Goal: Entertainment & Leisure: Consume media (video, audio)

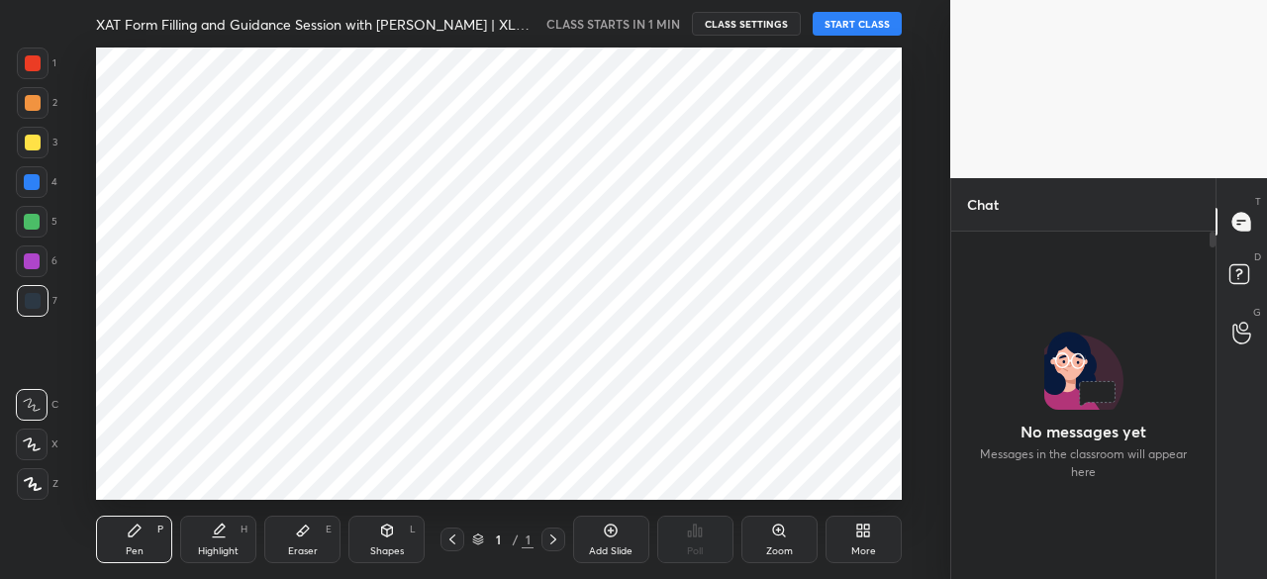
scroll to position [98506, 98088]
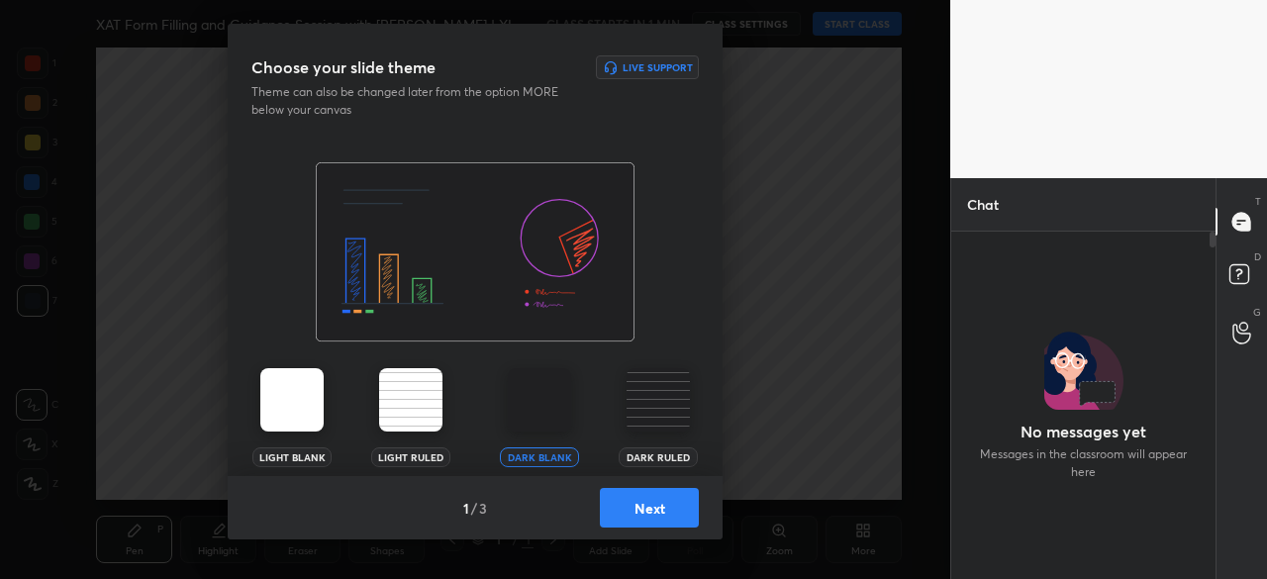
click at [672, 520] on button "Next" at bounding box center [649, 508] width 99 height 40
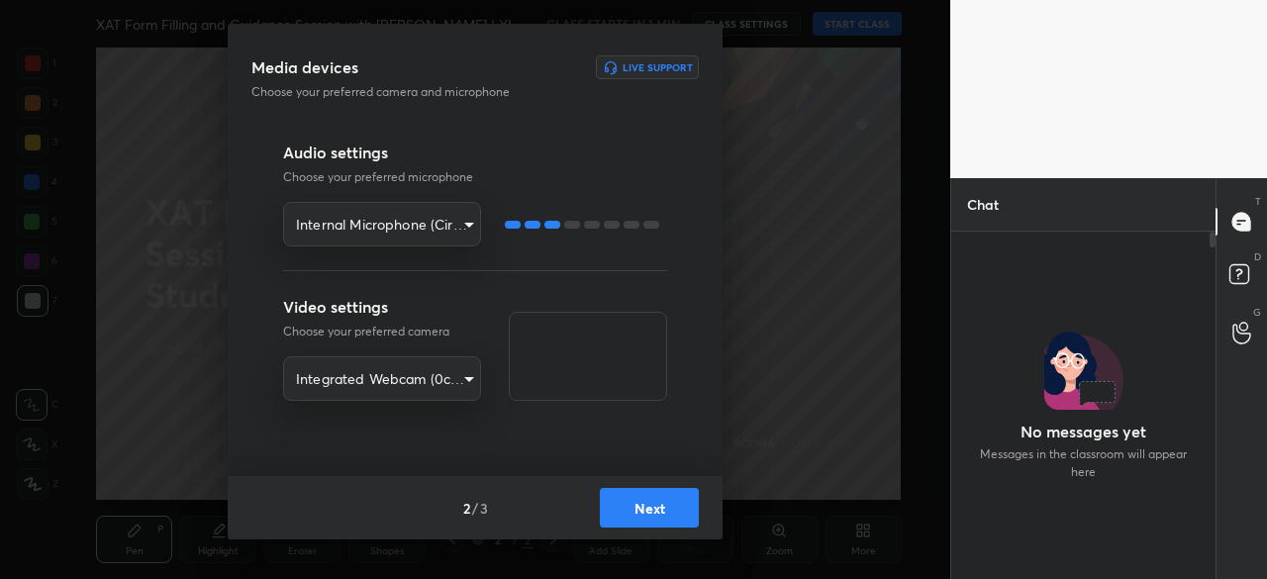
click at [648, 508] on button "Next" at bounding box center [649, 508] width 99 height 40
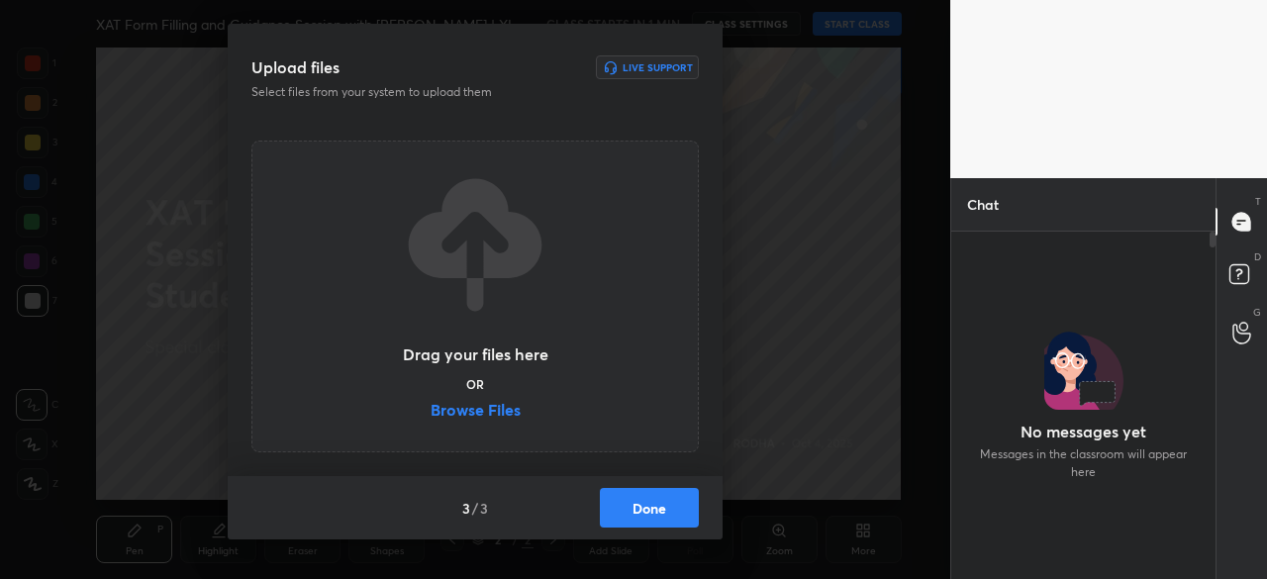
click at [648, 508] on button "Done" at bounding box center [649, 508] width 99 height 40
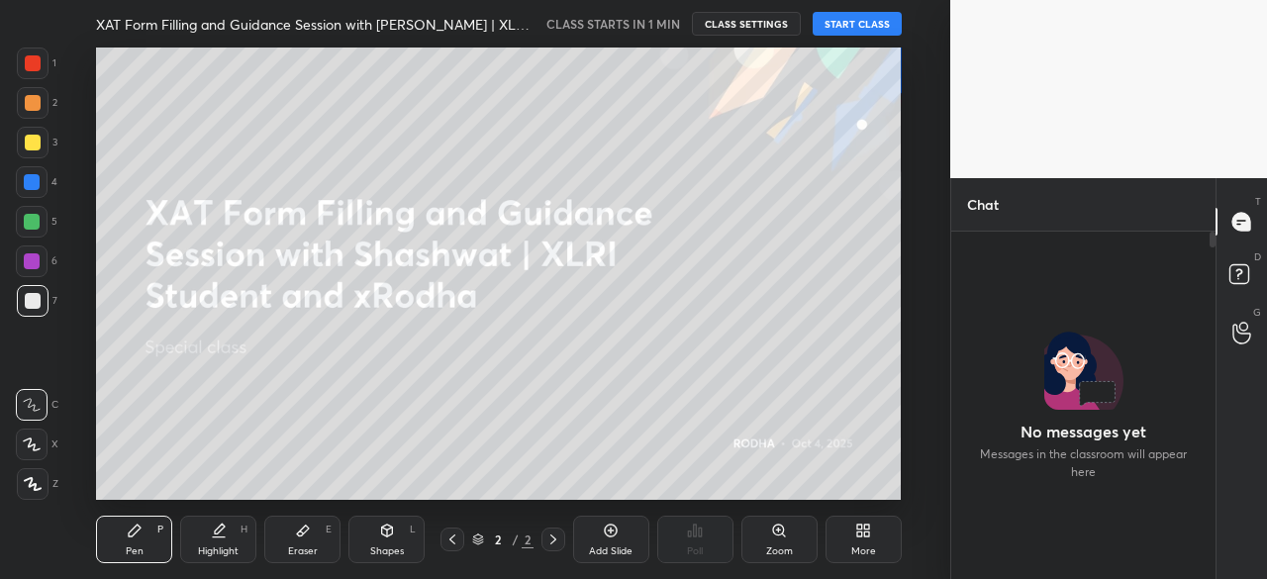
click at [861, 25] on button "START CLASS" at bounding box center [856, 24] width 89 height 24
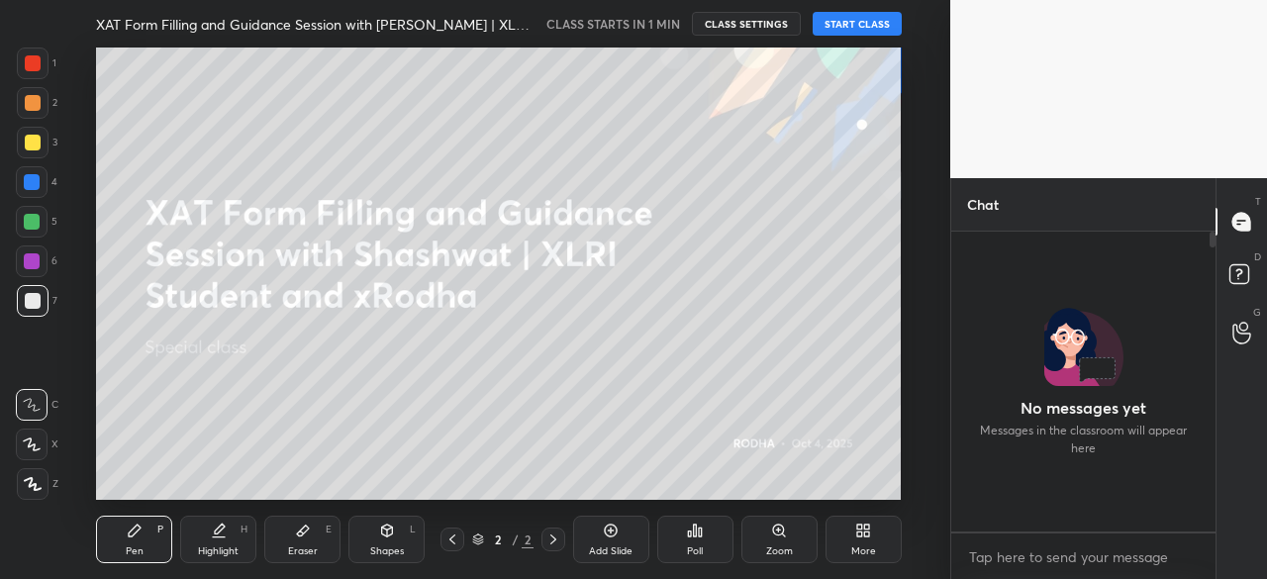
scroll to position [294, 258]
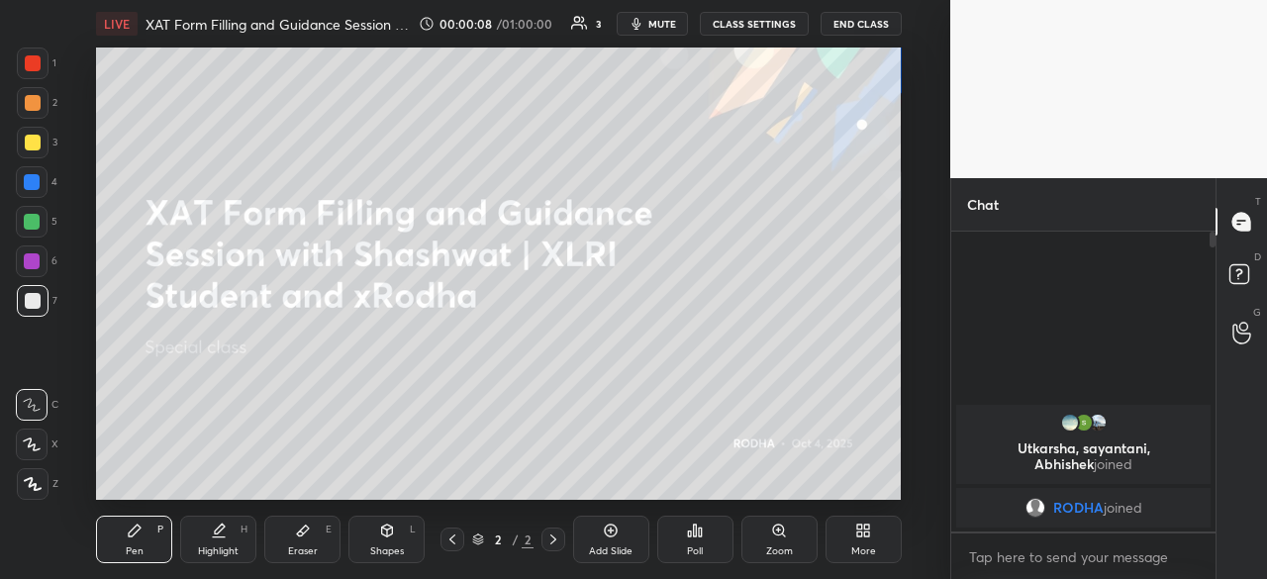
click at [662, 21] on span "mute" at bounding box center [662, 24] width 28 height 14
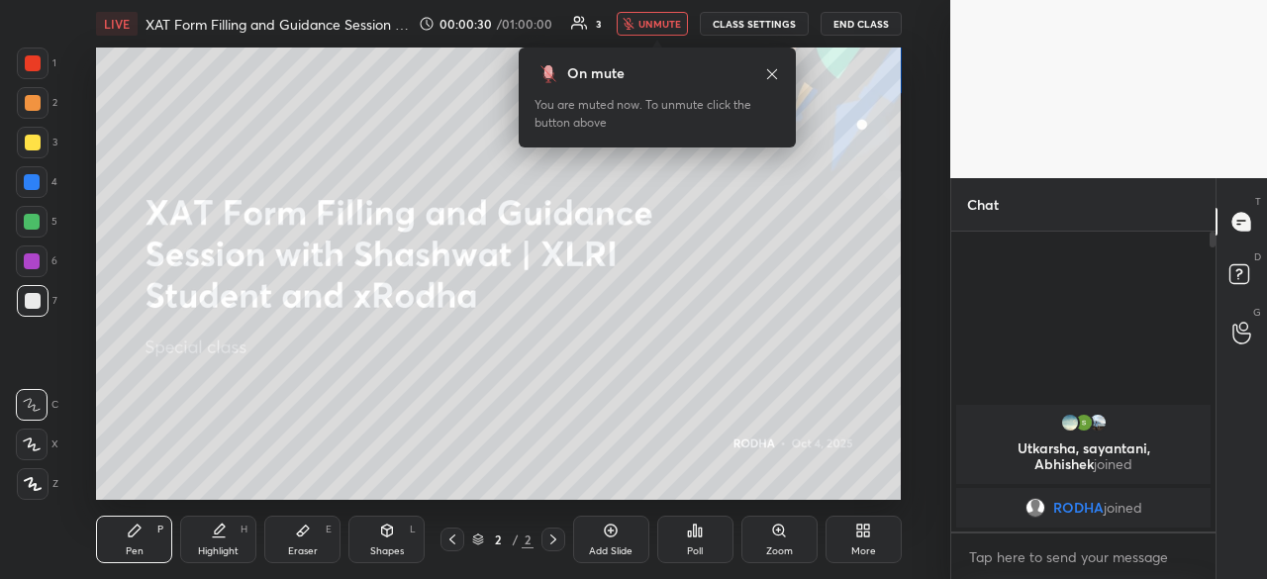
click at [587, 27] on icon at bounding box center [579, 23] width 17 height 16
click at [771, 72] on icon at bounding box center [772, 73] width 10 height 10
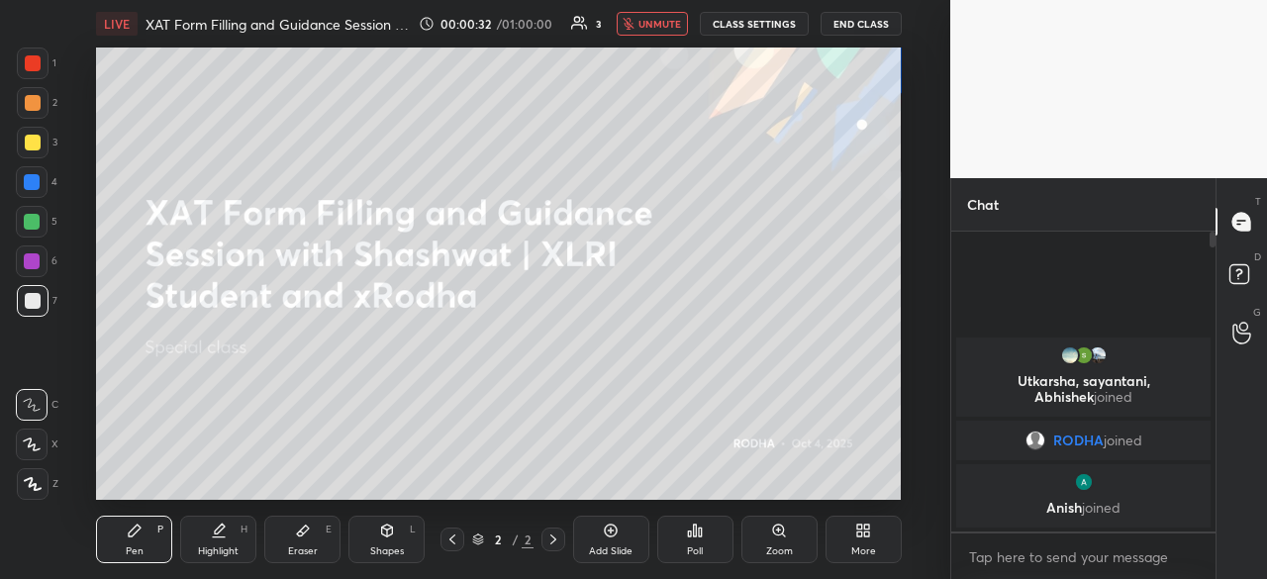
click at [586, 25] on icon at bounding box center [585, 27] width 2 height 4
click at [677, 29] on span "unmute" at bounding box center [659, 24] width 43 height 14
click at [671, 20] on span "mute" at bounding box center [662, 24] width 28 height 14
click at [1072, 555] on body "1 2 3 4 5 6 7 R O A L C X Z Erase all C X Z LIVE XAT Form Filling and Guidance …" at bounding box center [633, 289] width 1267 height 579
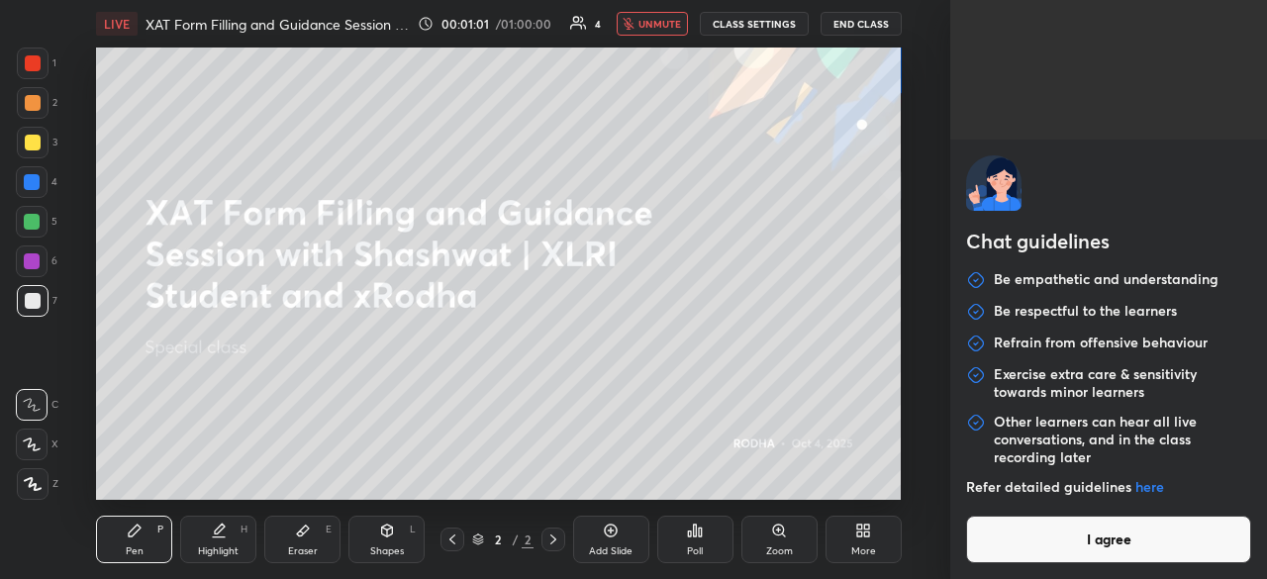
click at [1116, 547] on button "I agree" at bounding box center [1108, 540] width 285 height 48
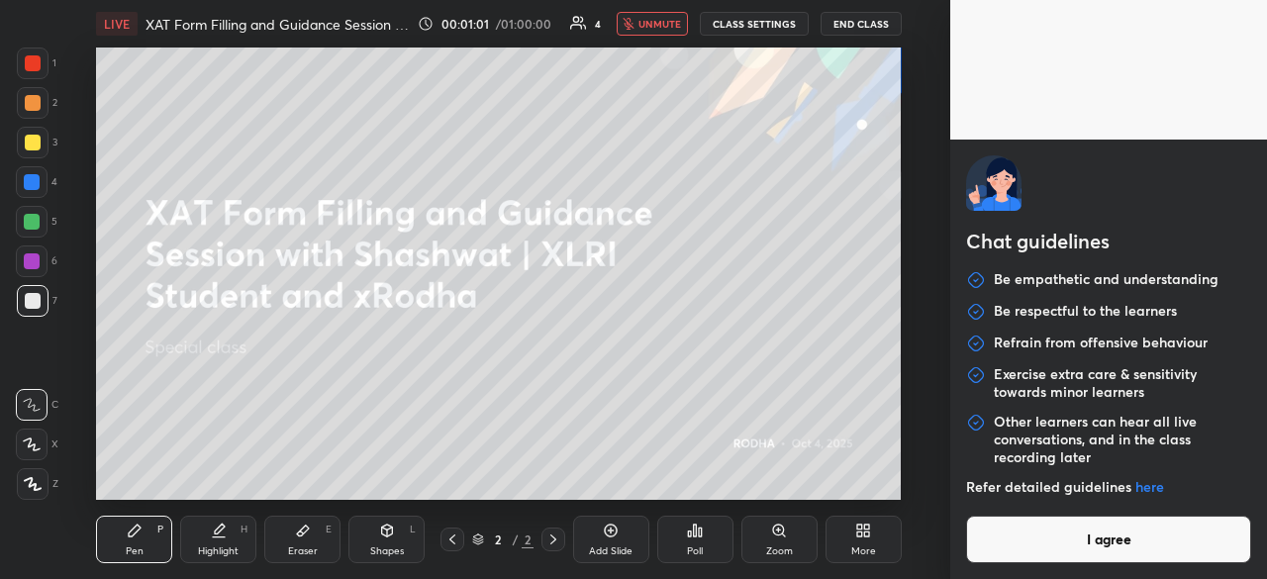
type textarea "x"
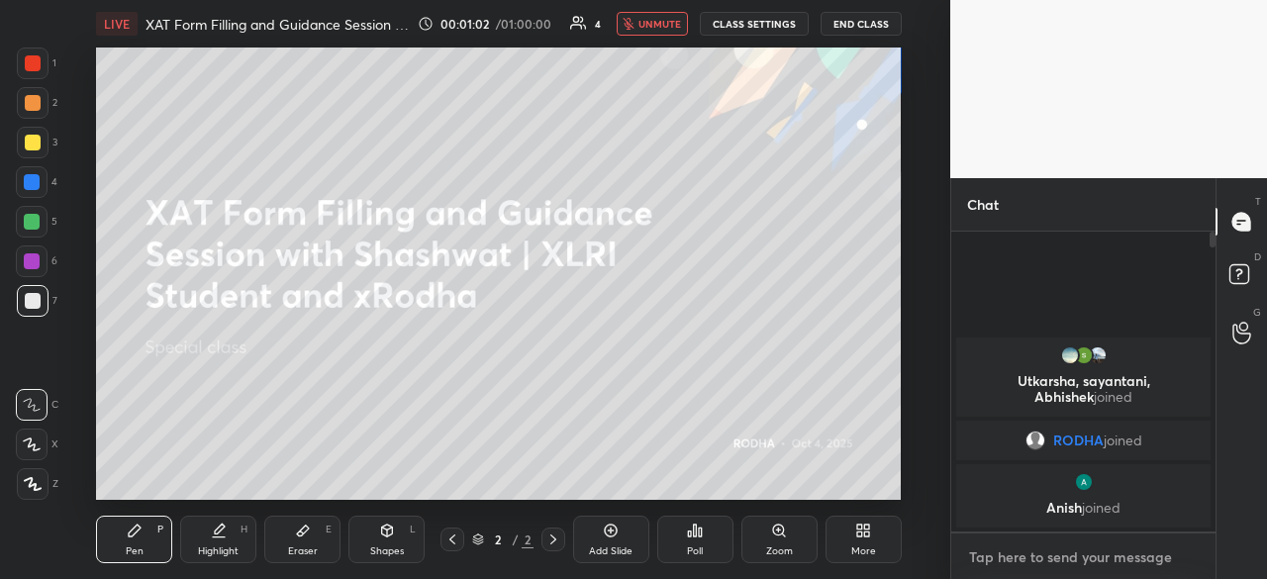
type textarea "h"
type textarea "x"
type textarea "hi"
type textarea "x"
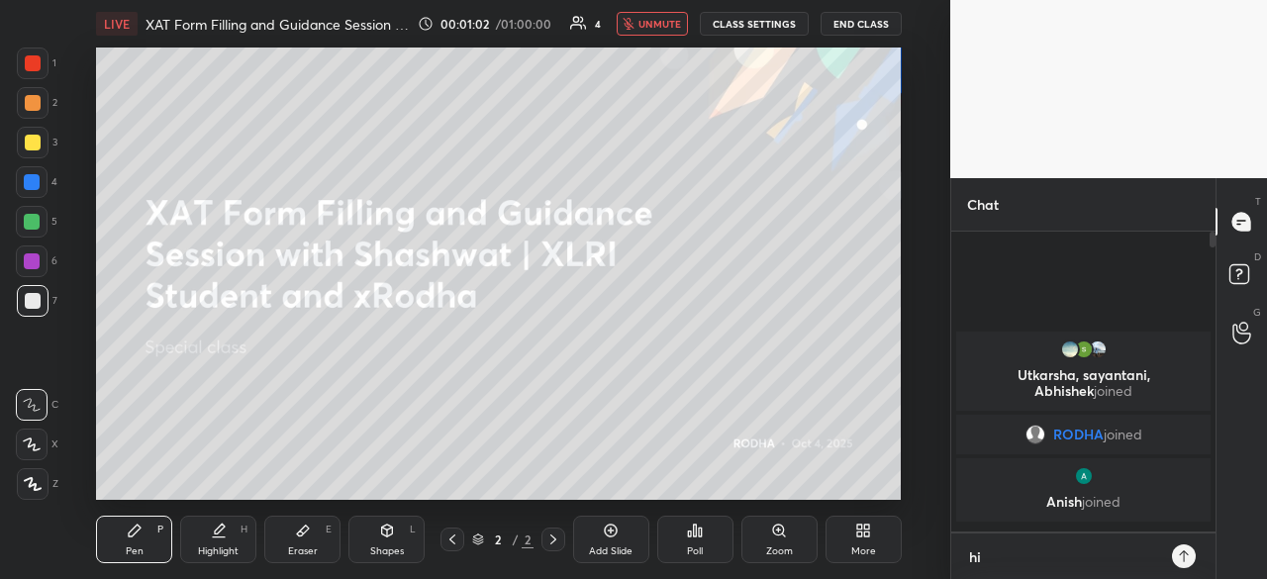
scroll to position [342, 258]
type textarea "hi,"
type textarea "x"
type textarea "hi,"
type textarea "x"
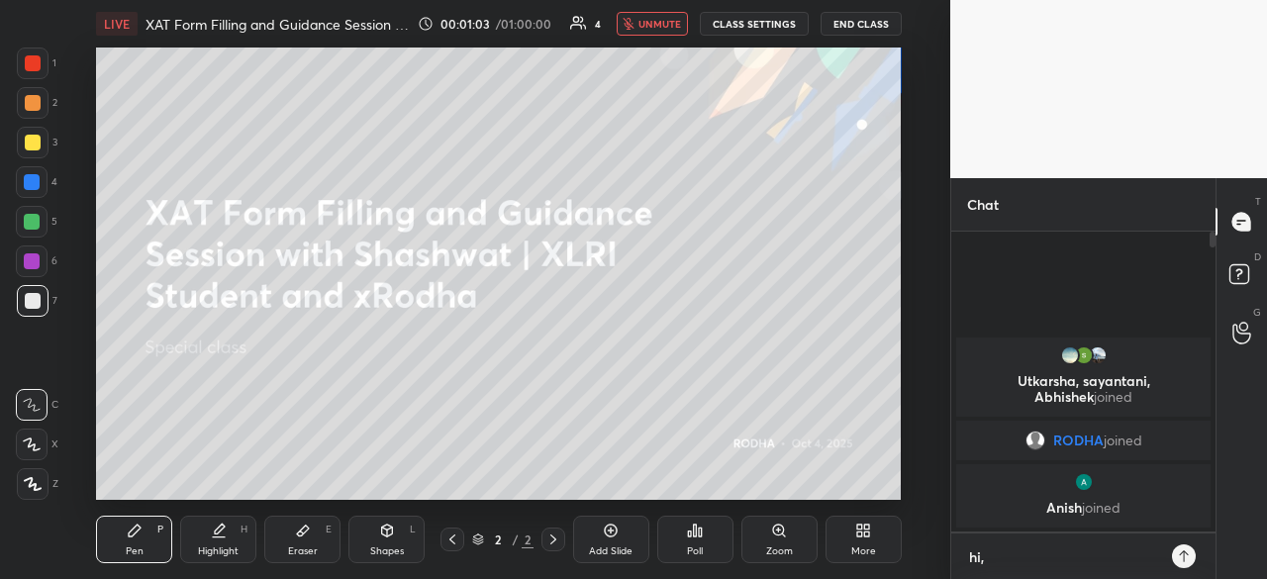
type textarea "hi, i"
type textarea "x"
type textarea "hi, is"
type textarea "x"
type textarea "hi, is"
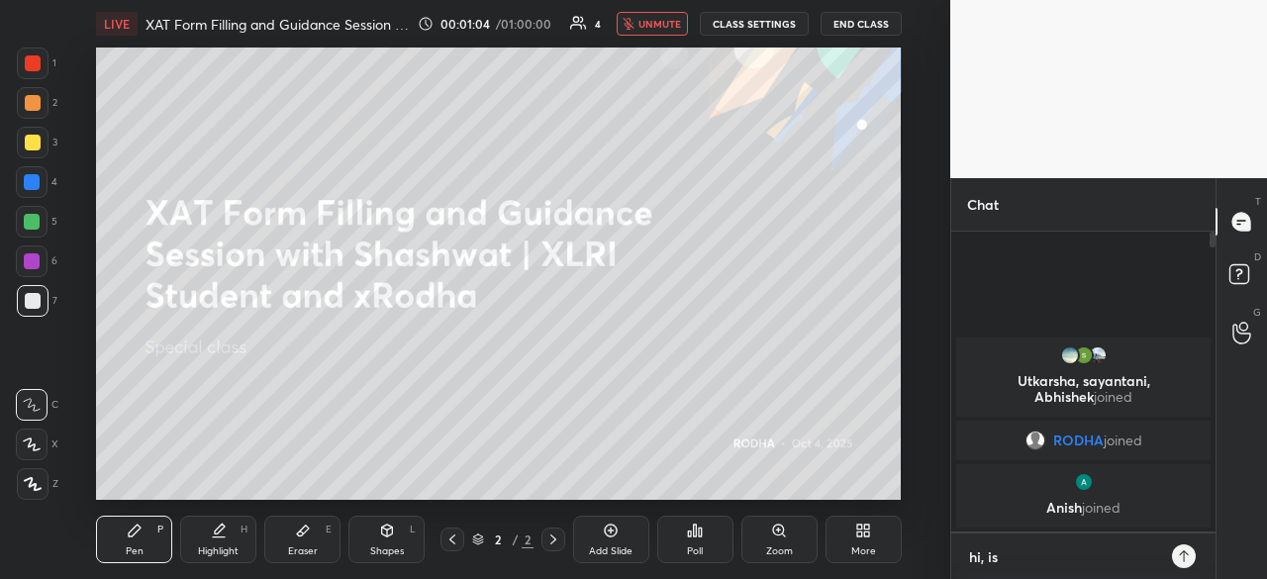
type textarea "x"
type textarea "hi, is m"
type textarea "x"
type textarea "hi, is my"
type textarea "x"
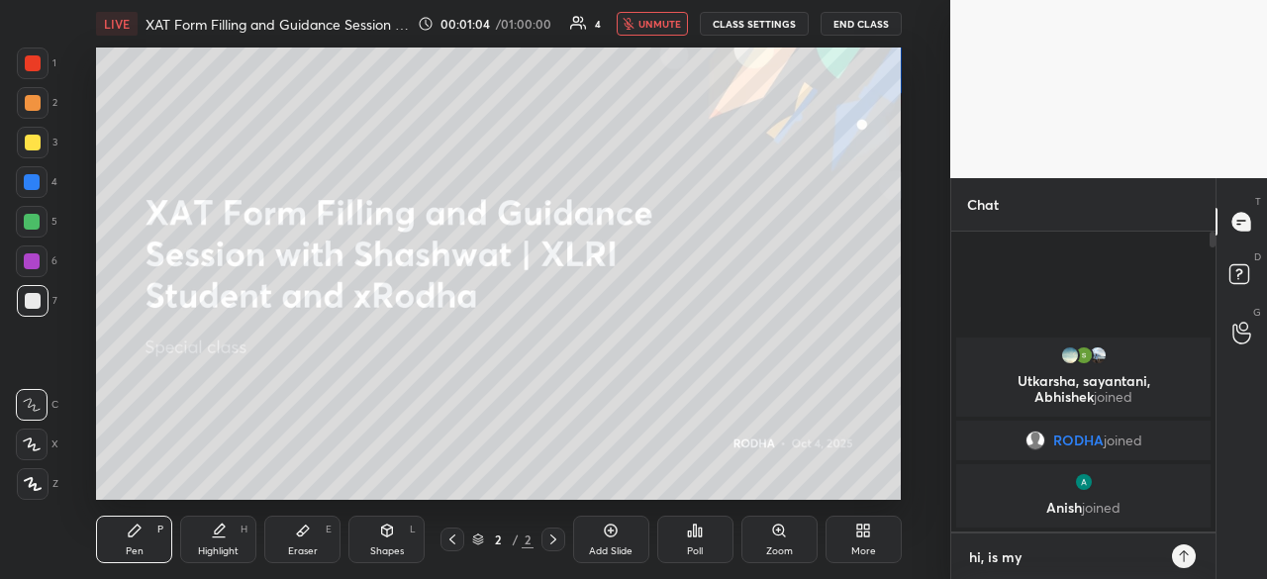
type textarea "hi, is my"
type textarea "x"
type textarea "hi, is my v"
type textarea "x"
type textarea "hi, is my vi"
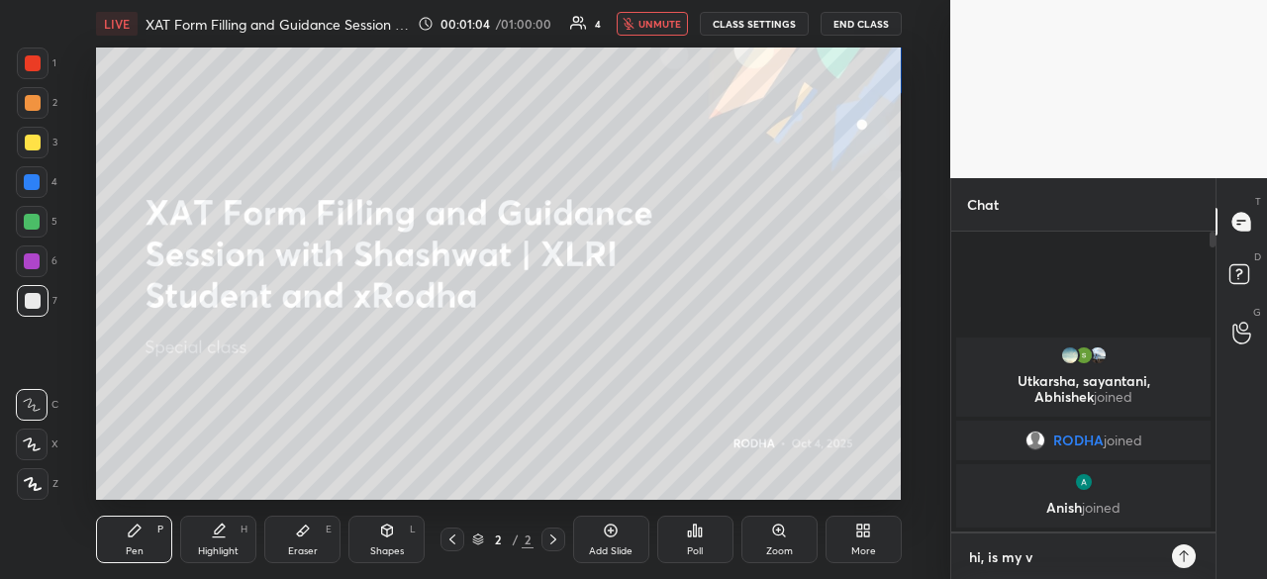
type textarea "x"
type textarea "hi, is my vid"
type textarea "x"
type textarea "hi, is my vide"
type textarea "x"
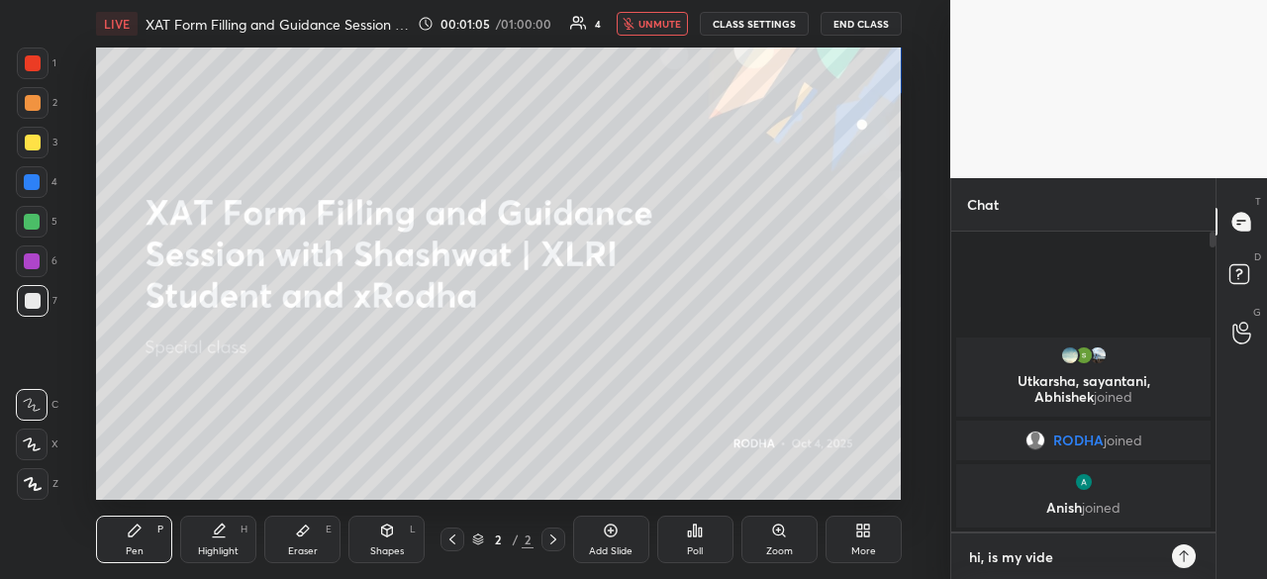
type textarea "hi, is my video"
type textarea "x"
type textarea "hi, is my video"
type textarea "x"
type textarea "hi, is my video u"
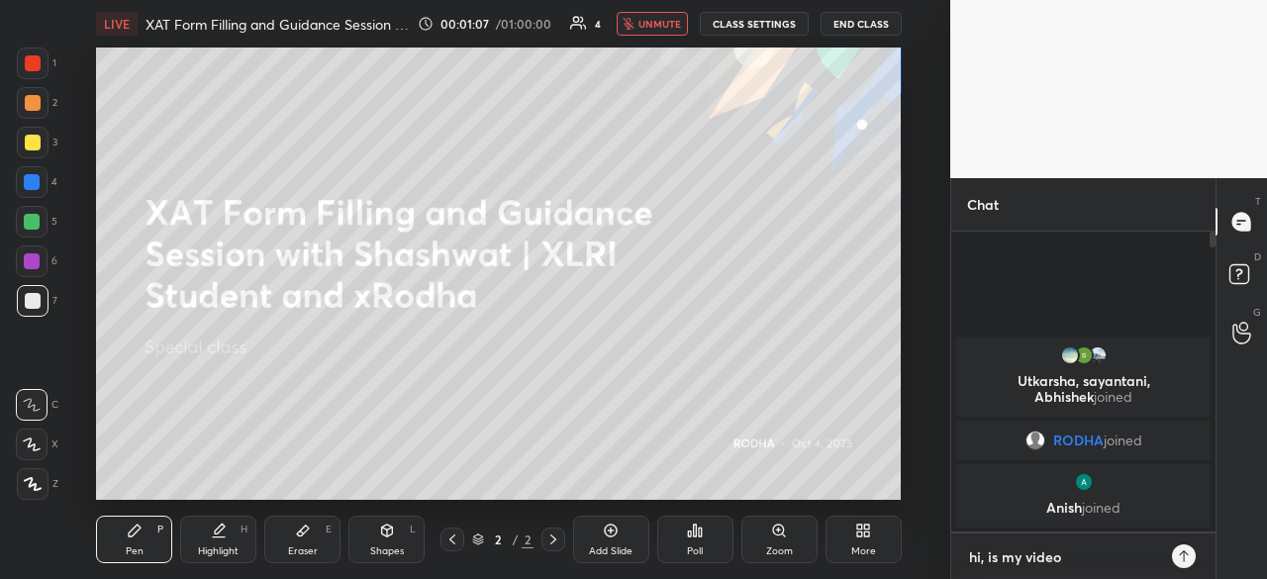
type textarea "x"
type textarea "hi, is my video up"
type textarea "x"
type textarea "hi, is my video up?"
type textarea "x"
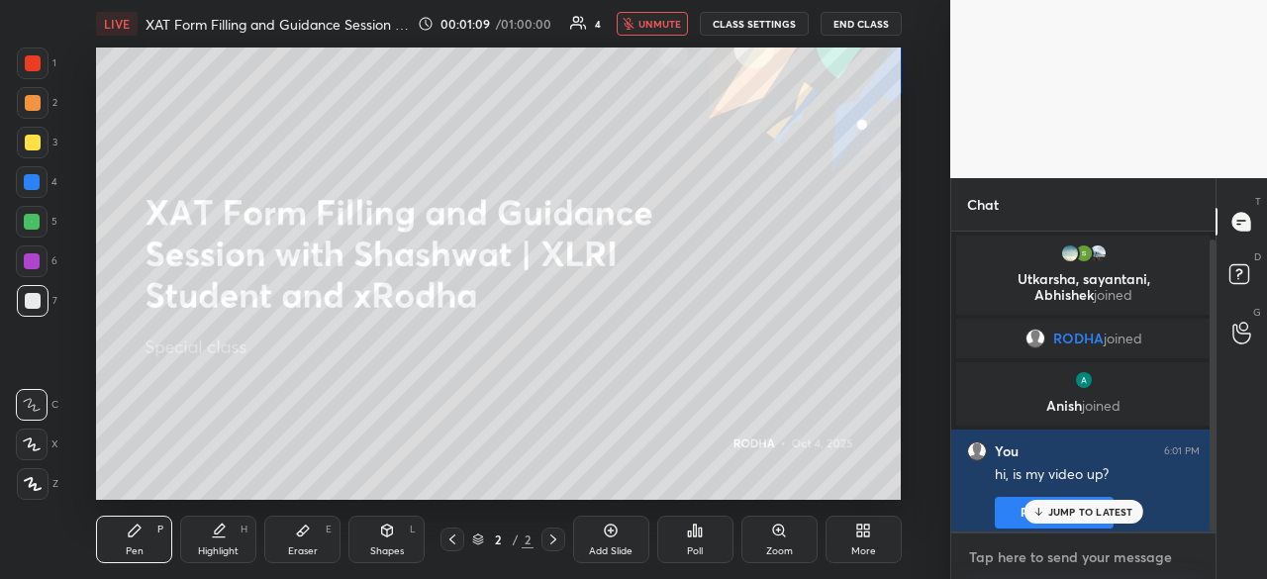
scroll to position [8, 0]
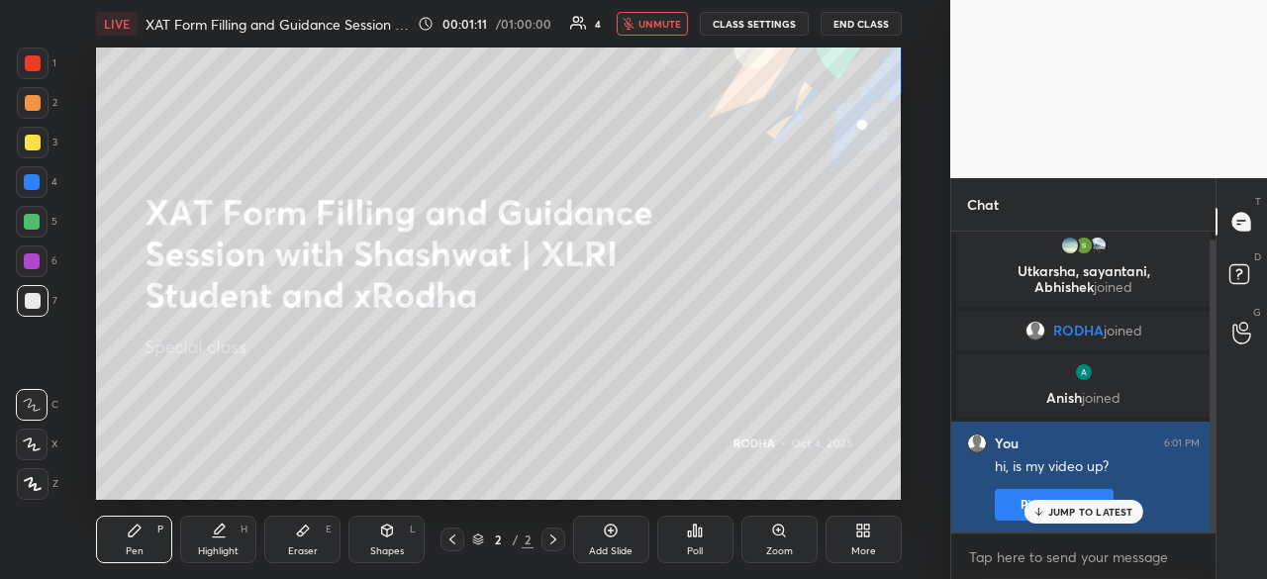
type textarea "x"
click at [1156, 483] on div "hi, is my video up? Pin message" at bounding box center [1097, 486] width 205 height 67
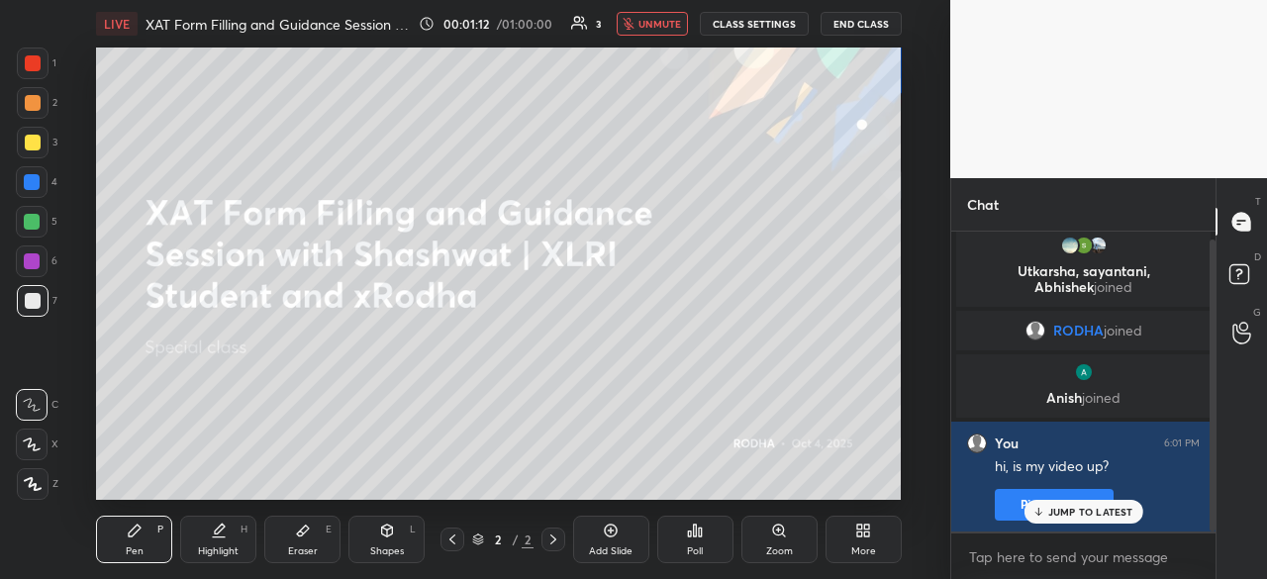
click at [1103, 512] on p "JUMP TO LATEST" at bounding box center [1090, 512] width 85 height 12
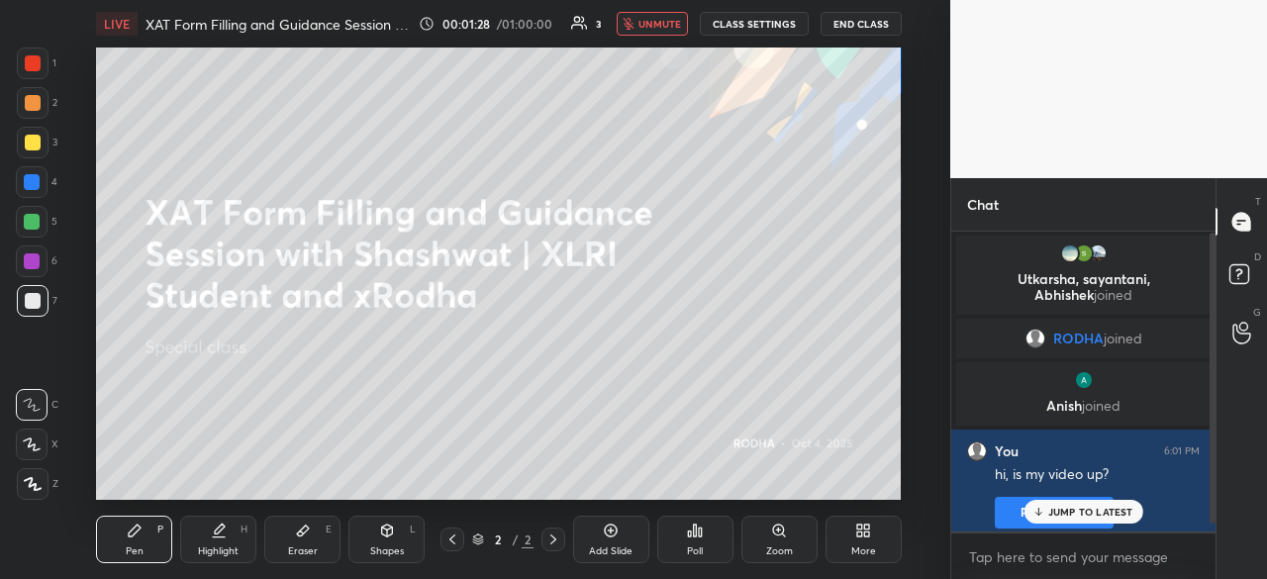
click at [1106, 501] on div "JUMP TO LATEST" at bounding box center [1082, 512] width 119 height 24
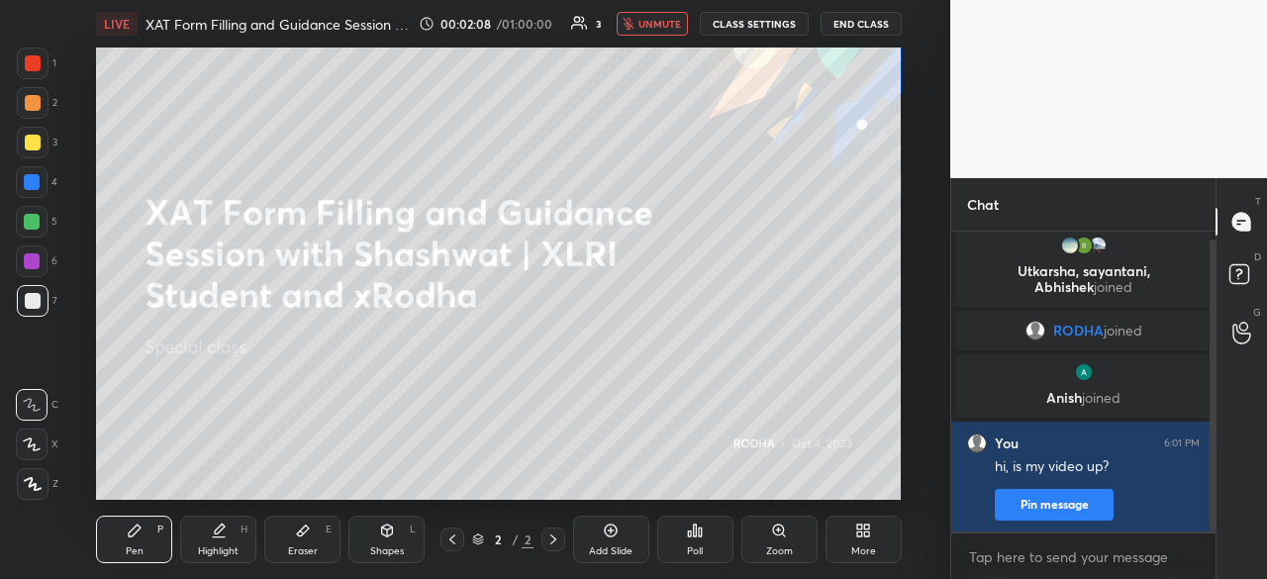
click at [778, 28] on button "CLASS SETTINGS" at bounding box center [754, 24] width 109 height 24
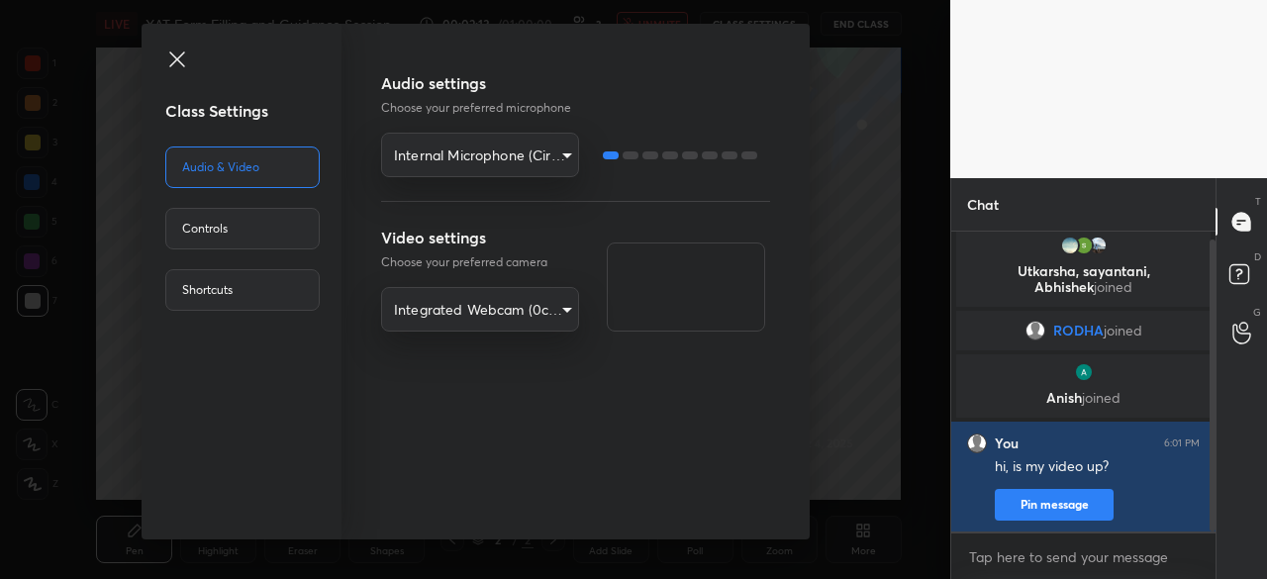
click at [169, 62] on icon at bounding box center [177, 60] width 24 height 24
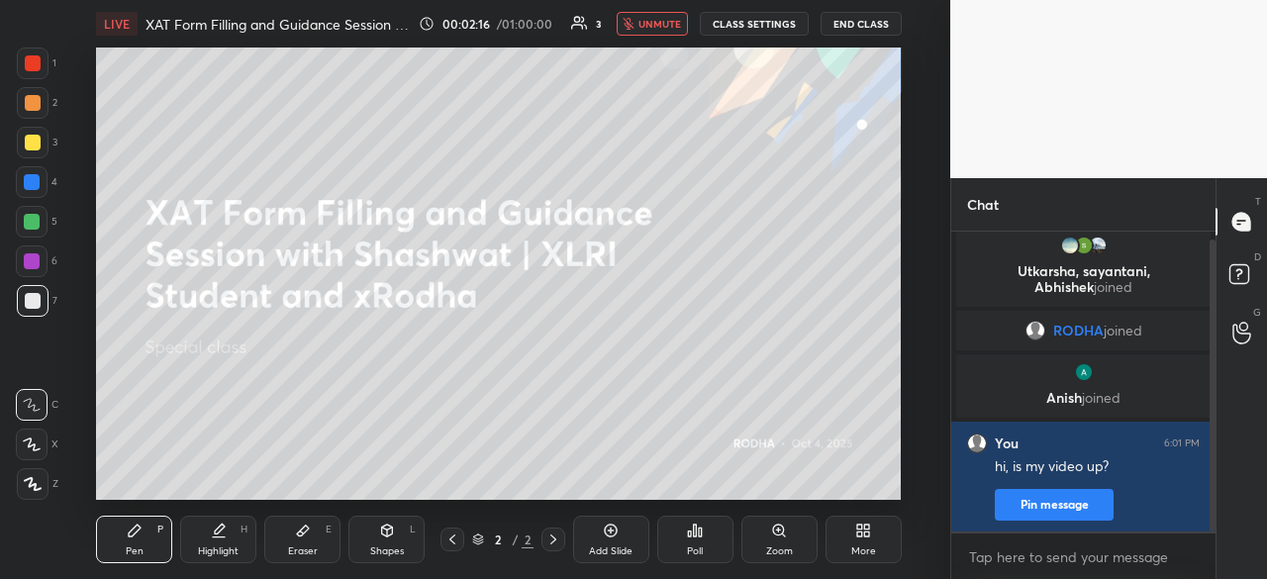
click at [678, 25] on span "unmute" at bounding box center [659, 24] width 43 height 14
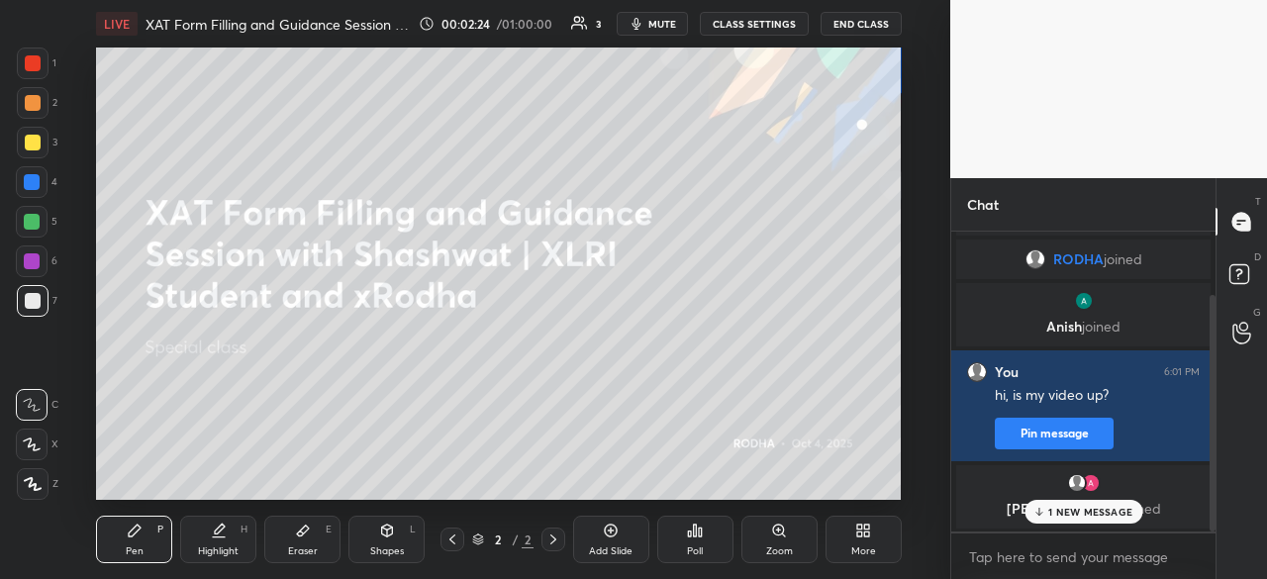
click at [1110, 501] on div "1 NEW MESSAGE" at bounding box center [1083, 512] width 118 height 24
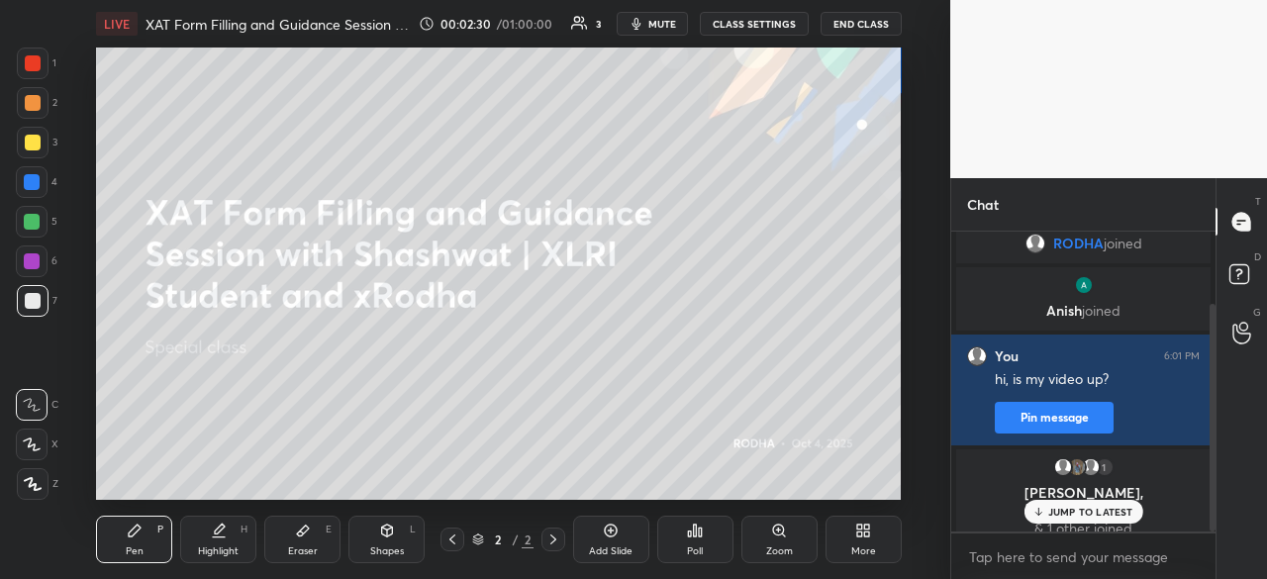
click at [1077, 512] on p "JUMP TO LATEST" at bounding box center [1090, 512] width 85 height 12
click at [677, 16] on button "mute" at bounding box center [652, 24] width 71 height 24
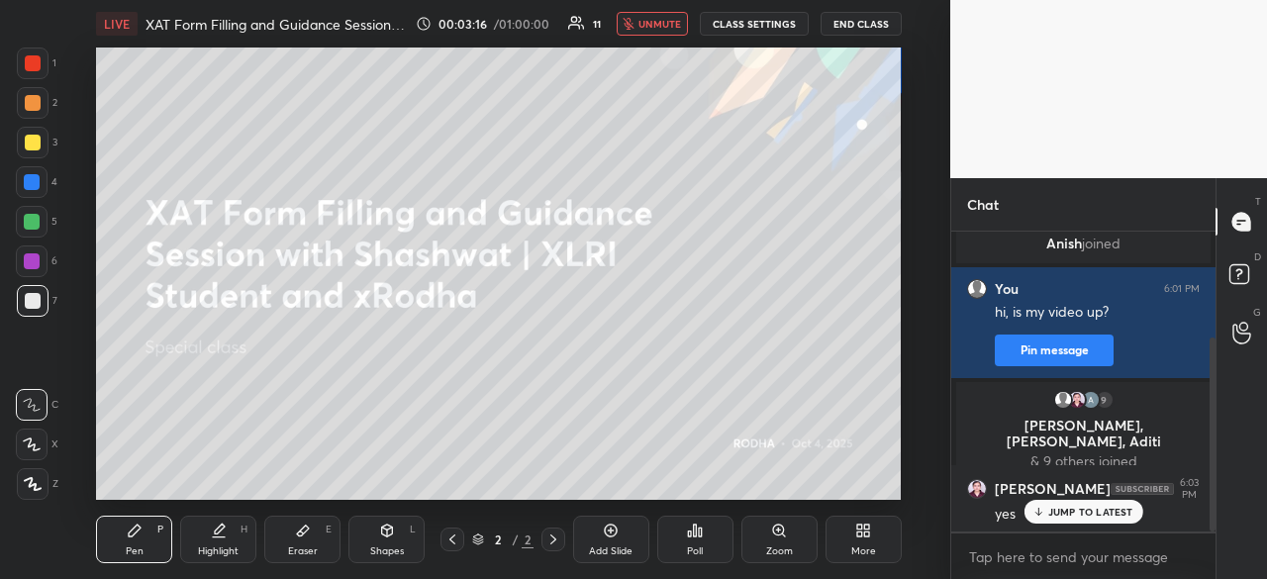
scroll to position [234, 0]
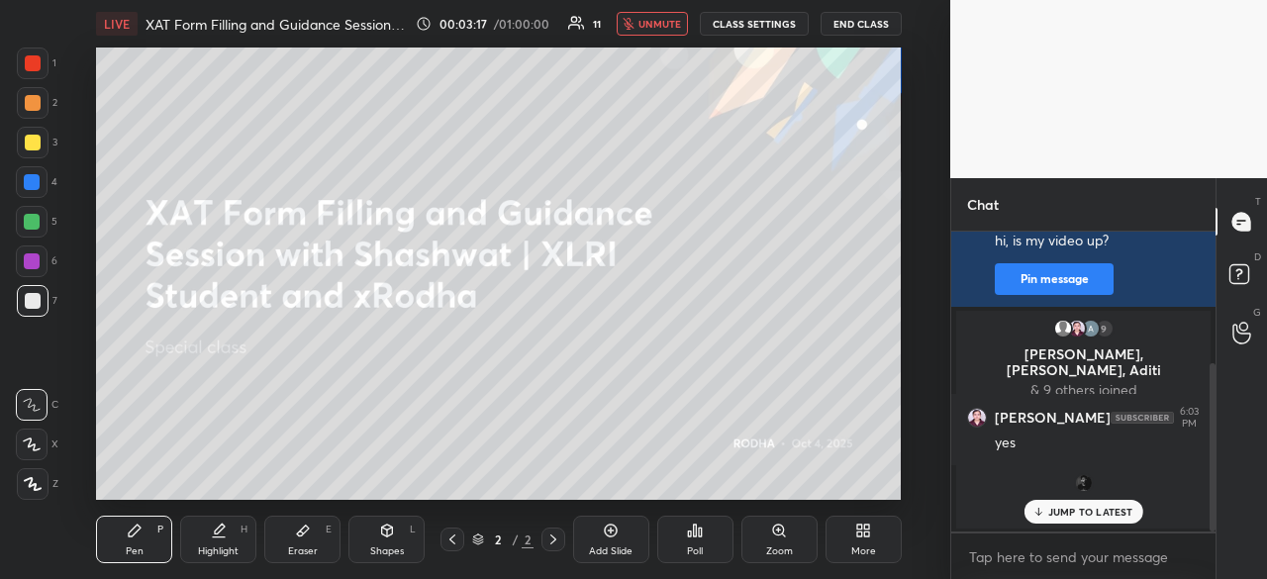
click at [1093, 511] on p "JUMP TO LATEST" at bounding box center [1090, 512] width 85 height 12
click at [670, 27] on span "unmute" at bounding box center [659, 24] width 43 height 14
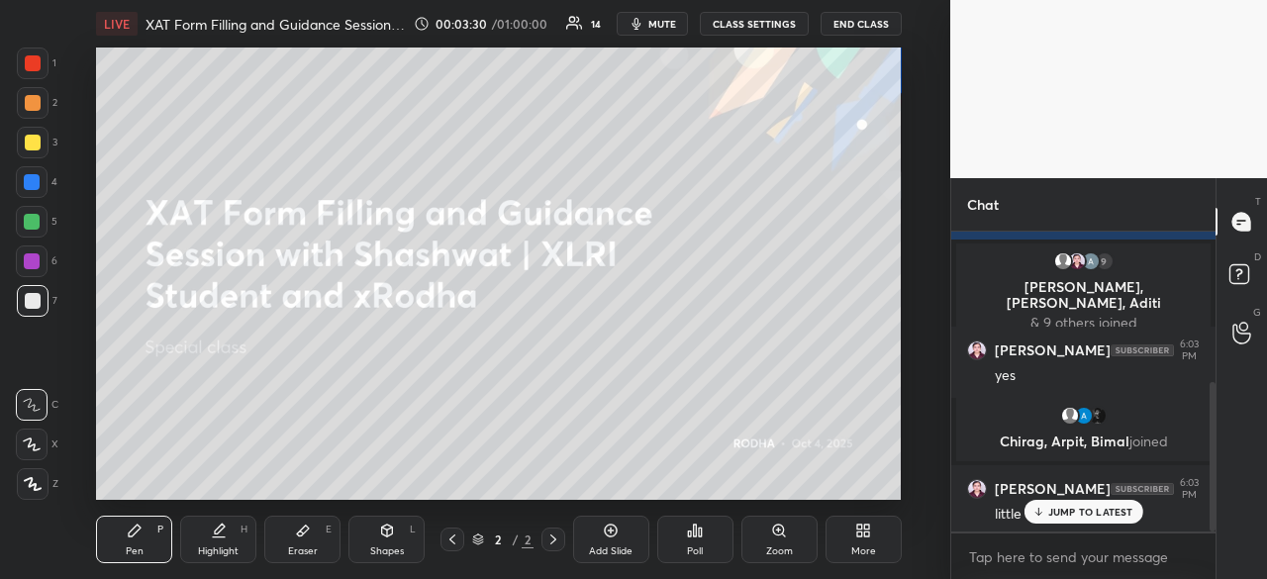
click at [1087, 520] on div "JUMP TO LATEST" at bounding box center [1082, 512] width 119 height 24
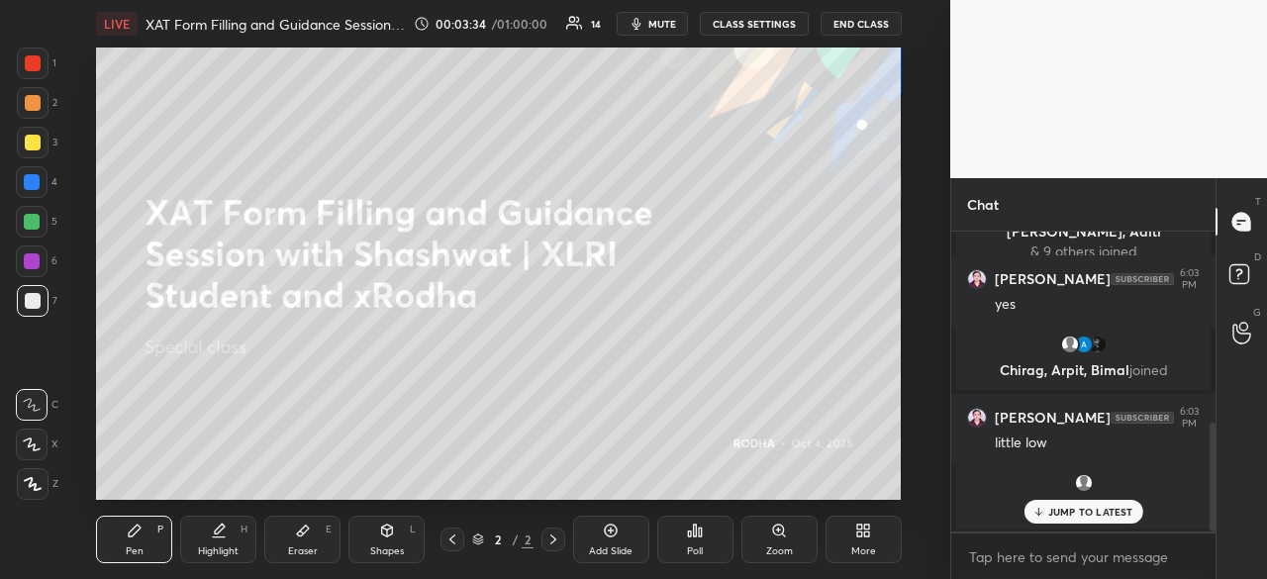
scroll to position [523, 0]
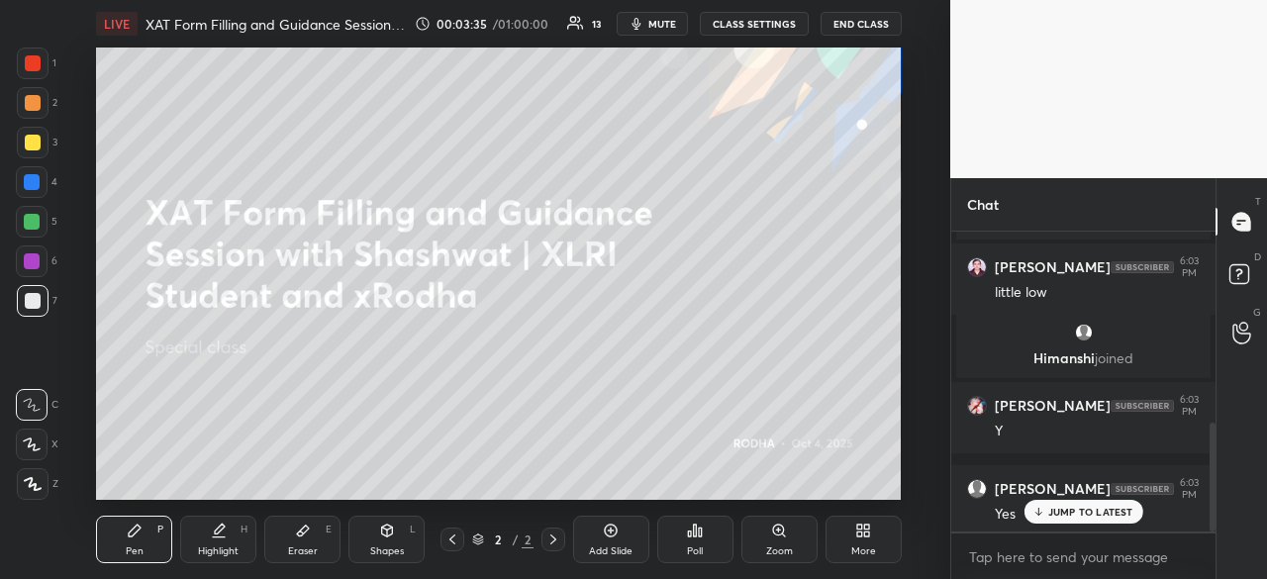
click at [1078, 514] on p "JUMP TO LATEST" at bounding box center [1090, 512] width 85 height 12
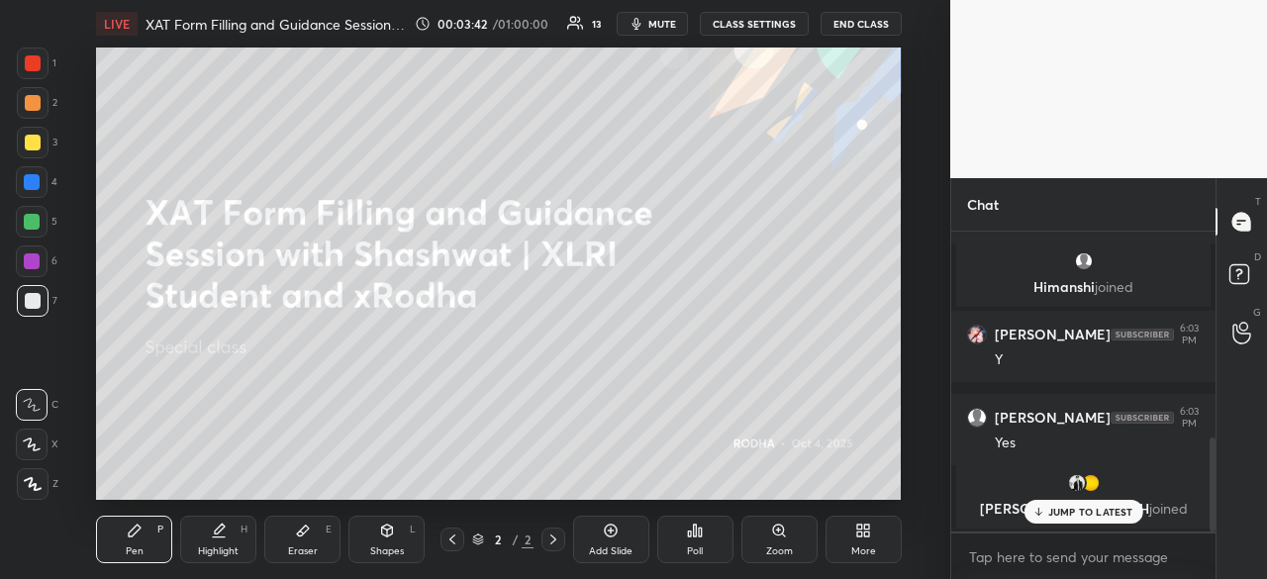
scroll to position [661, 0]
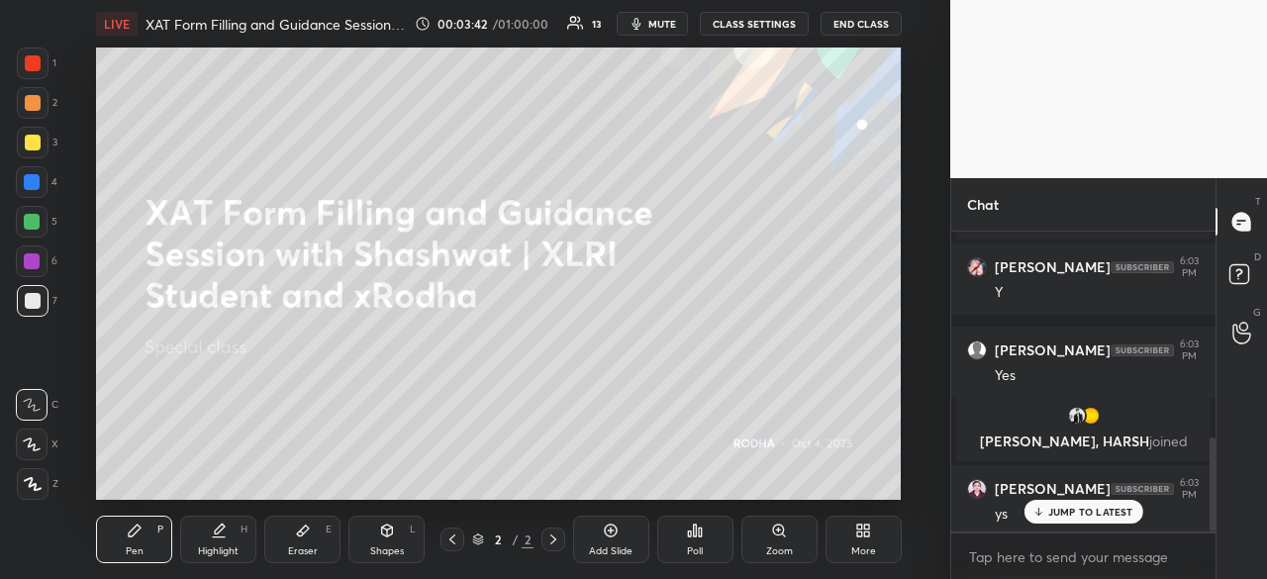
click at [1095, 510] on p "JUMP TO LATEST" at bounding box center [1090, 512] width 85 height 12
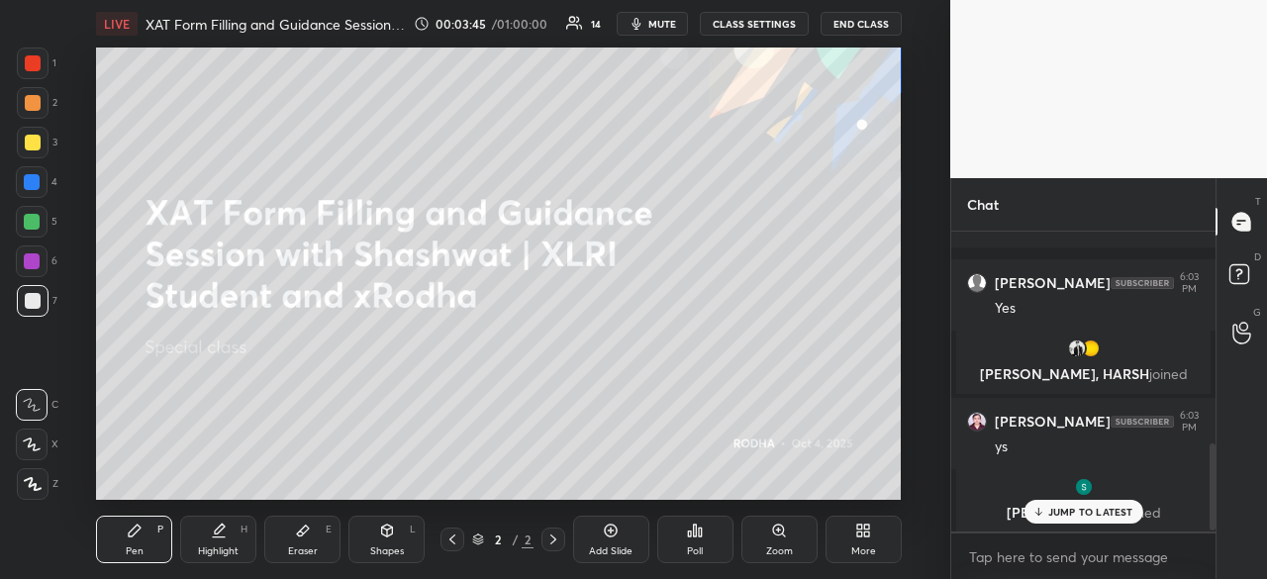
scroll to position [732, 0]
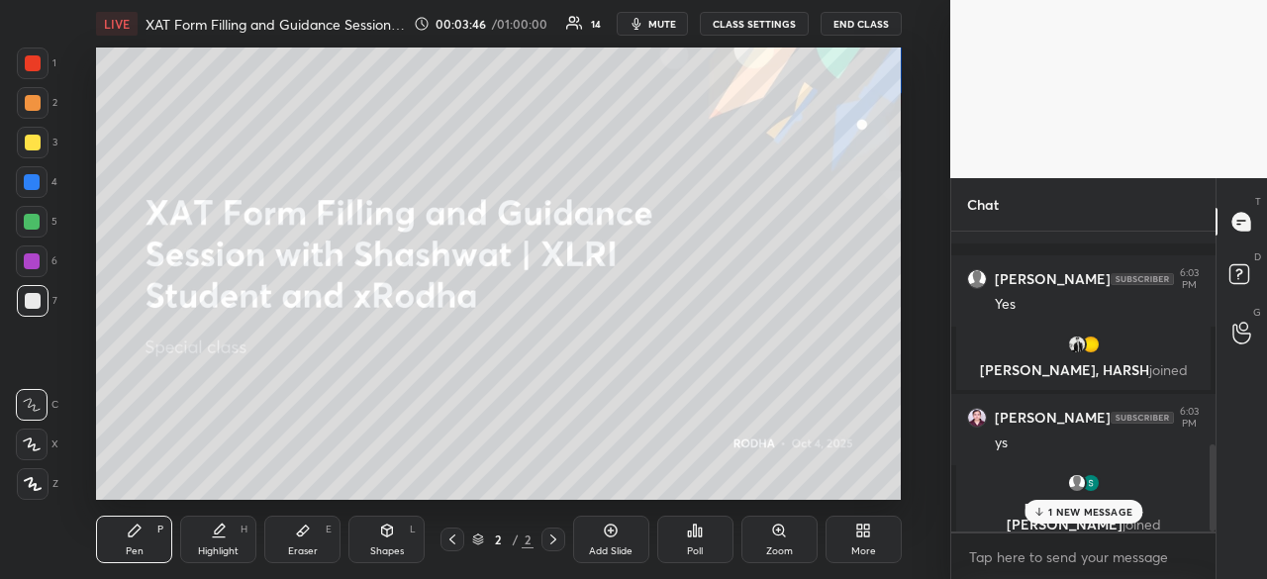
click at [1068, 513] on p "1 NEW MESSAGE" at bounding box center [1090, 512] width 84 height 12
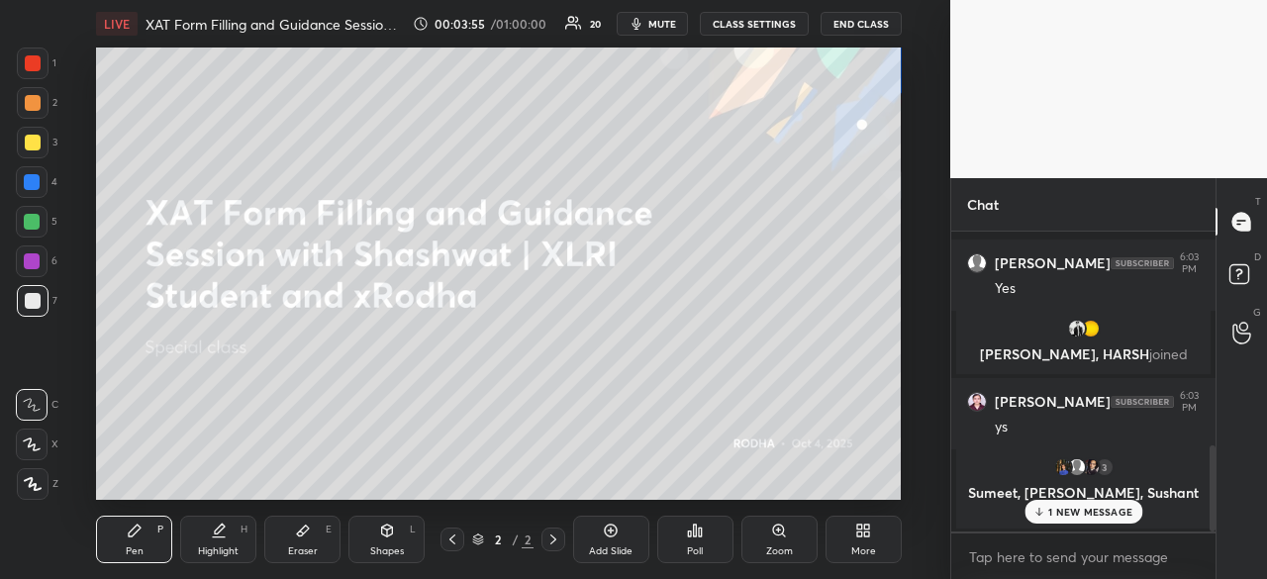
click at [651, 19] on button "mute" at bounding box center [652, 24] width 71 height 24
click at [1072, 511] on p "1 NEW MESSAGE" at bounding box center [1090, 512] width 84 height 12
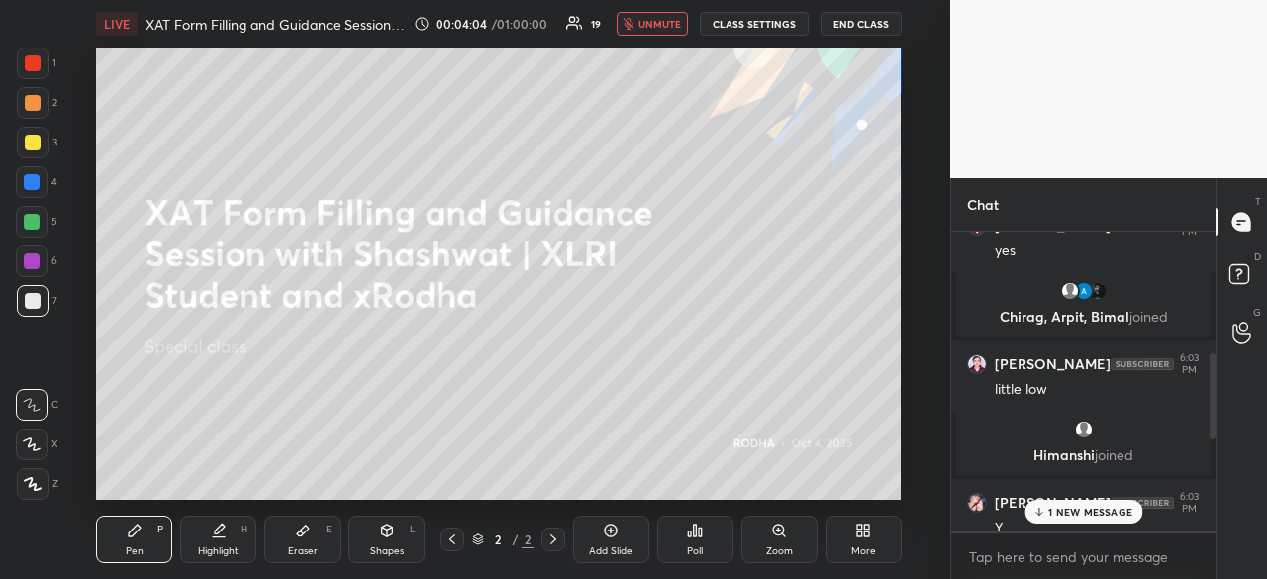
scroll to position [461, 0]
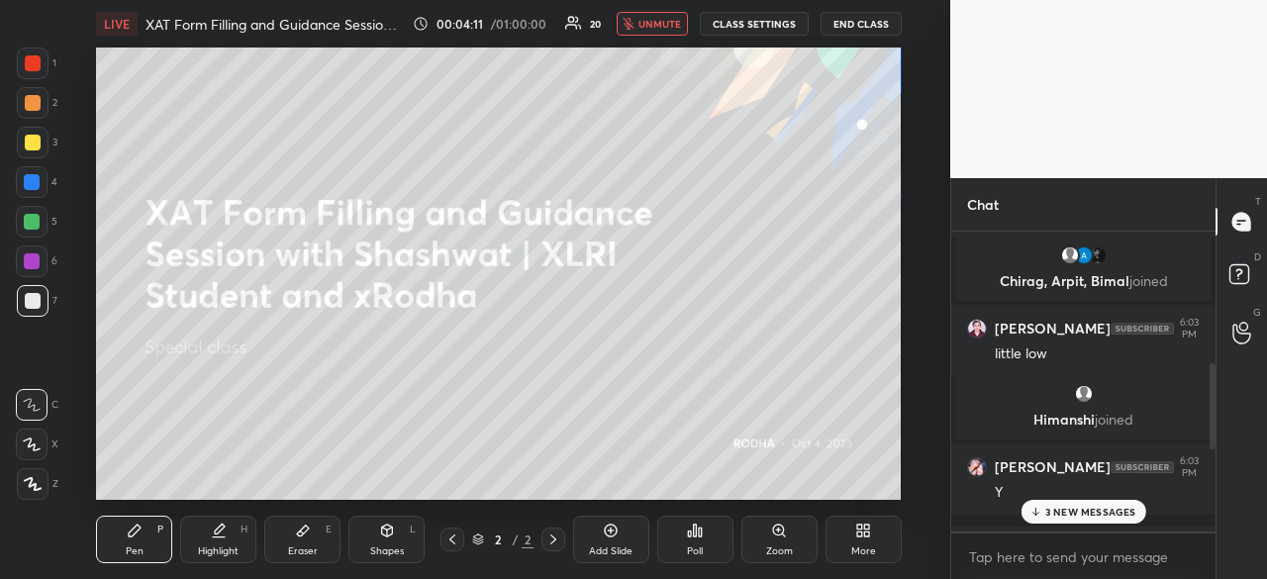
click at [1119, 515] on p "3 NEW MESSAGES" at bounding box center [1090, 512] width 91 height 12
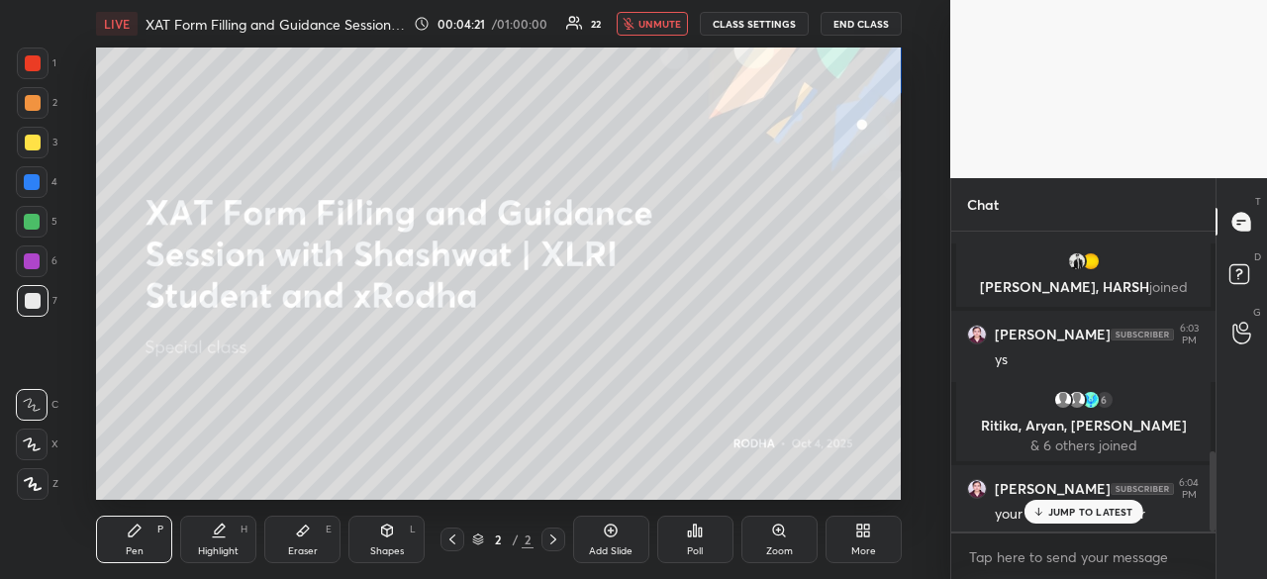
scroll to position [901, 0]
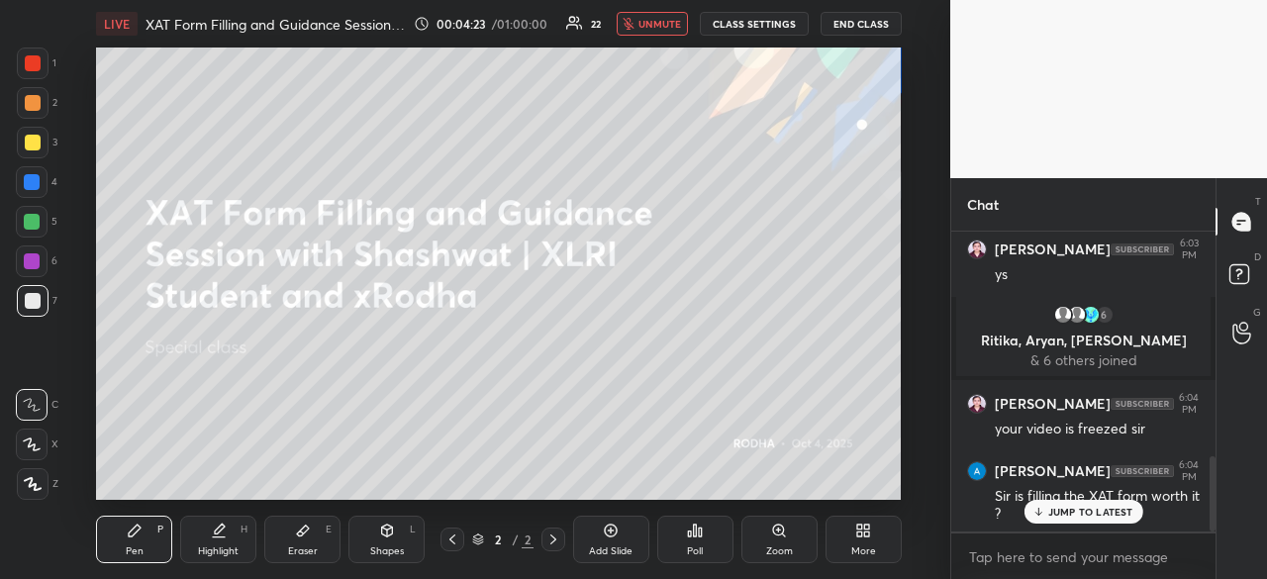
click at [1119, 514] on p "JUMP TO LATEST" at bounding box center [1090, 512] width 85 height 12
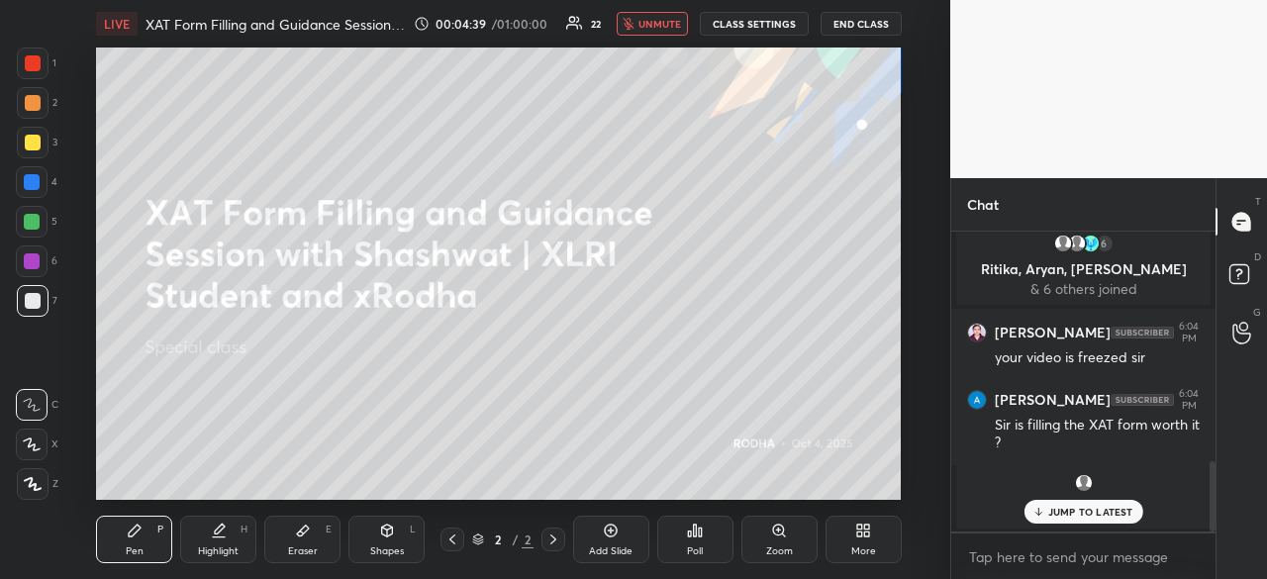
click at [1087, 519] on div "JUMP TO LATEST" at bounding box center [1082, 512] width 119 height 24
click at [654, 30] on span "unmute" at bounding box center [659, 24] width 43 height 14
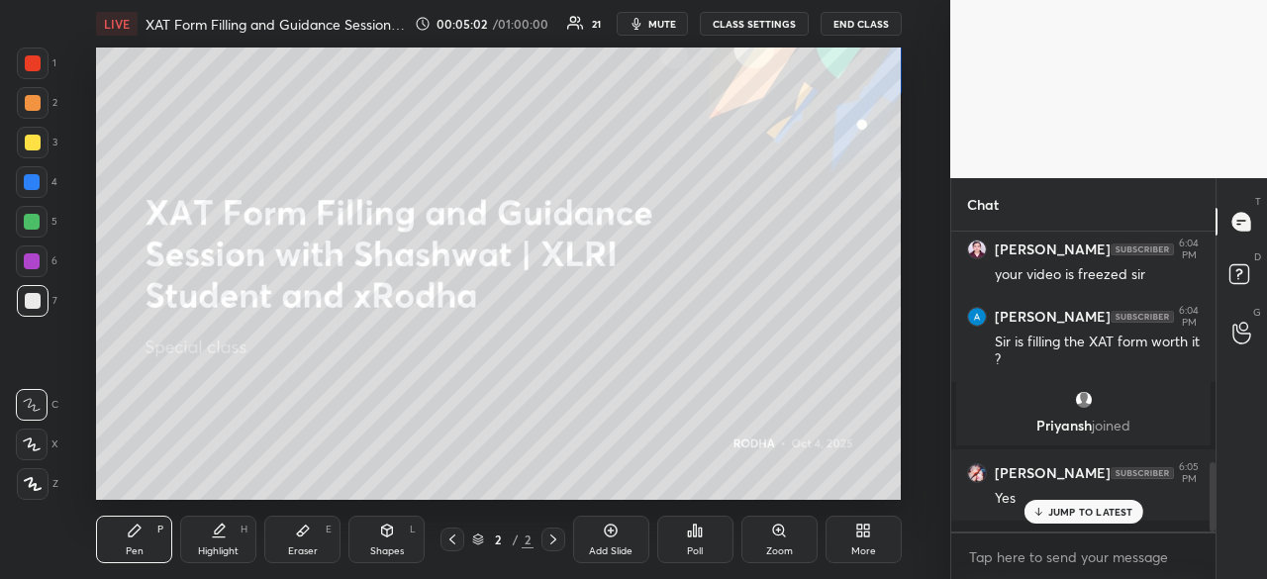
scroll to position [1073, 0]
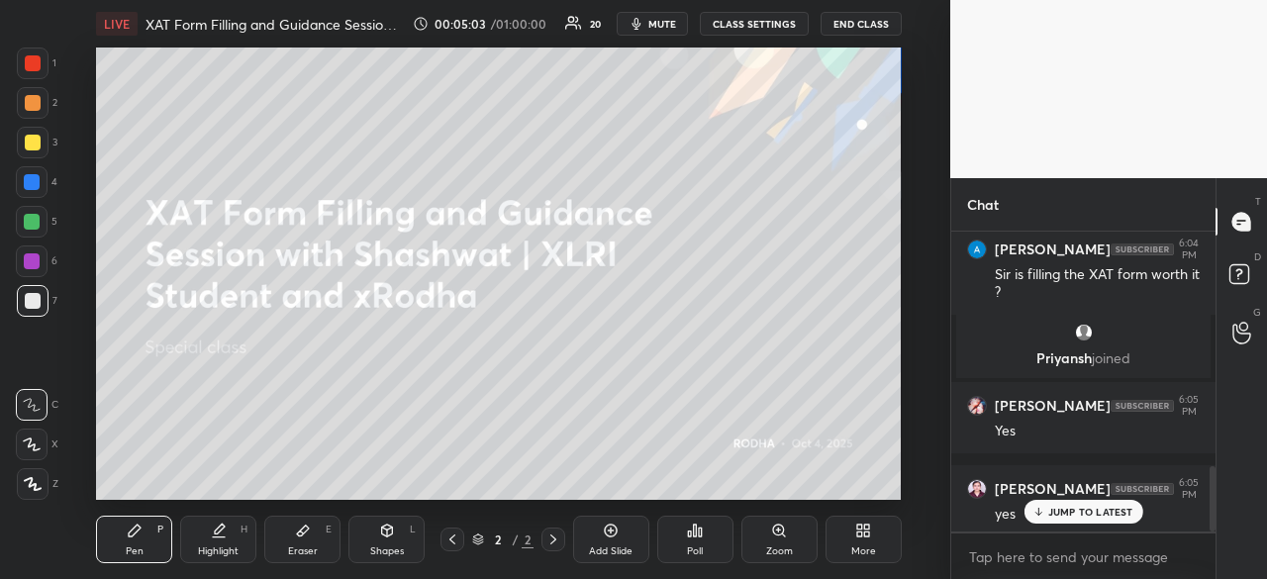
click at [1098, 506] on p "JUMP TO LATEST" at bounding box center [1090, 512] width 85 height 12
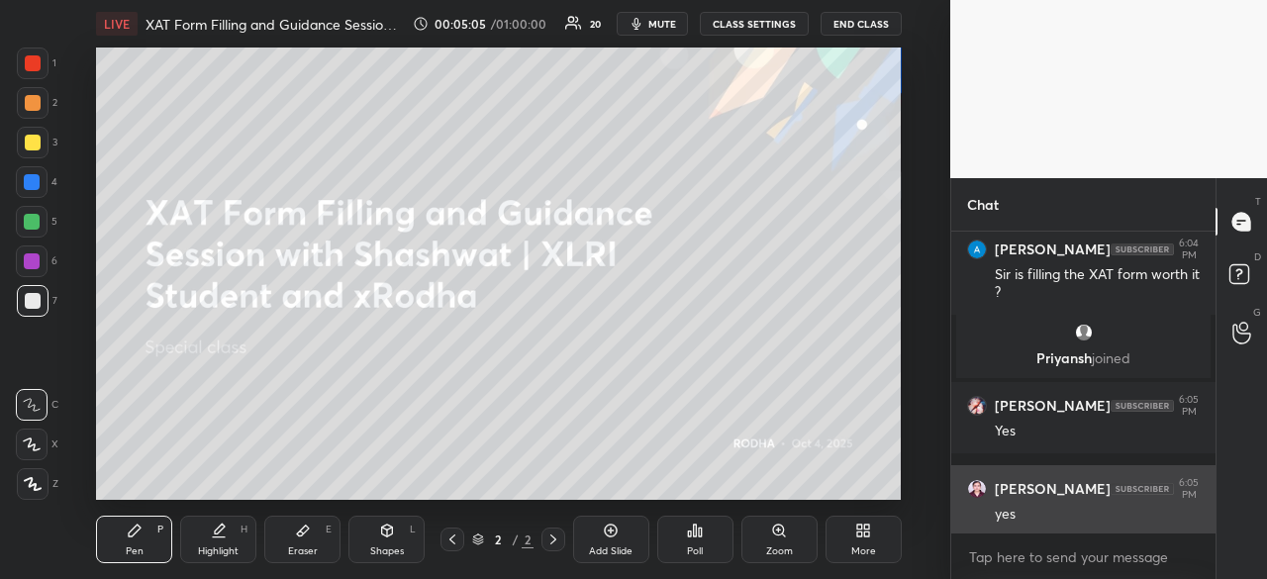
scroll to position [1144, 0]
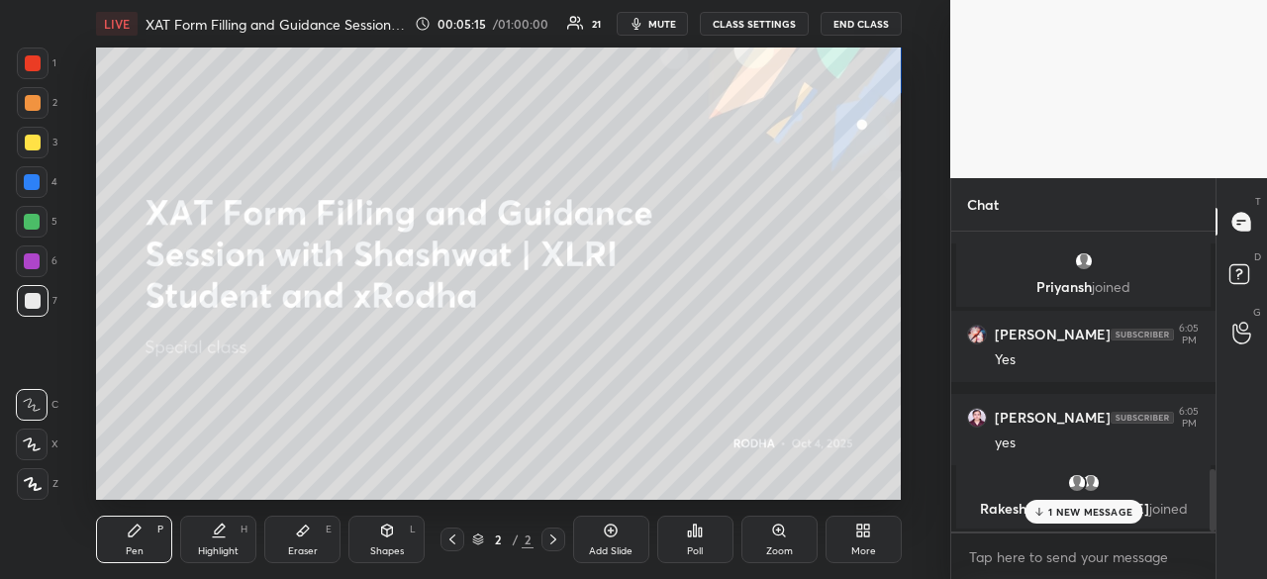
click at [1098, 508] on p "1 NEW MESSAGE" at bounding box center [1090, 512] width 84 height 12
click at [1079, 516] on p "JUMP TO LATEST" at bounding box center [1090, 512] width 85 height 12
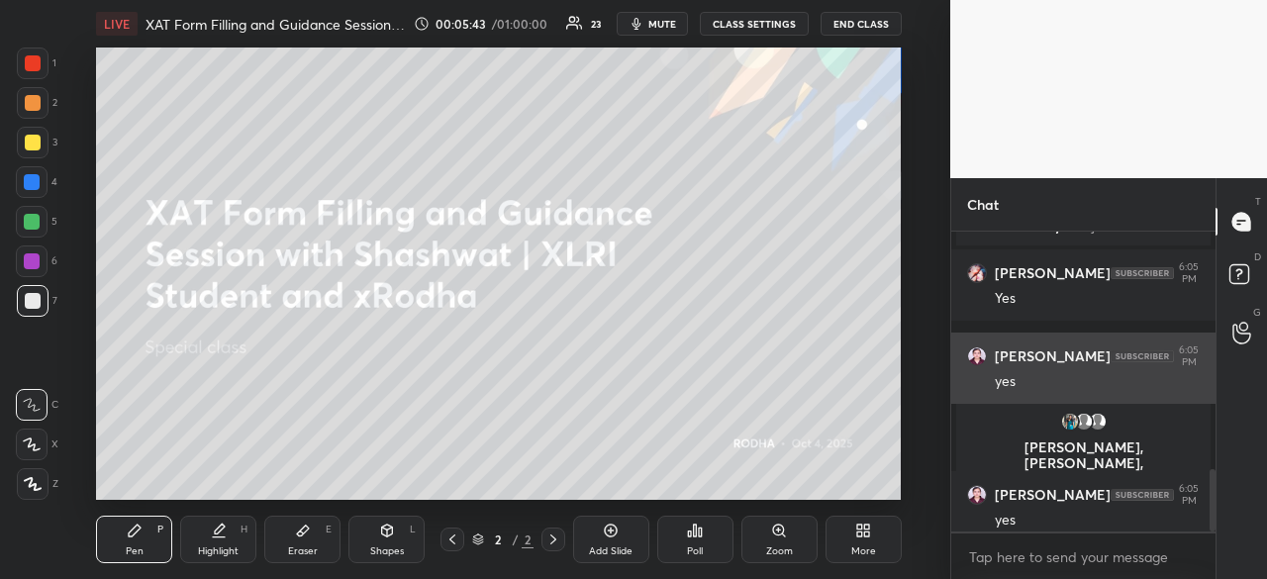
scroll to position [1150, 0]
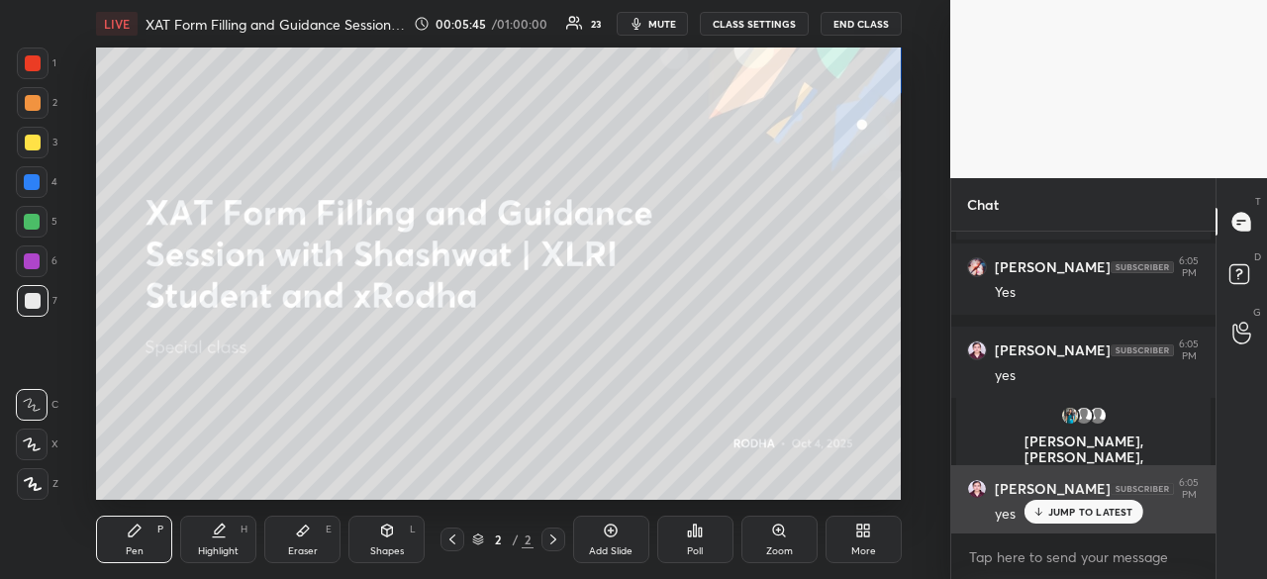
click at [1094, 501] on div "yes" at bounding box center [1097, 513] width 205 height 24
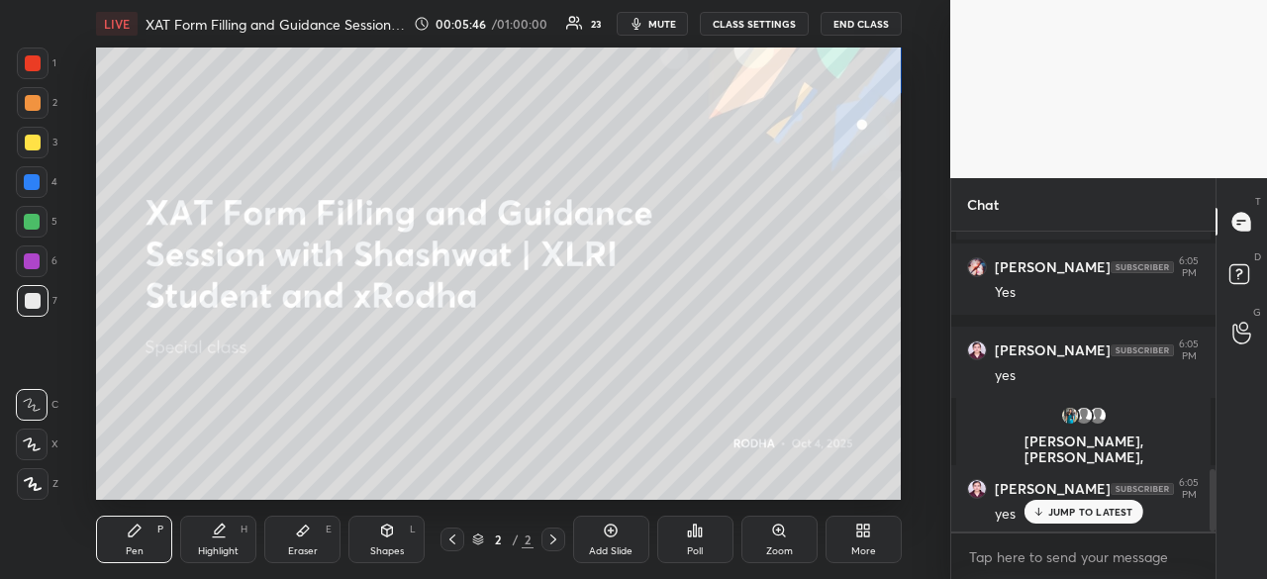
click at [1076, 512] on p "JUMP TO LATEST" at bounding box center [1090, 512] width 85 height 12
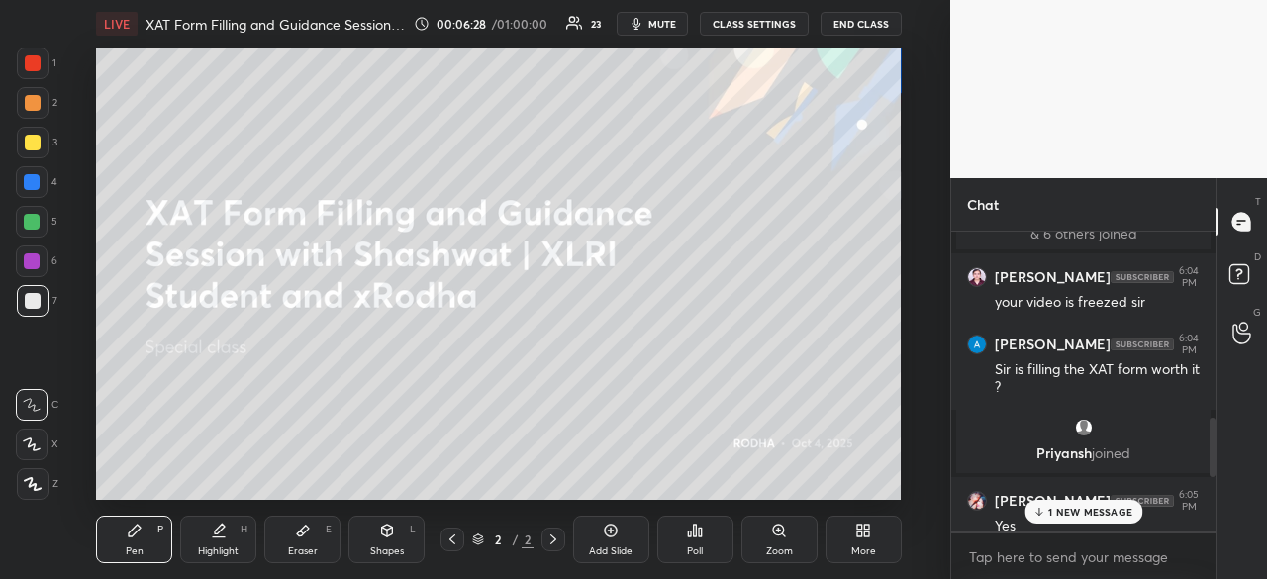
scroll to position [1300, 0]
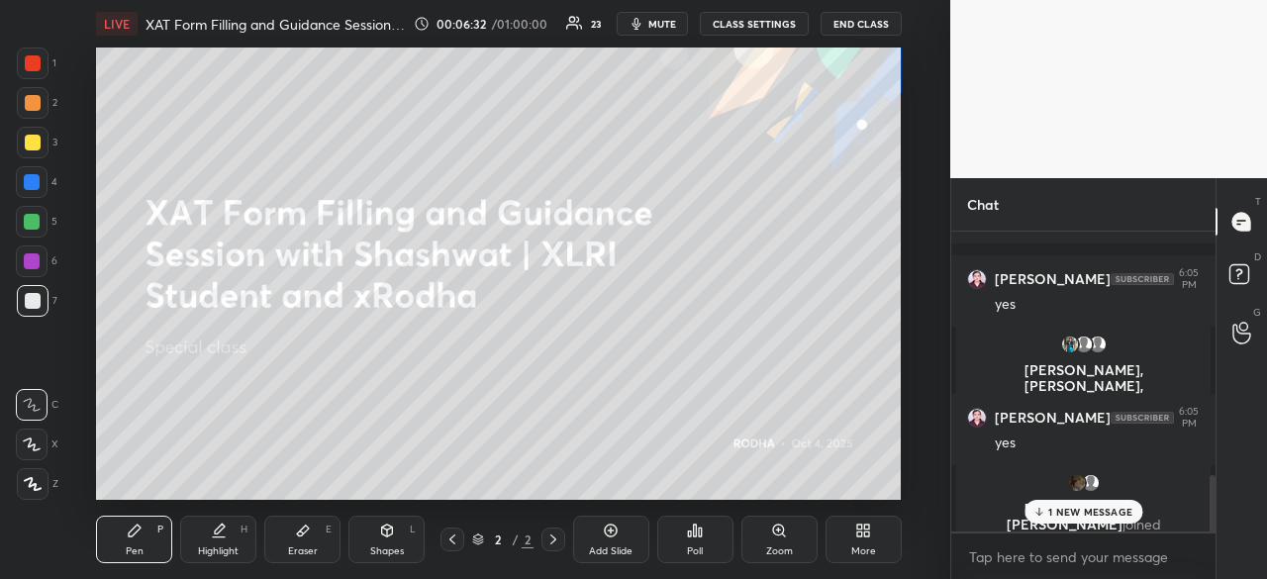
click at [1088, 508] on p "1 NEW MESSAGE" at bounding box center [1090, 512] width 84 height 12
click at [1076, 514] on p "1 NEW MESSAGE" at bounding box center [1090, 512] width 84 height 12
click at [1073, 520] on div "JUMP TO LATEST" at bounding box center [1082, 512] width 119 height 24
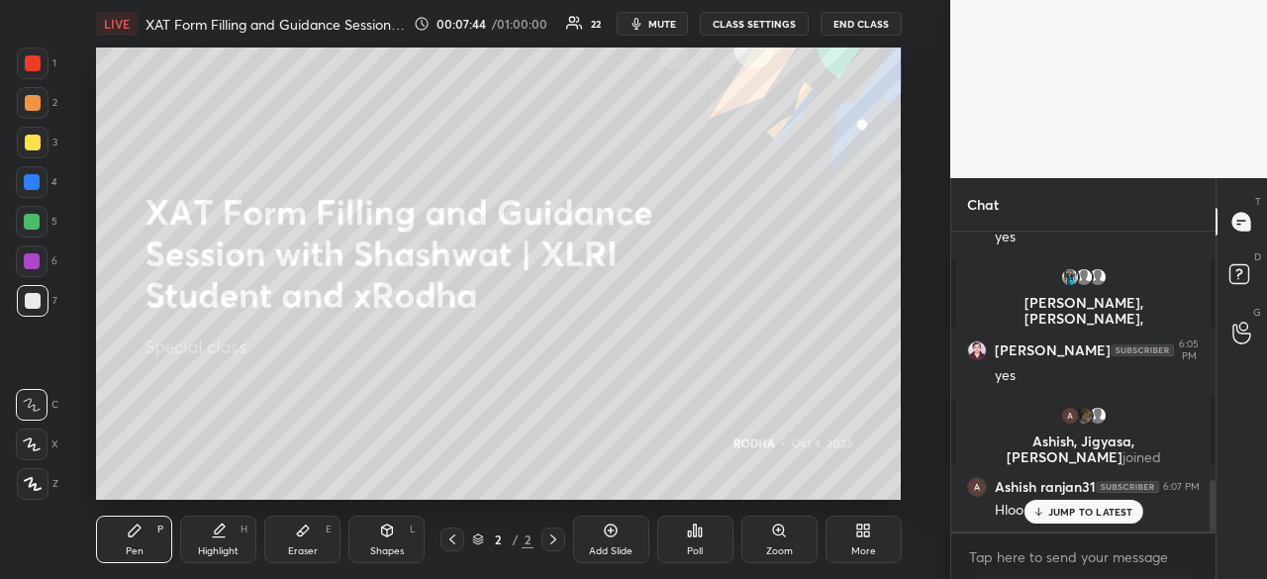
scroll to position [1435, 0]
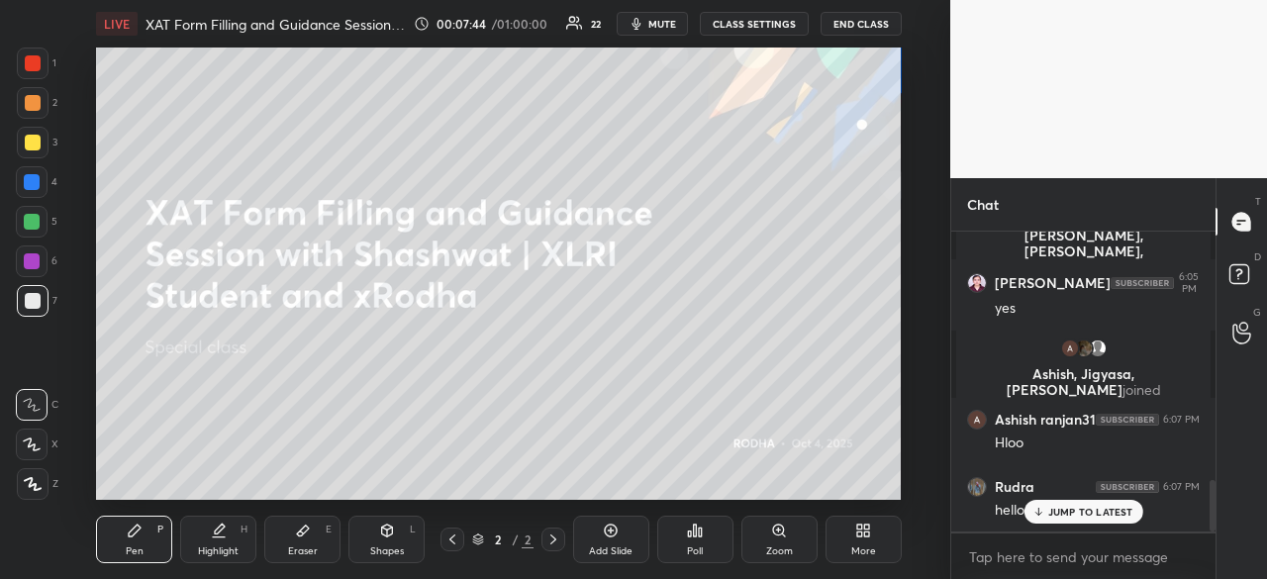
click at [1075, 514] on p "JUMP TO LATEST" at bounding box center [1090, 512] width 85 height 12
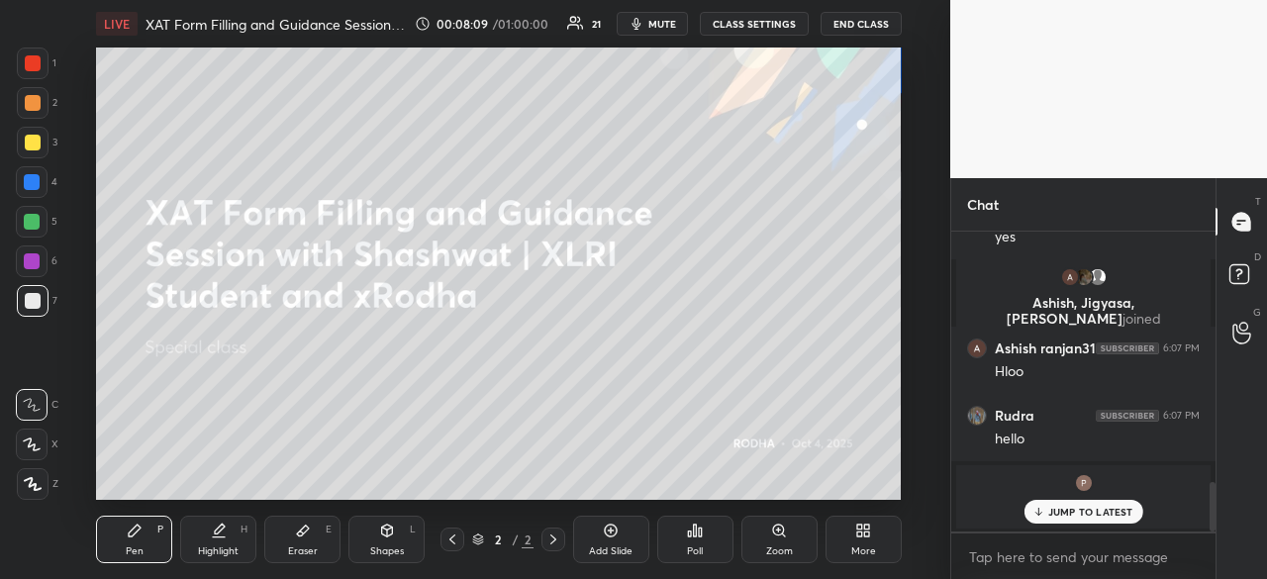
click at [1057, 509] on p "JUMP TO LATEST" at bounding box center [1090, 512] width 85 height 12
click at [1091, 507] on p "2 NEW MESSAGES" at bounding box center [1090, 512] width 91 height 12
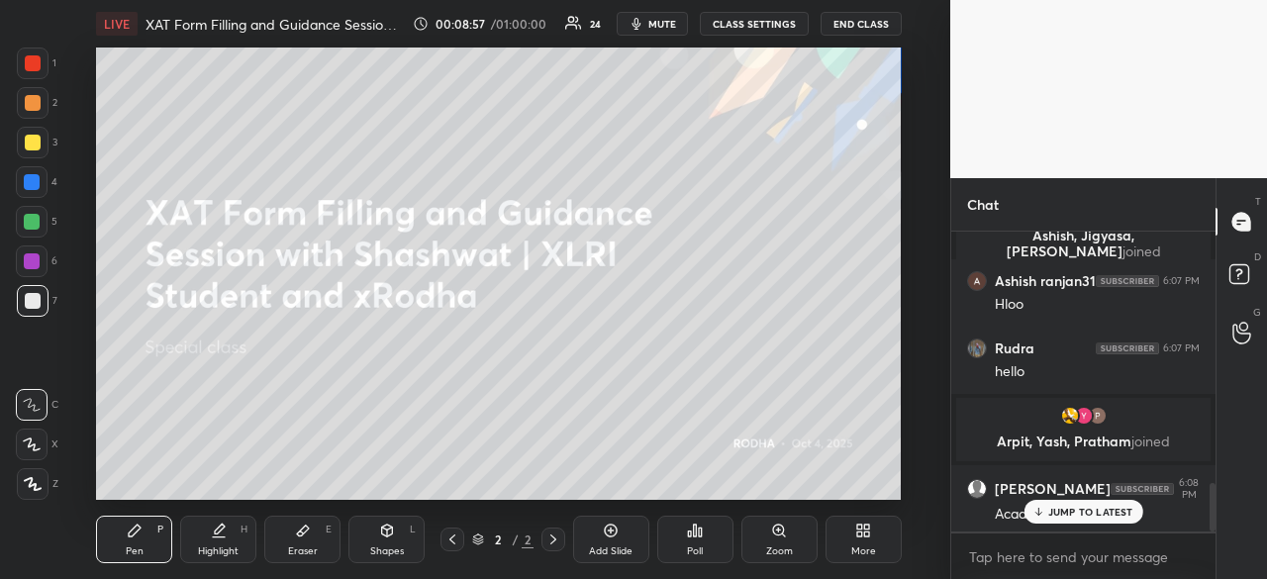
scroll to position [1645, 0]
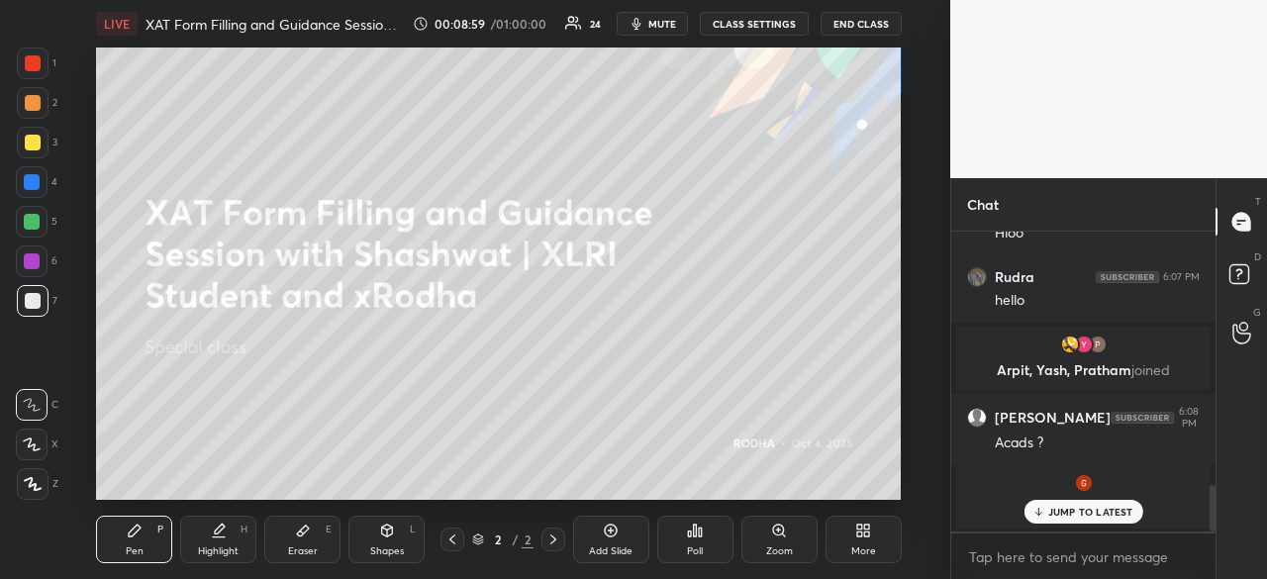
click at [1058, 512] on p "JUMP TO LATEST" at bounding box center [1090, 512] width 85 height 12
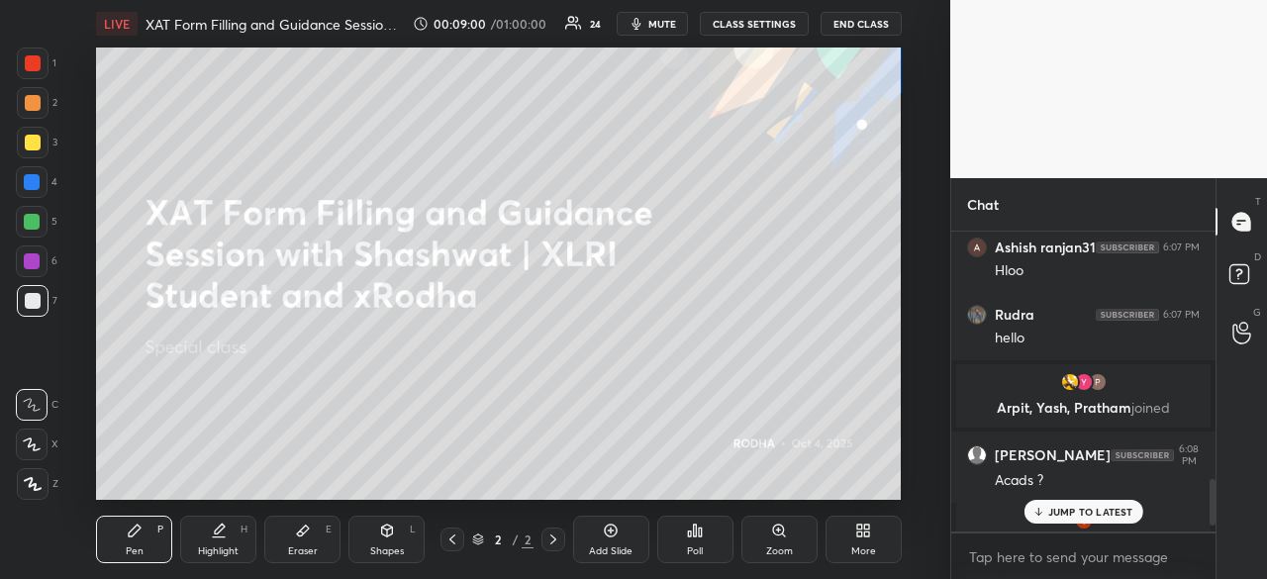
scroll to position [1728, 0]
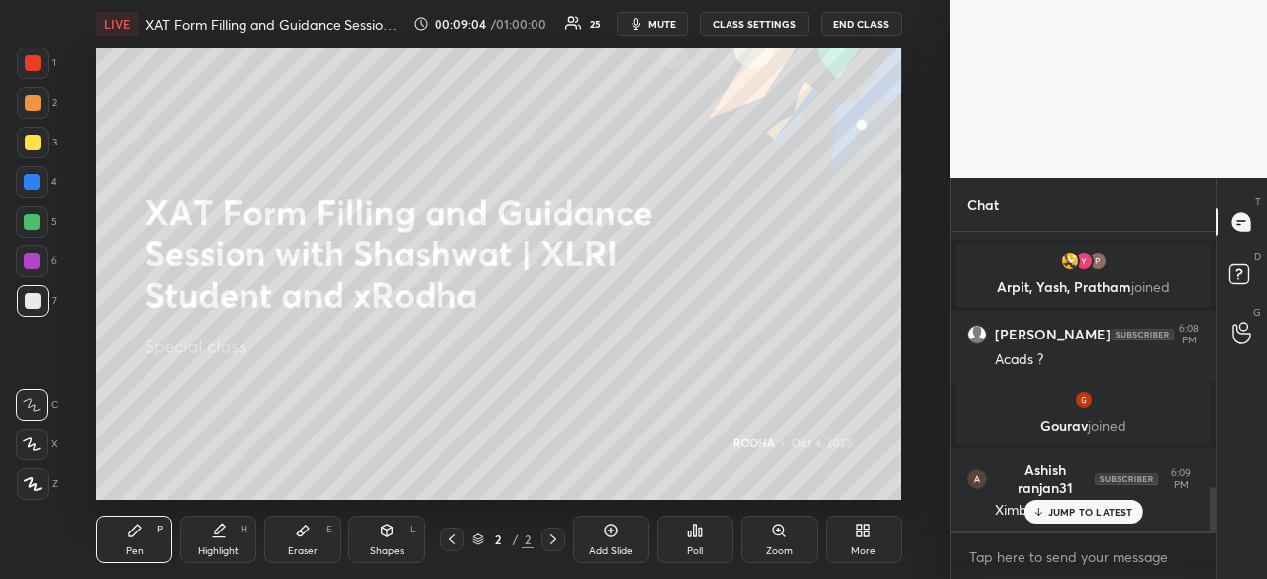
click at [1071, 508] on p "JUMP TO LATEST" at bounding box center [1090, 512] width 85 height 12
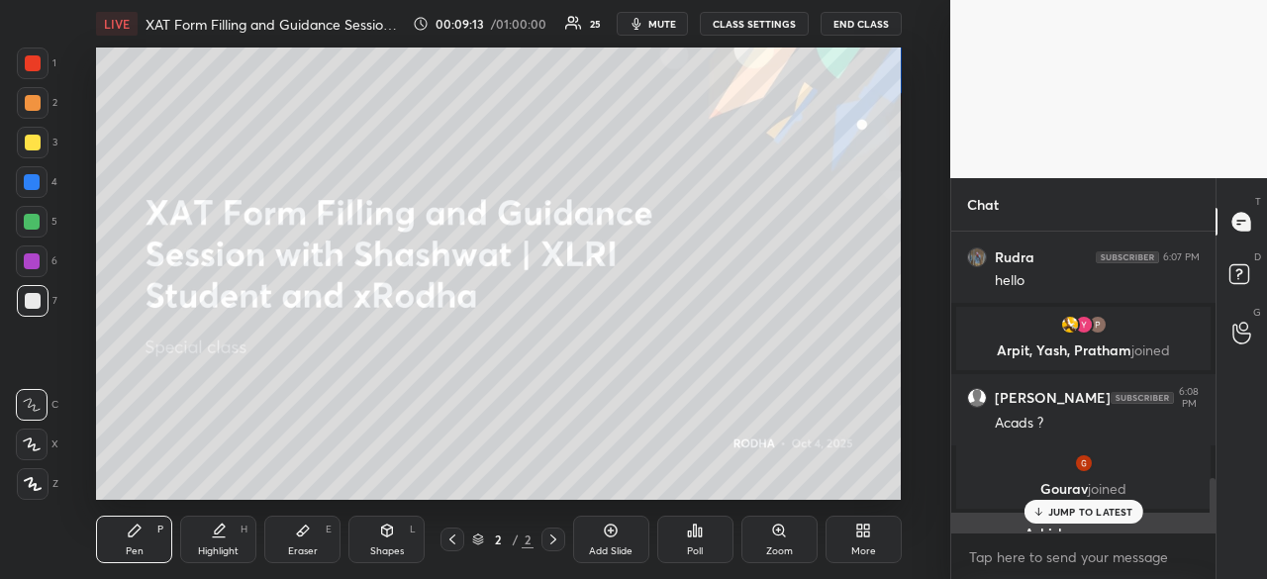
scroll to position [1661, 0]
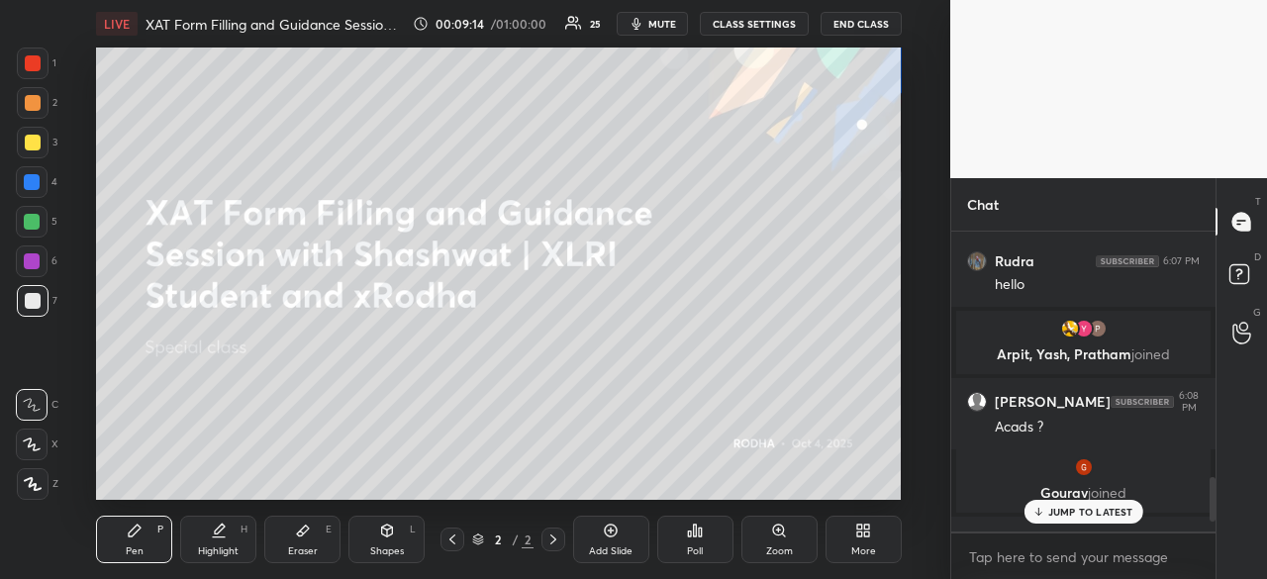
click at [1083, 508] on p "JUMP TO LATEST" at bounding box center [1090, 512] width 85 height 12
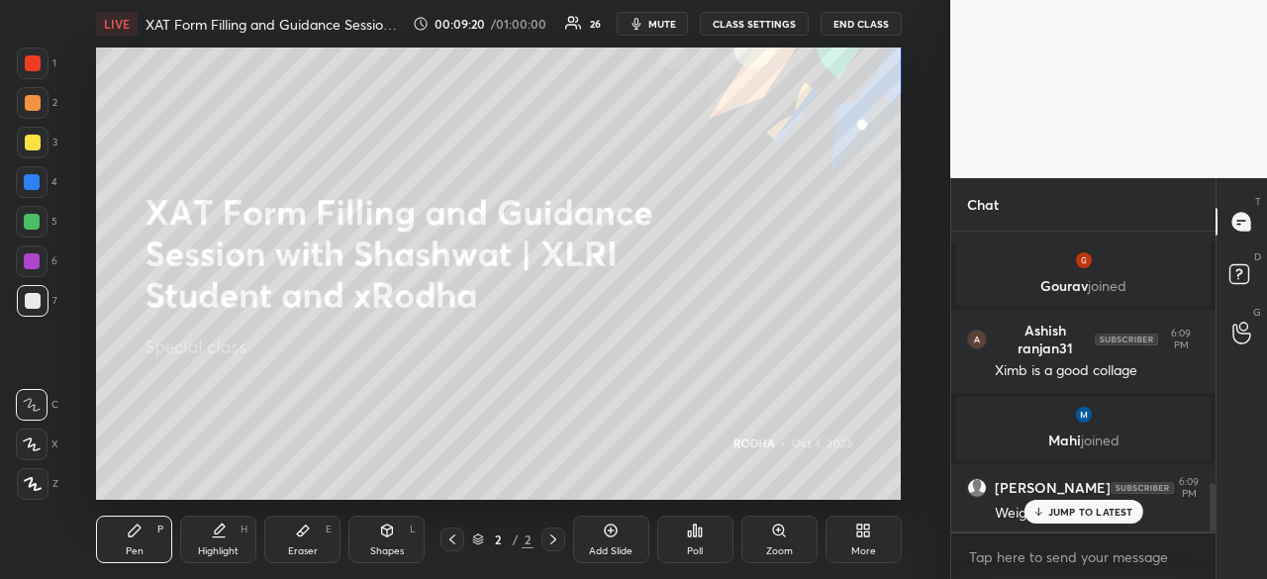
scroll to position [1542, 0]
click at [1068, 510] on p "JUMP TO LATEST" at bounding box center [1090, 512] width 85 height 12
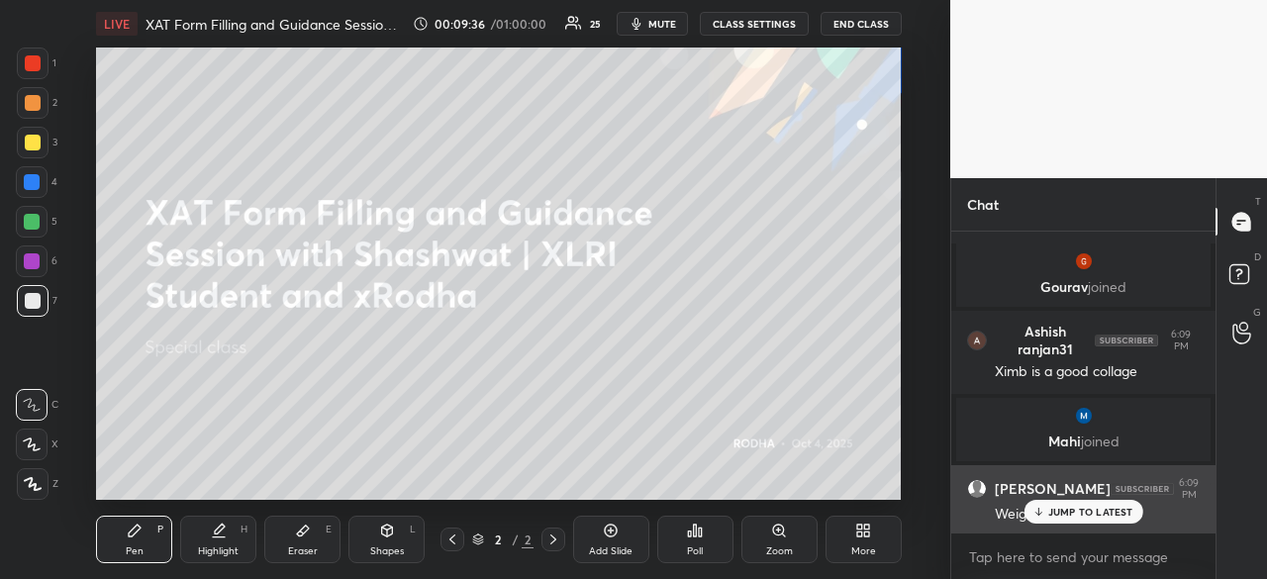
scroll to position [1609, 0]
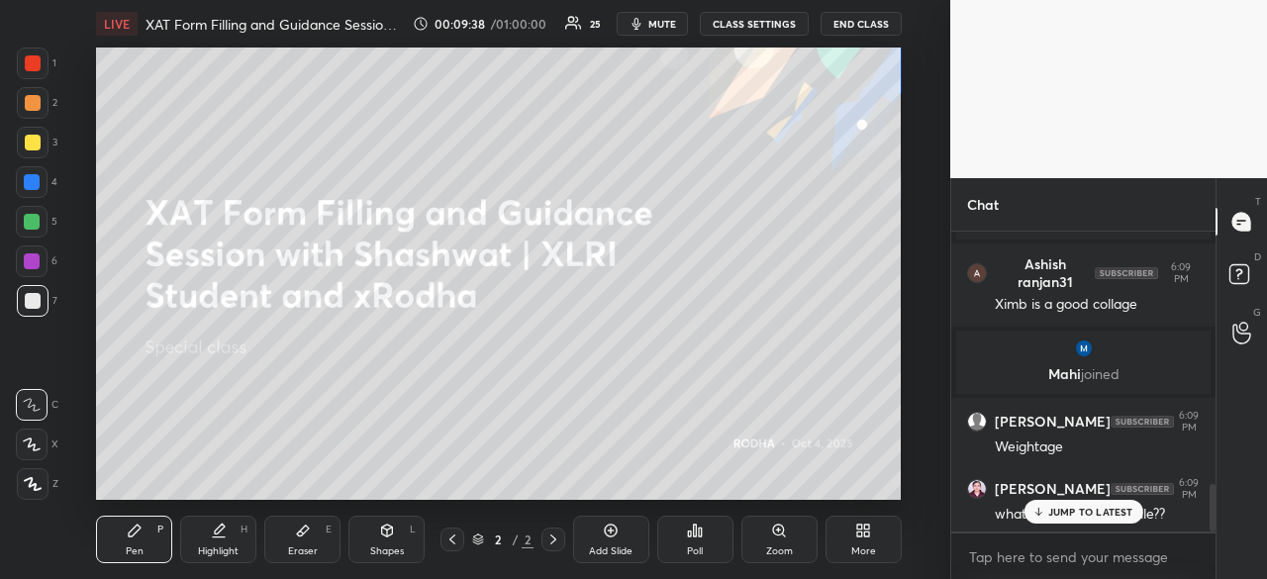
click at [1062, 512] on p "JUMP TO LATEST" at bounding box center [1090, 512] width 85 height 12
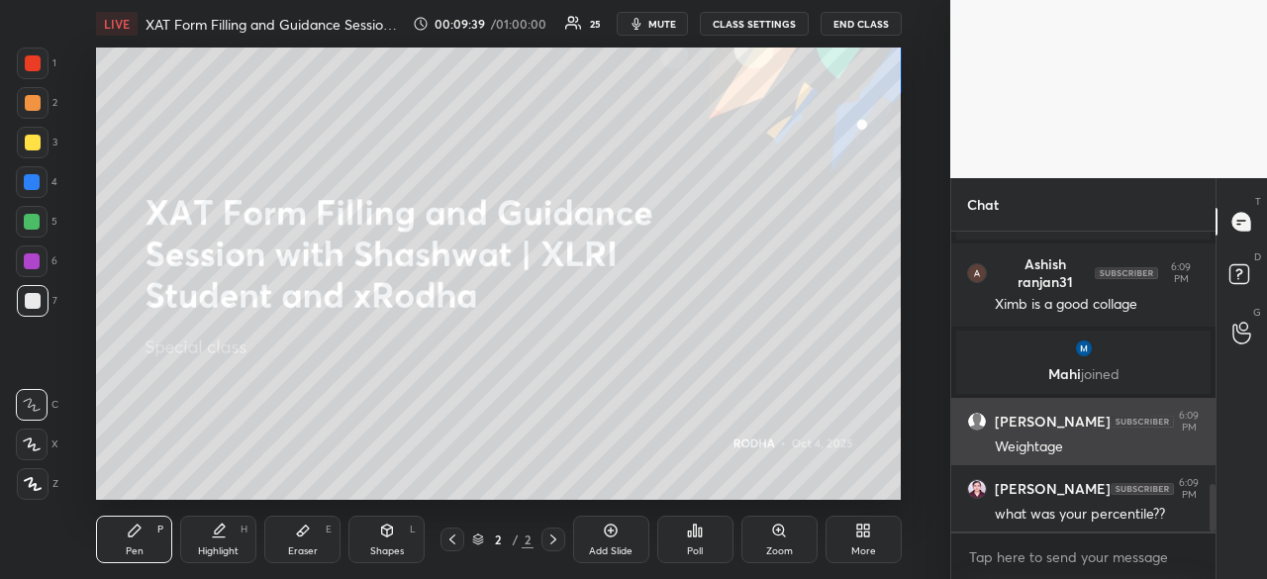
scroll to position [1710, 0]
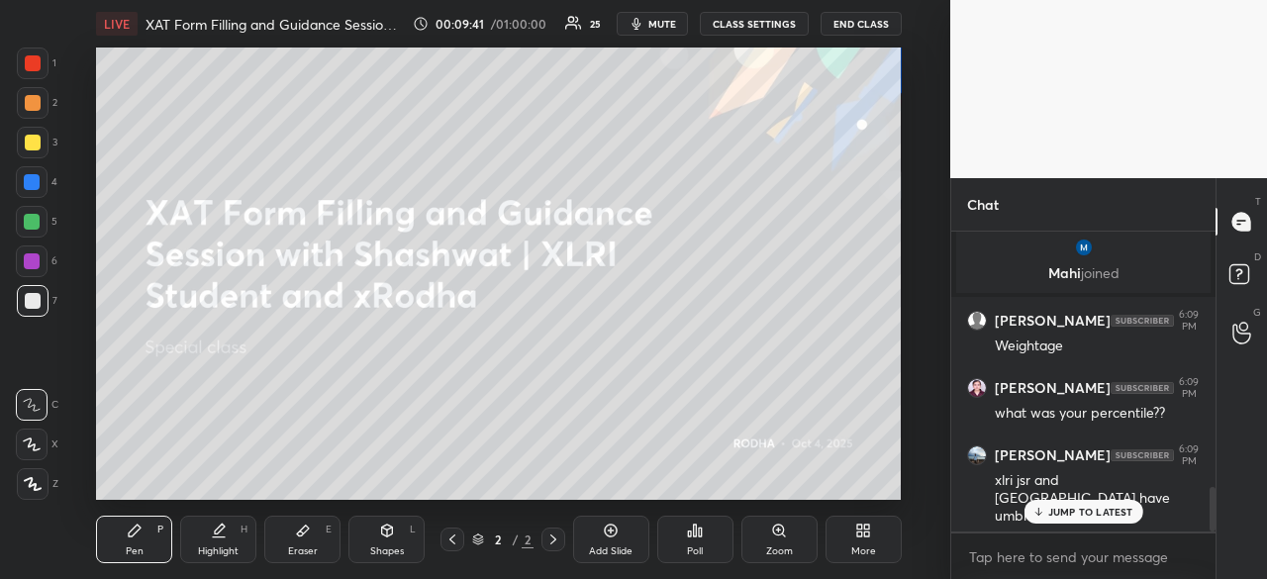
click at [1083, 504] on div "JUMP TO LATEST" at bounding box center [1082, 512] width 119 height 24
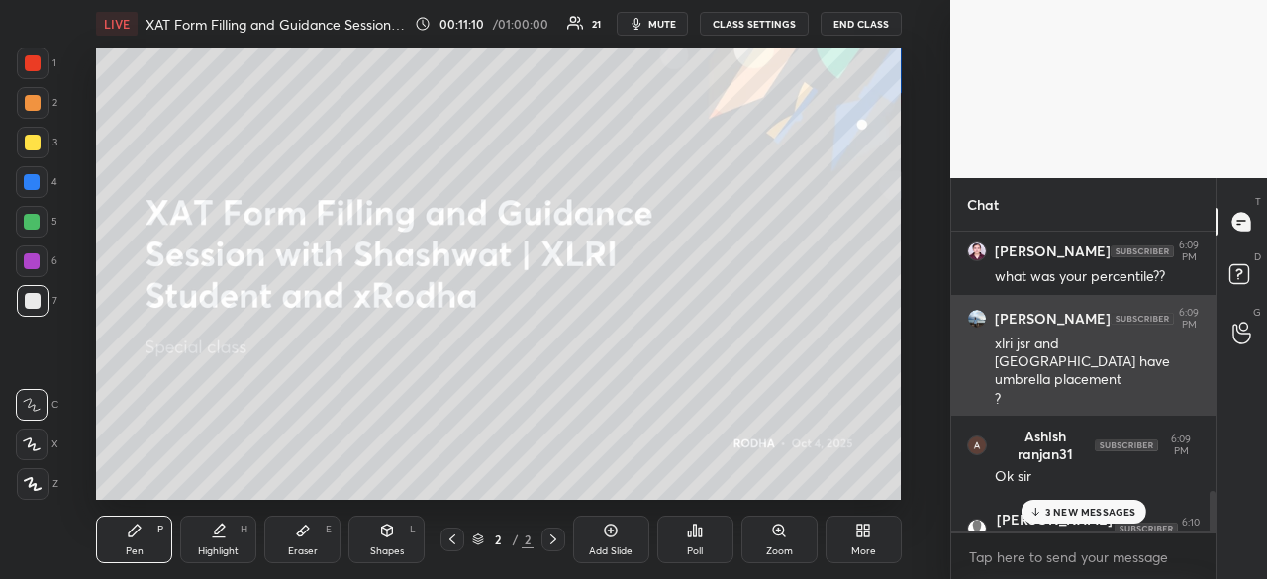
scroll to position [1916, 0]
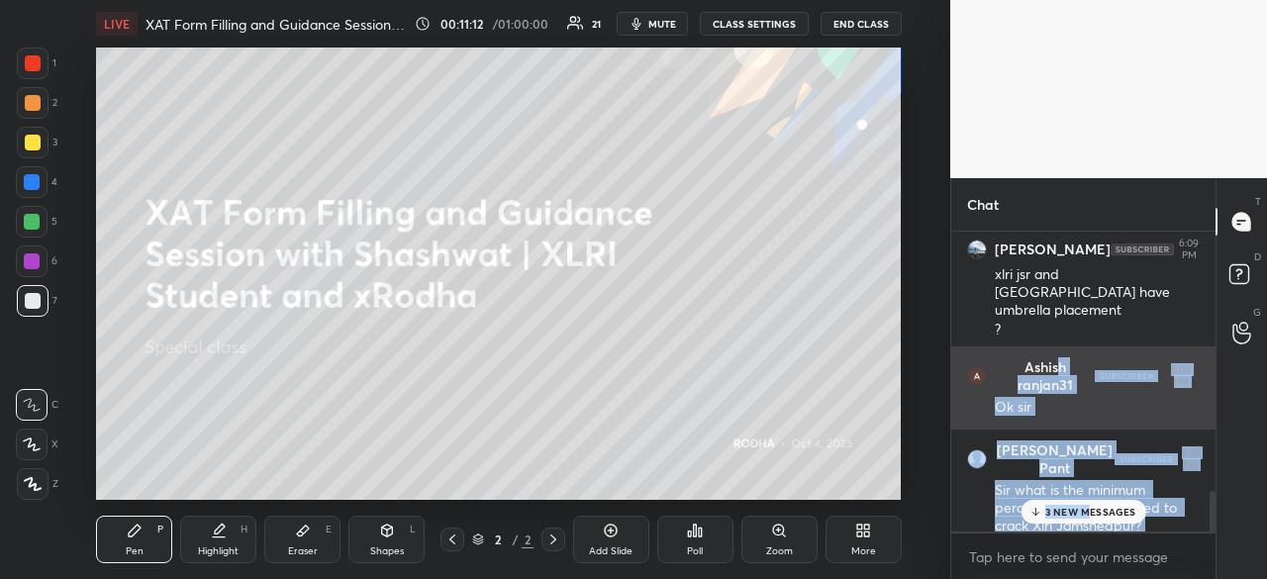
drag, startPoint x: 1089, startPoint y: 515, endPoint x: 1061, endPoint y: 367, distance: 150.0
click at [1061, 367] on div "[PERSON_NAME] 6:09 PM what was your percentile?? [PERSON_NAME] 6:09 PM xlri jsr…" at bounding box center [1083, 382] width 264 height 300
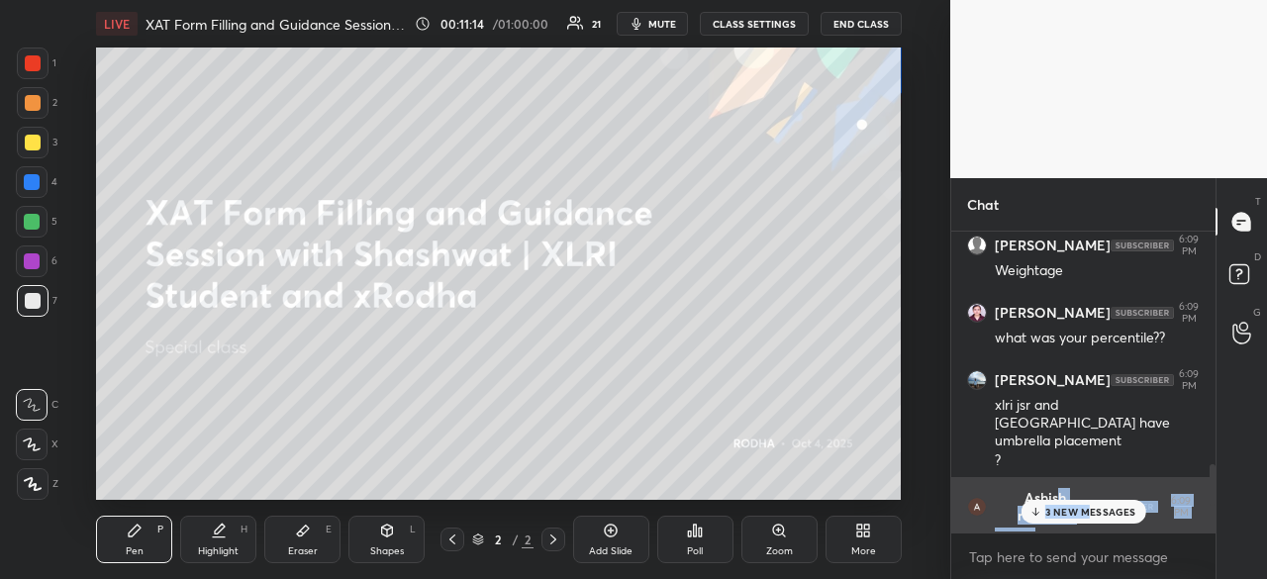
scroll to position [1706, 0]
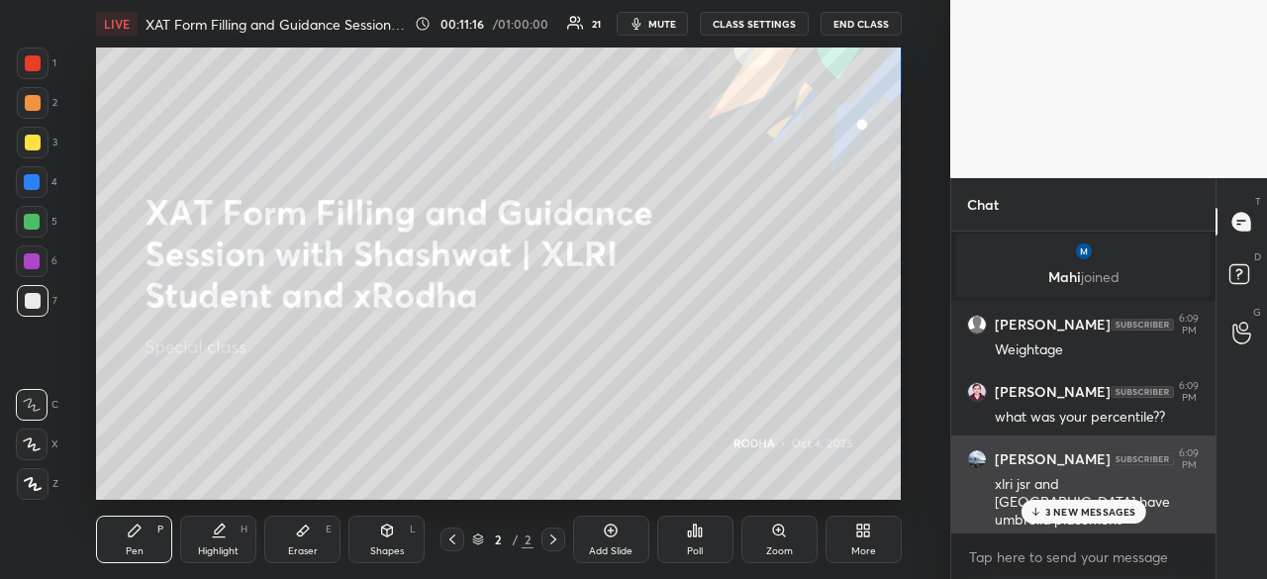
click at [1114, 498] on div "xlri jsr and [GEOGRAPHIC_DATA] have umbrella placement" at bounding box center [1097, 502] width 205 height 55
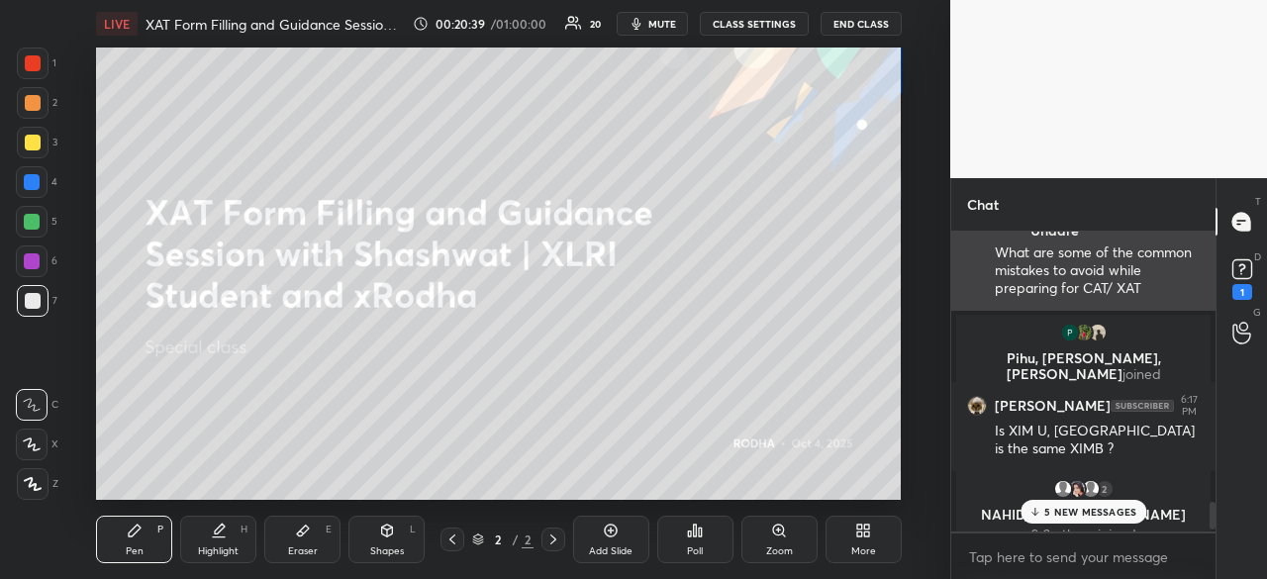
scroll to position [2991, 0]
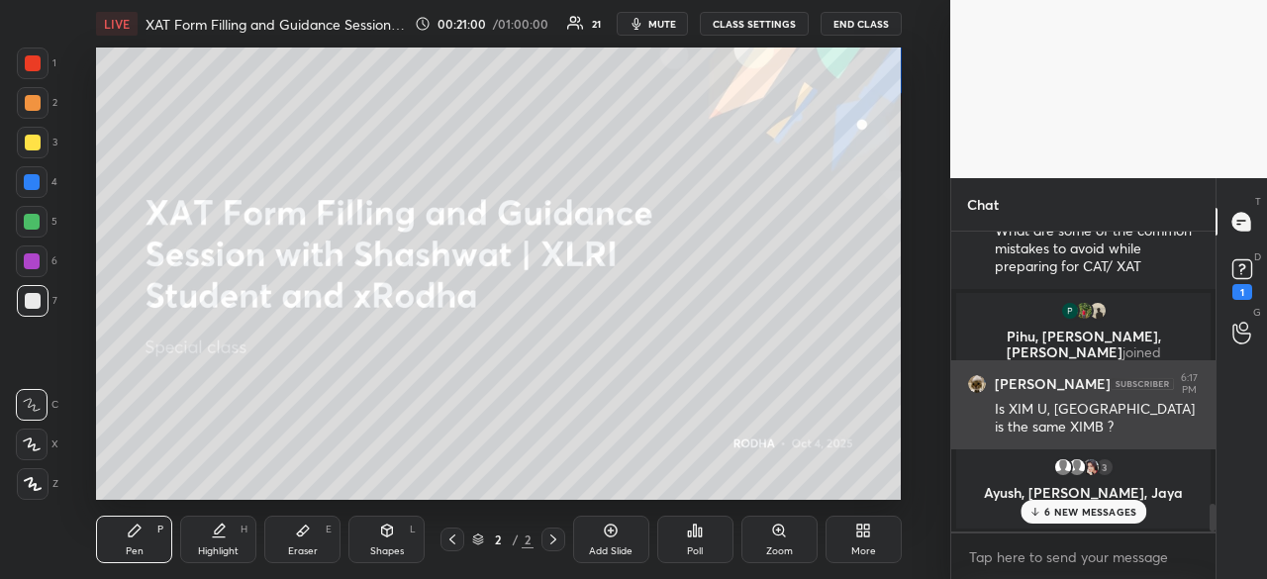
click at [1132, 383] on img "grid" at bounding box center [1141, 384] width 63 height 12
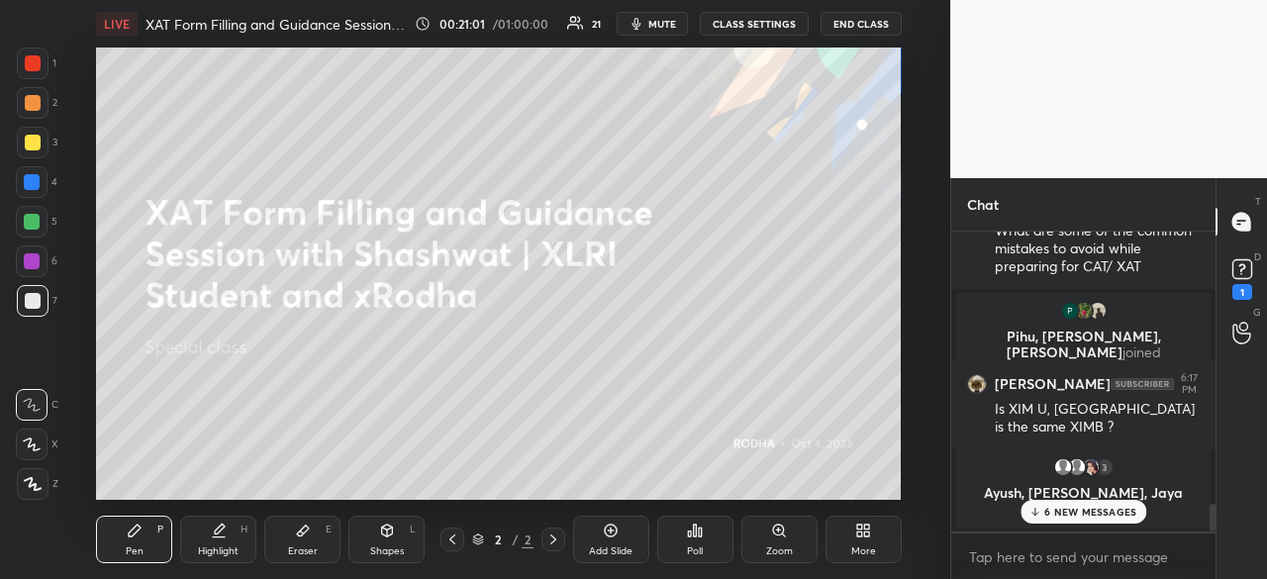
drag, startPoint x: 1211, startPoint y: 522, endPoint x: 1178, endPoint y: 531, distance: 35.1
click at [1215, 522] on div "Chat [PERSON_NAME], [PERSON_NAME] joined [PERSON_NAME] Undare 6:15 PM What are …" at bounding box center [1108, 378] width 317 height 401
click at [1079, 516] on p "6 NEW MESSAGES" at bounding box center [1090, 512] width 92 height 12
click at [1081, 512] on p "1 NEW MESSAGE" at bounding box center [1090, 512] width 84 height 12
click at [1089, 516] on p "2 NEW MESSAGES" at bounding box center [1090, 512] width 91 height 12
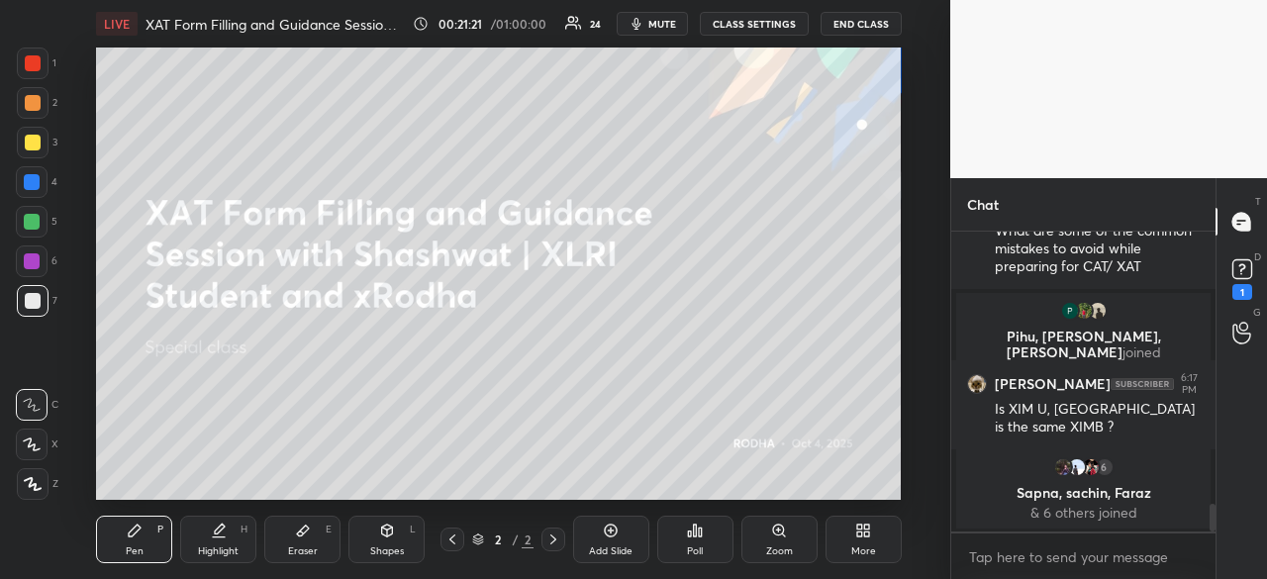
scroll to position [3076, 0]
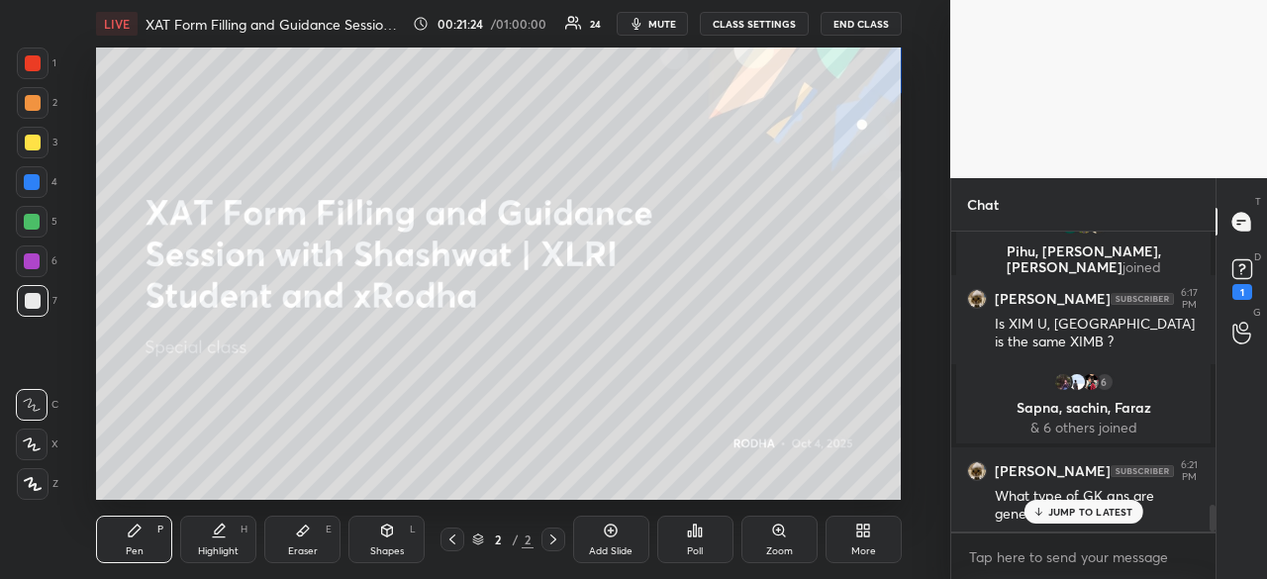
click at [1071, 514] on p "JUMP TO LATEST" at bounding box center [1090, 512] width 85 height 12
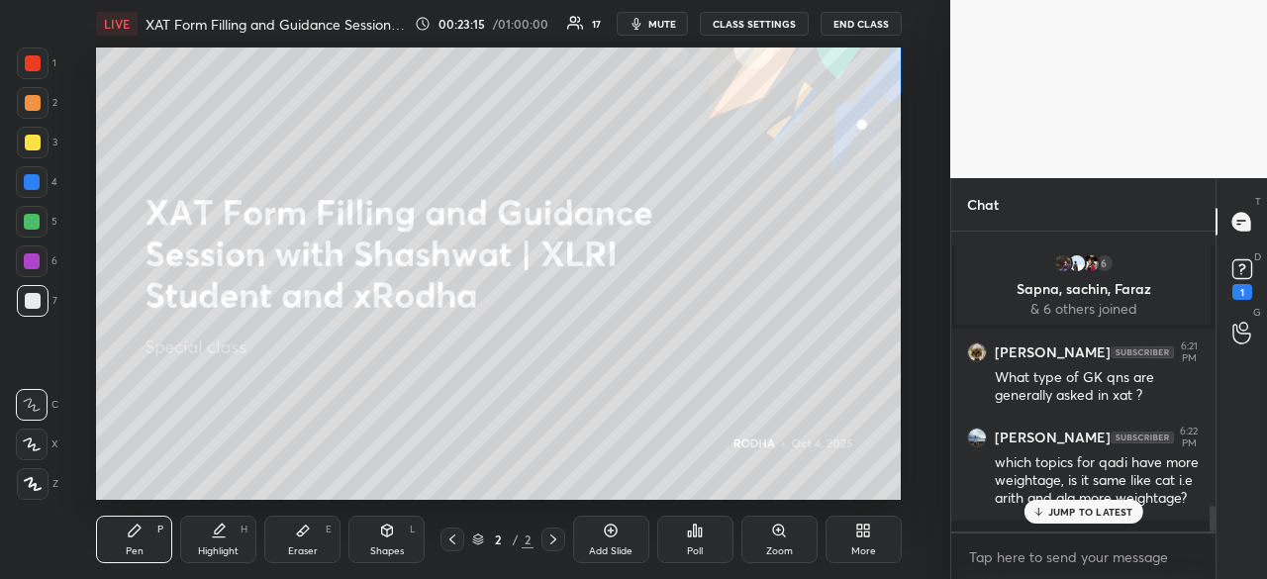
click at [1081, 503] on div "JUMP TO LATEST" at bounding box center [1082, 512] width 119 height 24
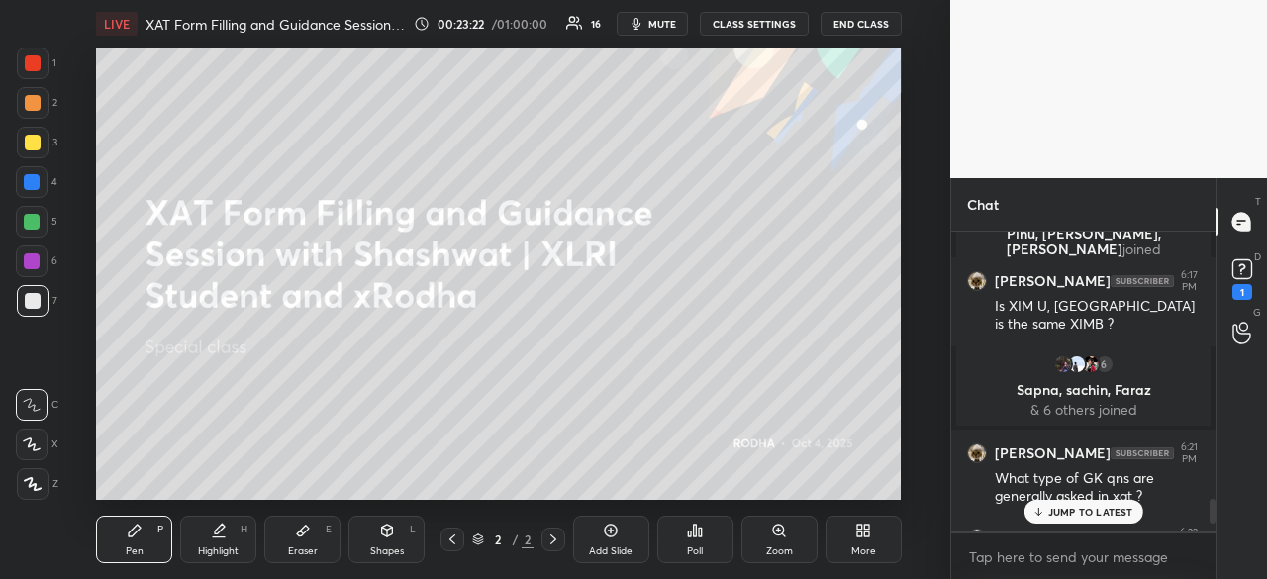
scroll to position [3266, 0]
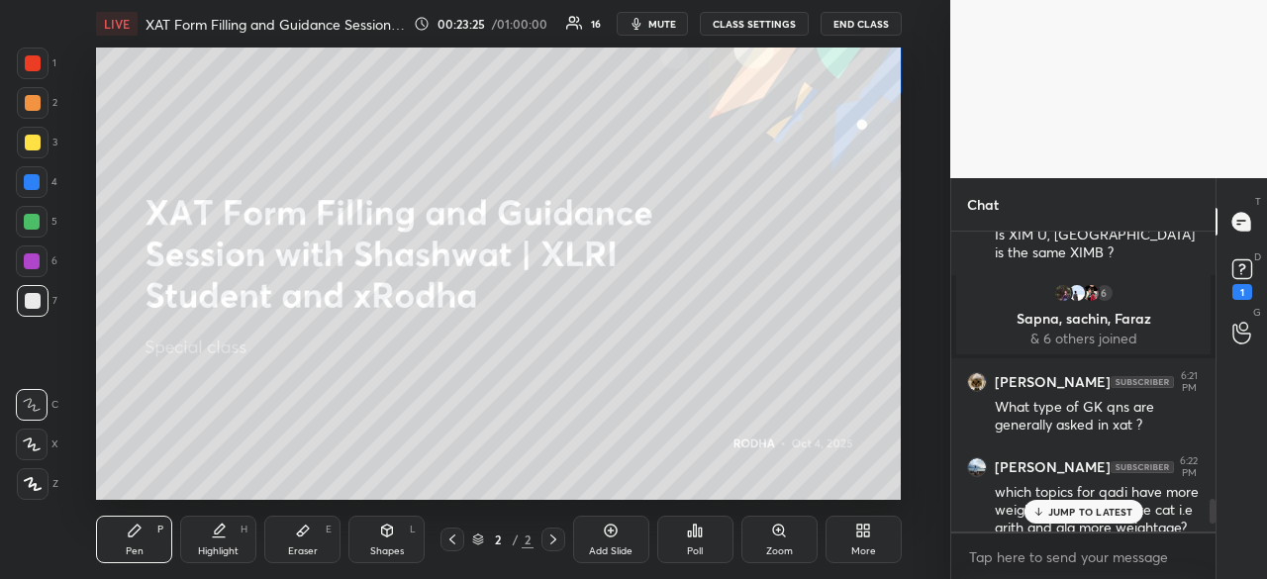
click at [1081, 503] on div "JUMP TO LATEST" at bounding box center [1082, 512] width 119 height 24
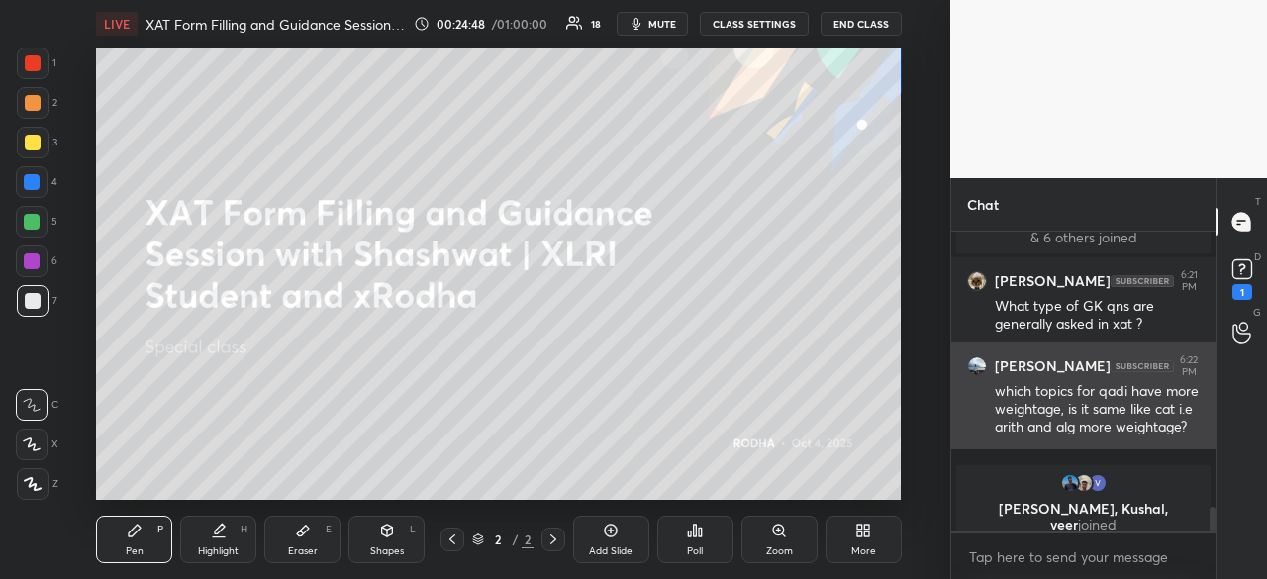
scroll to position [3382, 0]
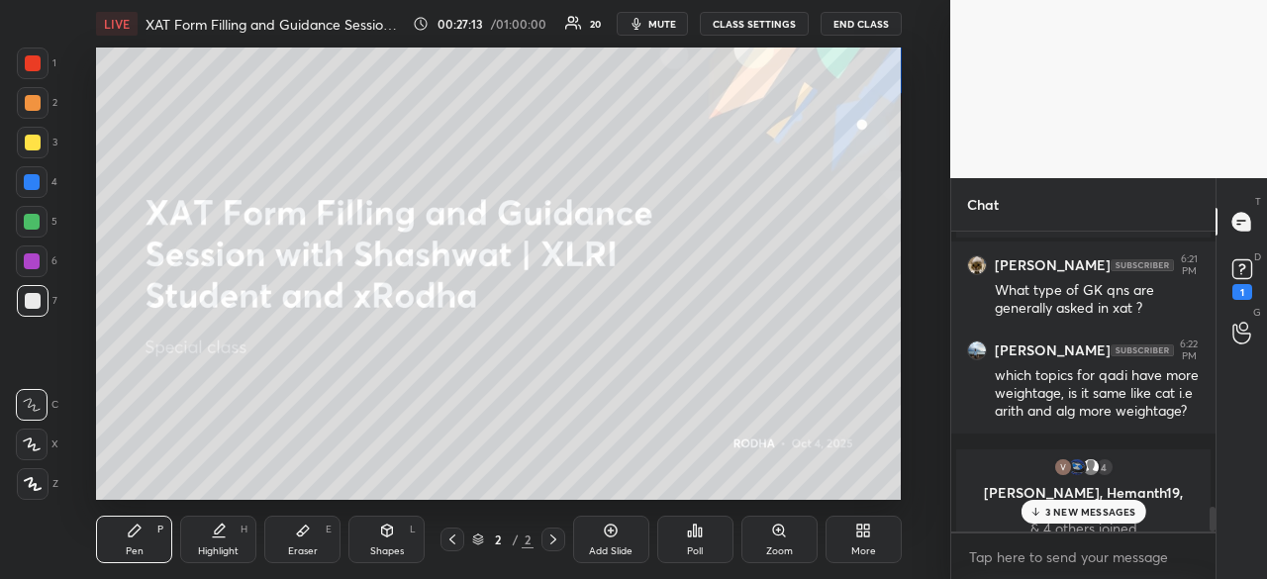
click at [1104, 516] on p "3 NEW MESSAGES" at bounding box center [1090, 512] width 91 height 12
click at [1087, 507] on p "JUMP TO LATEST" at bounding box center [1090, 512] width 85 height 12
click at [1103, 507] on p "JUMP TO LATEST" at bounding box center [1090, 512] width 85 height 12
click at [1084, 555] on textarea at bounding box center [1083, 557] width 233 height 32
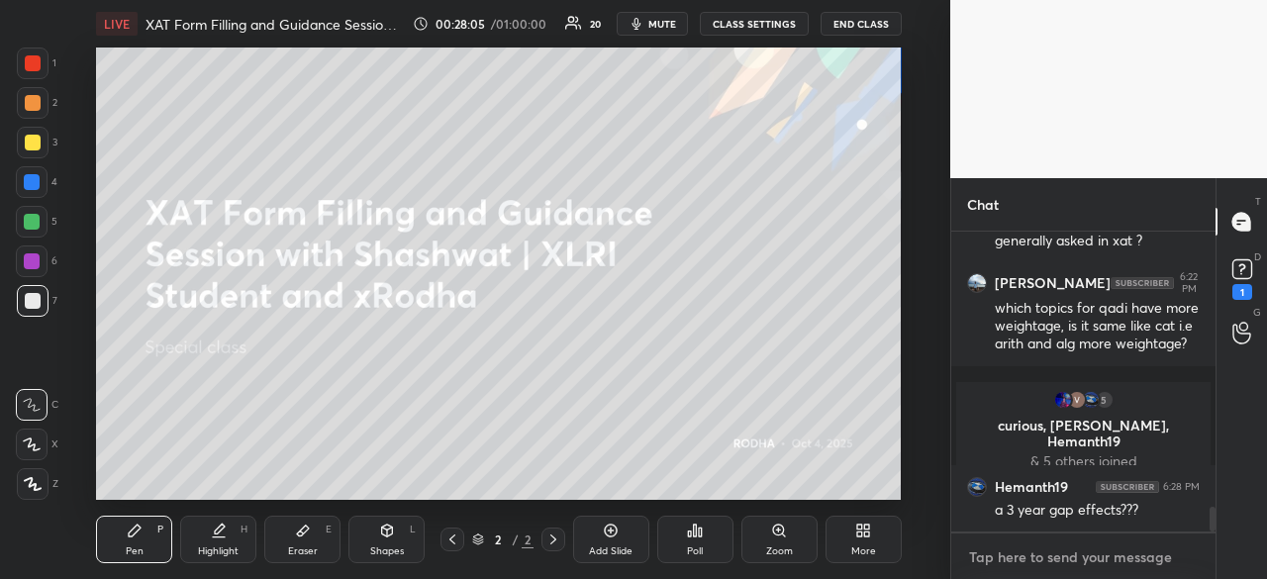
scroll to position [3365, 0]
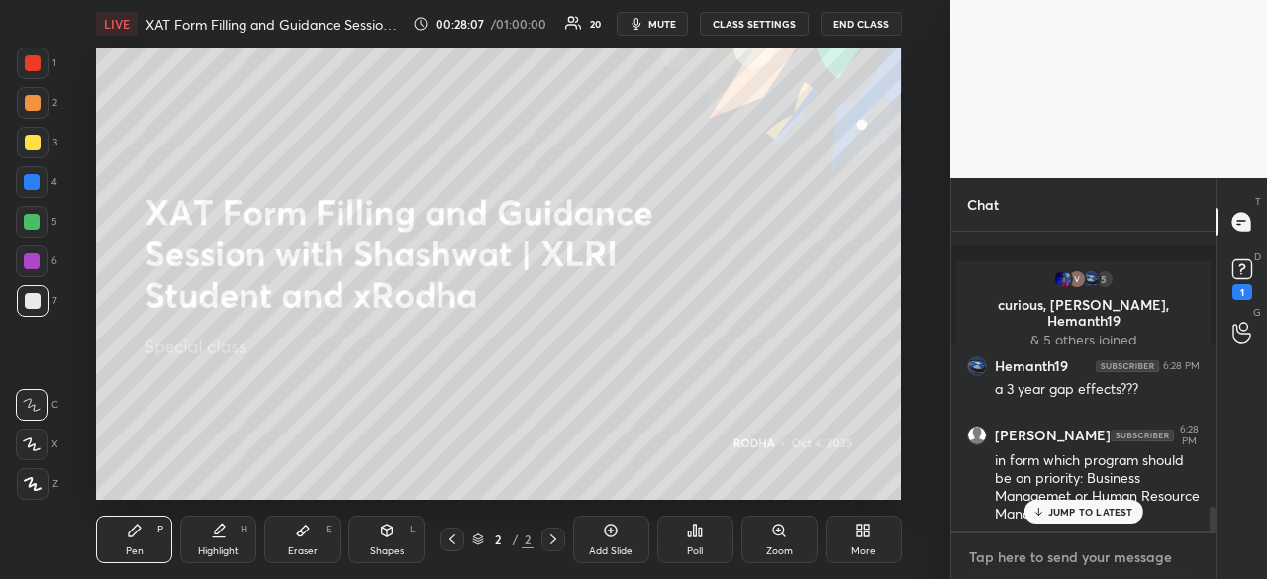
drag, startPoint x: 1084, startPoint y: 555, endPoint x: 1074, endPoint y: 507, distance: 49.5
click at [1074, 507] on div "[PERSON_NAME] 6:11 PM share your those 2 yrs with [PERSON_NAME] Undare has a do…" at bounding box center [1083, 406] width 264 height 348
click at [1094, 514] on p "JUMP TO LATEST" at bounding box center [1090, 512] width 85 height 12
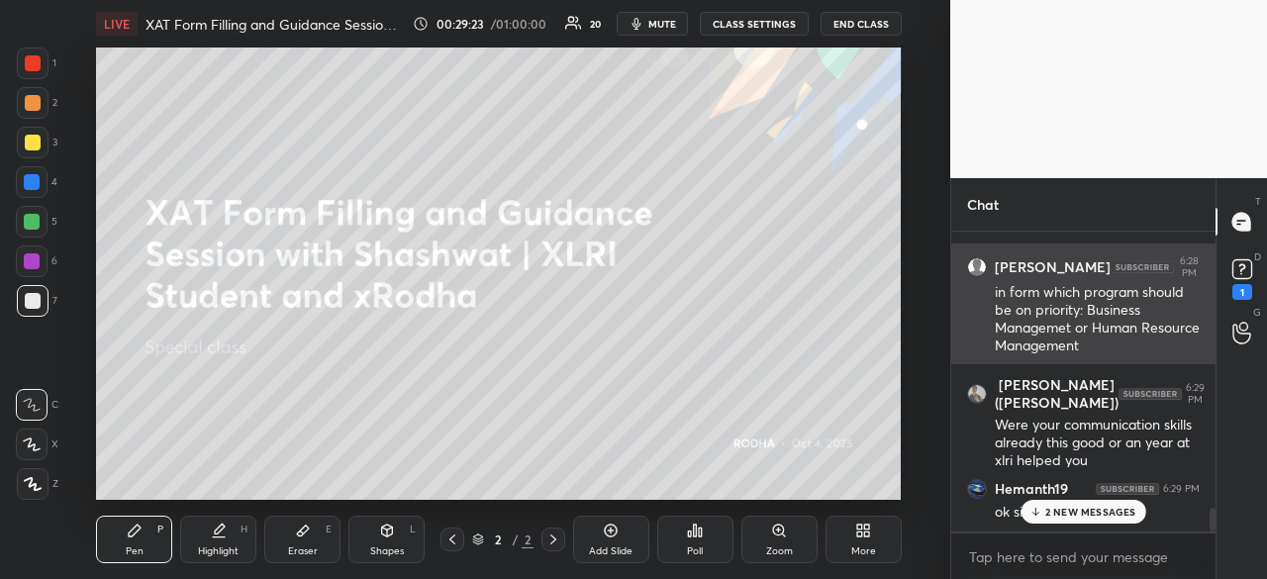
scroll to position [3535, 0]
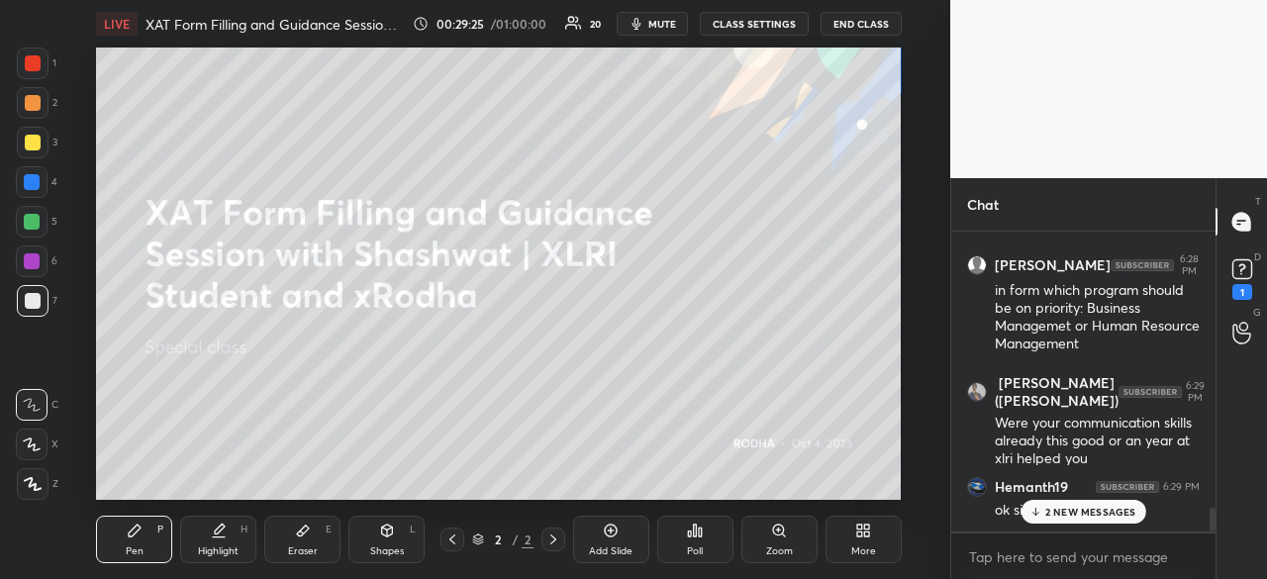
click at [1097, 523] on div "2 NEW MESSAGES" at bounding box center [1082, 512] width 125 height 24
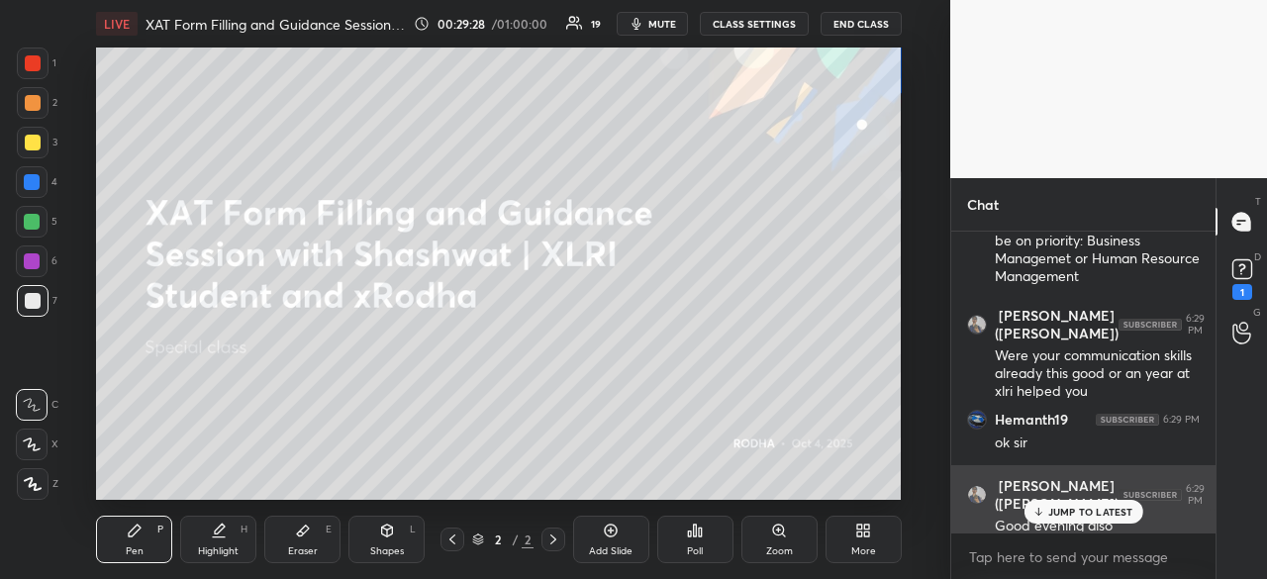
scroll to position [3669, 0]
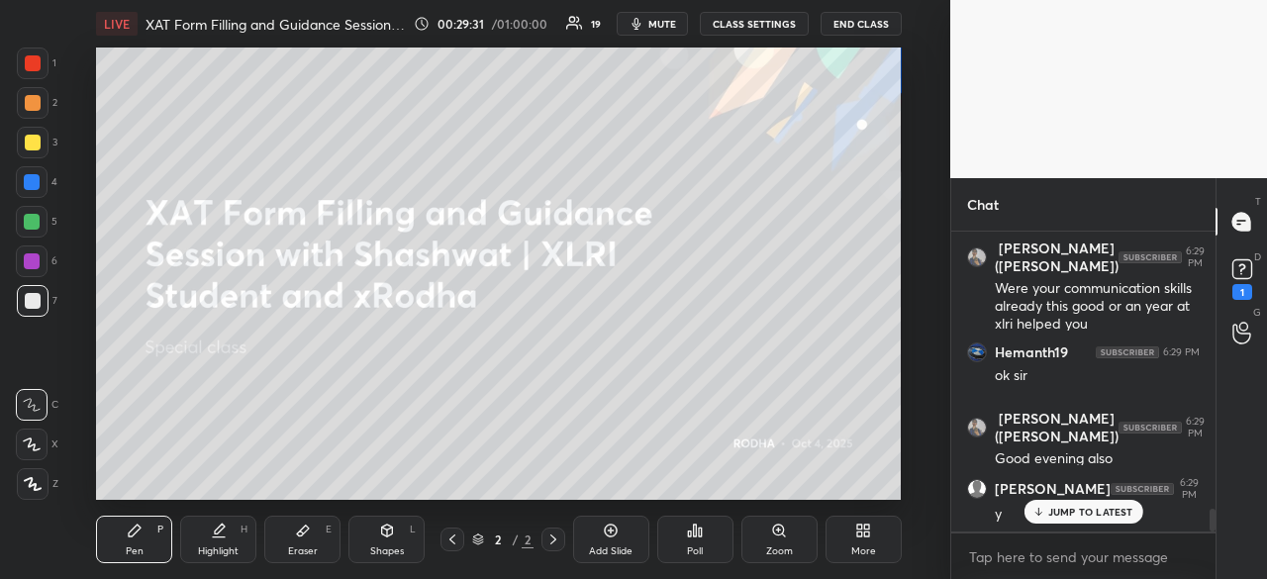
click at [1085, 521] on div "JUMP TO LATEST" at bounding box center [1082, 512] width 119 height 24
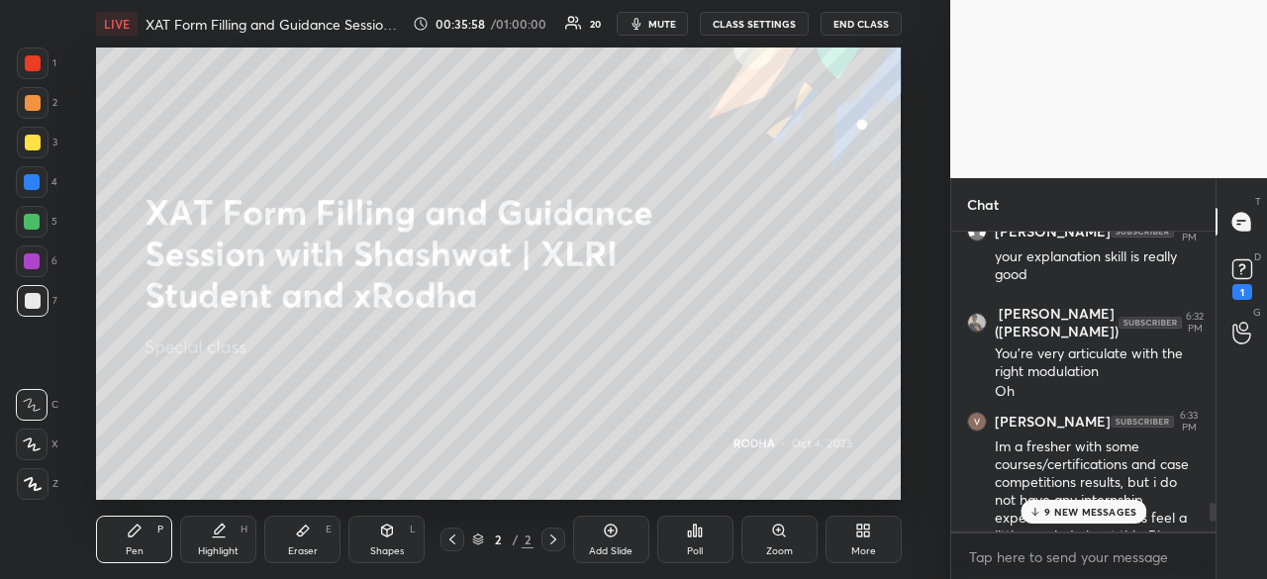
scroll to position [4485, 0]
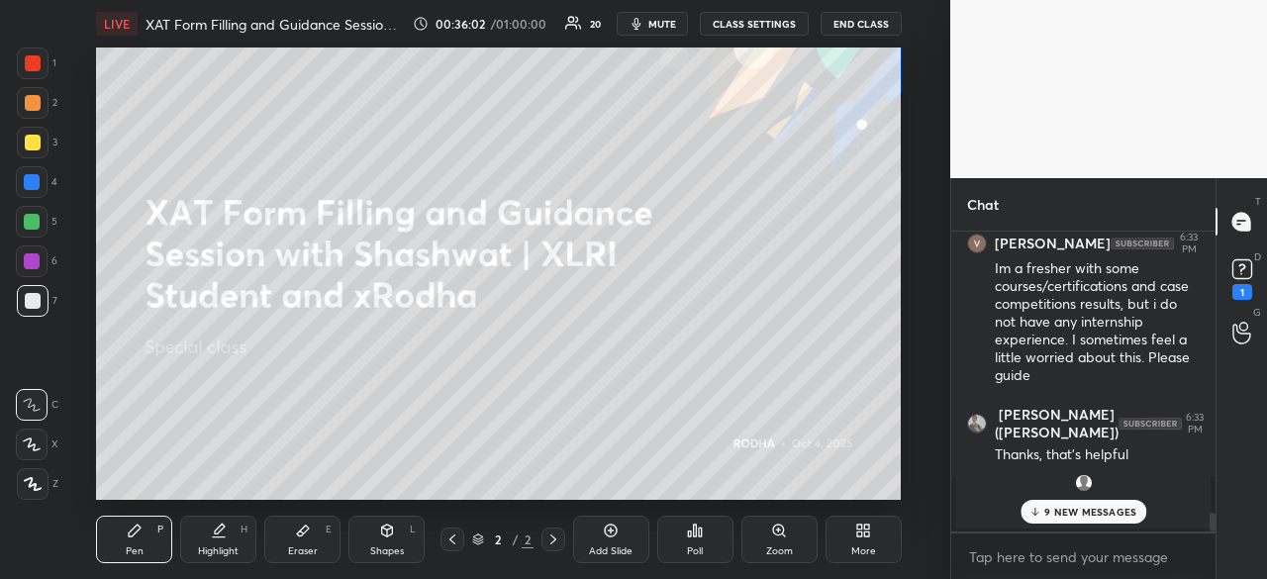
click at [1093, 496] on div "[PERSON_NAME] joined" at bounding box center [1083, 496] width 254 height 63
click at [1088, 507] on p "9 NEW MESSAGES" at bounding box center [1090, 512] width 92 height 12
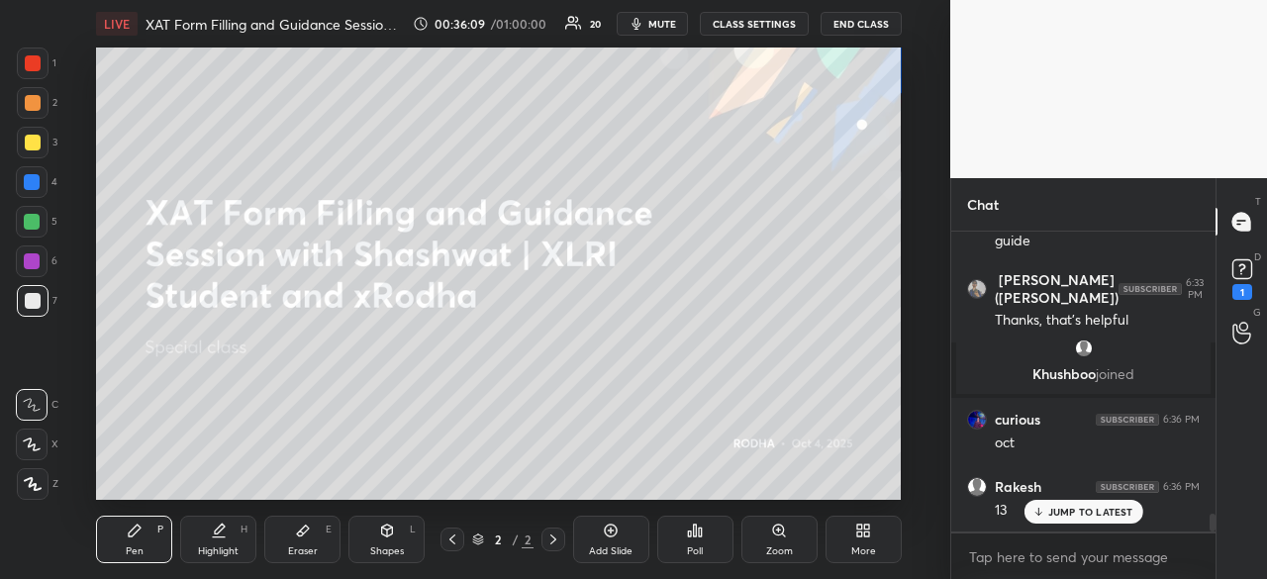
scroll to position [4687, 0]
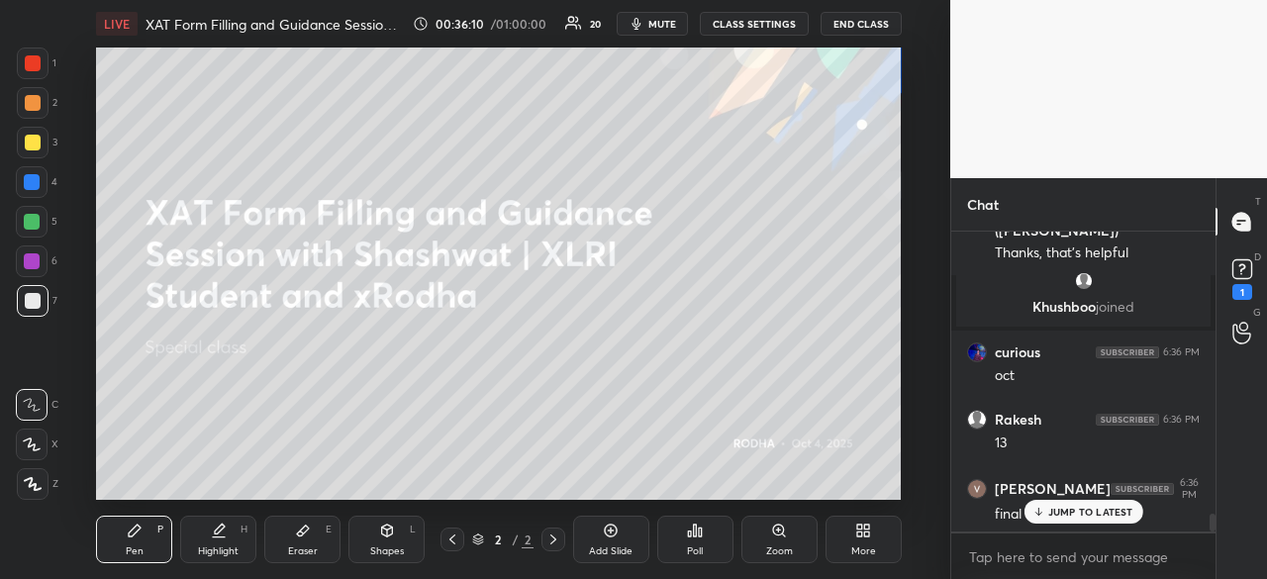
click at [1062, 508] on p "JUMP TO LATEST" at bounding box center [1090, 512] width 85 height 12
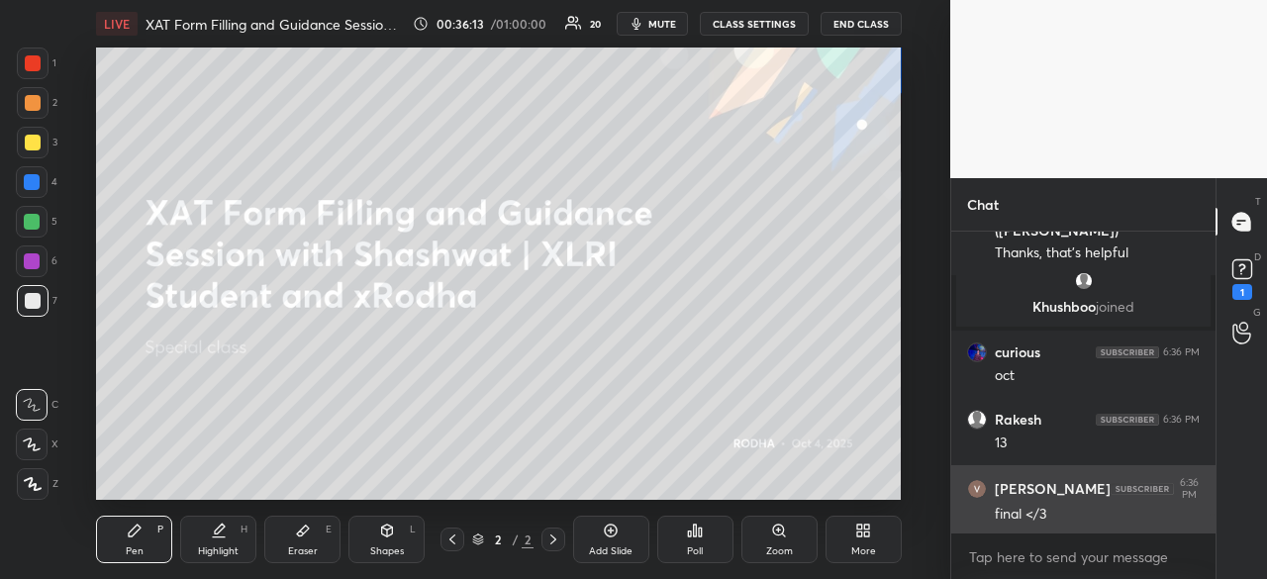
scroll to position [4758, 0]
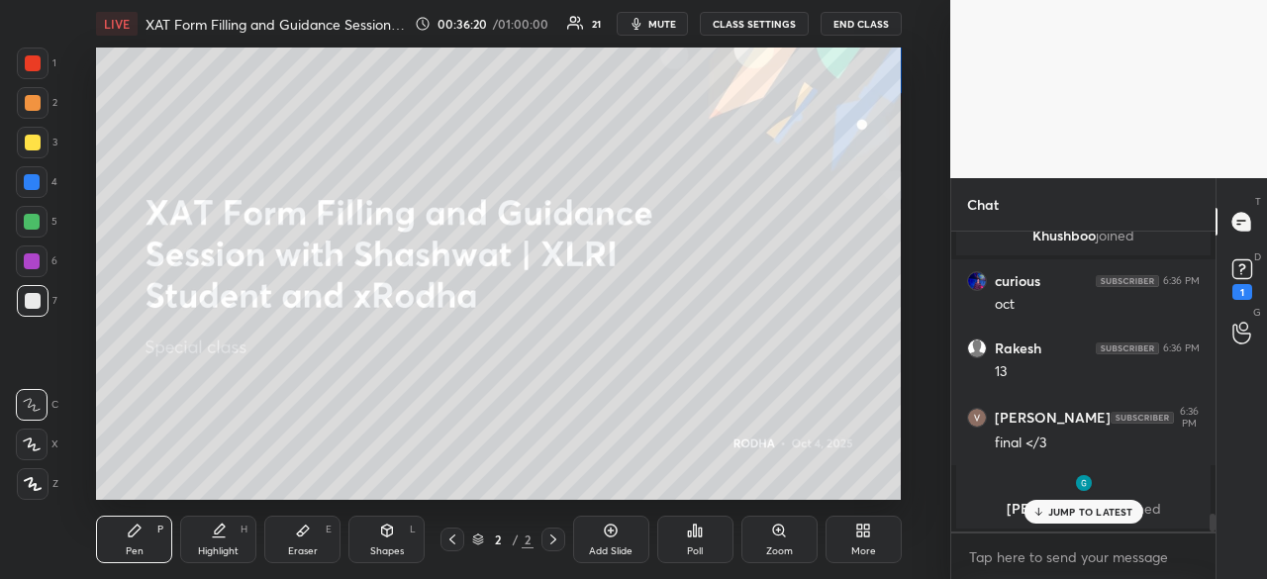
click at [1073, 510] on p "JUMP TO LATEST" at bounding box center [1090, 512] width 85 height 12
click at [1057, 518] on p "JUMP TO LATEST" at bounding box center [1090, 512] width 85 height 12
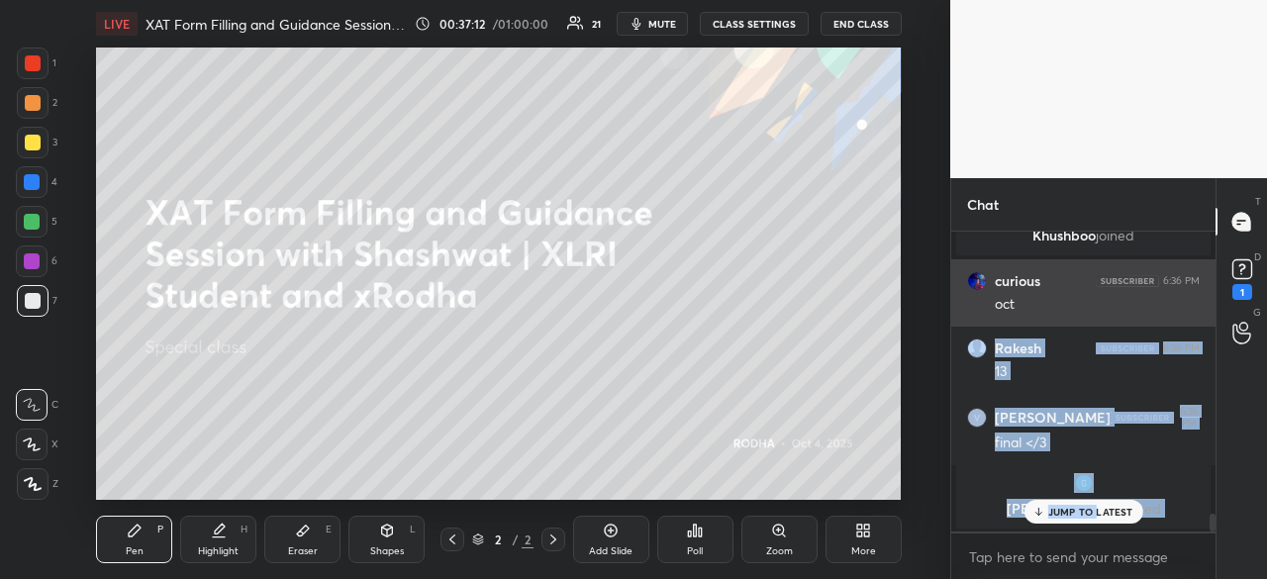
drag, startPoint x: 1094, startPoint y: 511, endPoint x: 1094, endPoint y: 308, distance: 202.9
click at [1094, 308] on div "[PERSON_NAME]([PERSON_NAME]) 6:33 PM Thanks, that's helpful [PERSON_NAME] joine…" at bounding box center [1083, 382] width 264 height 300
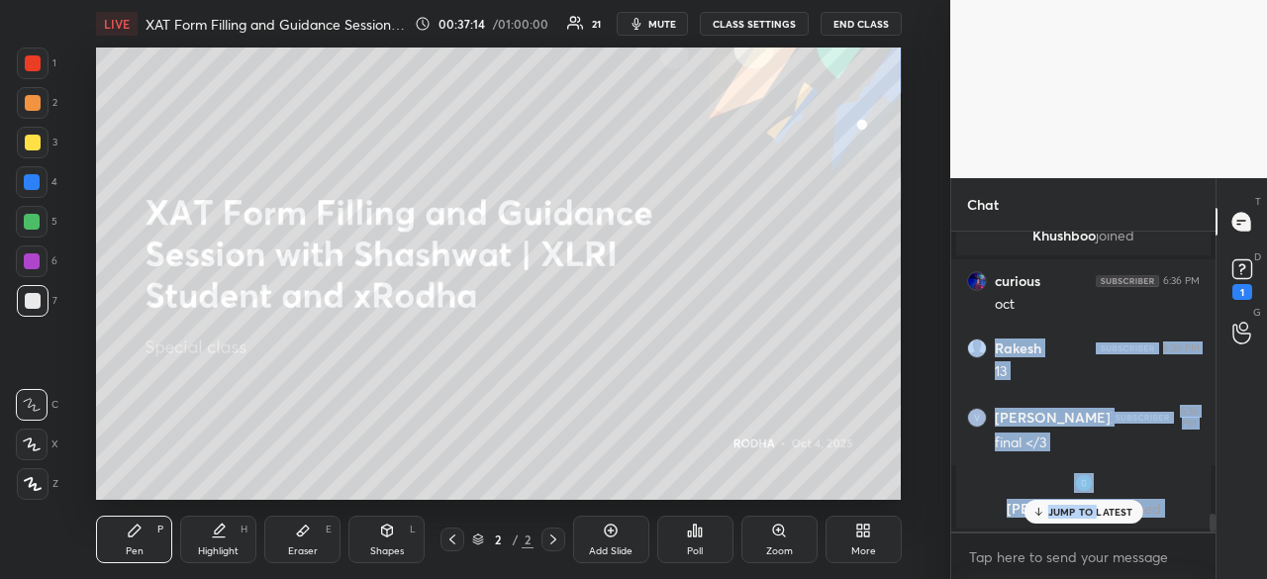
click at [1075, 517] on p "JUMP TO LATEST" at bounding box center [1090, 512] width 85 height 12
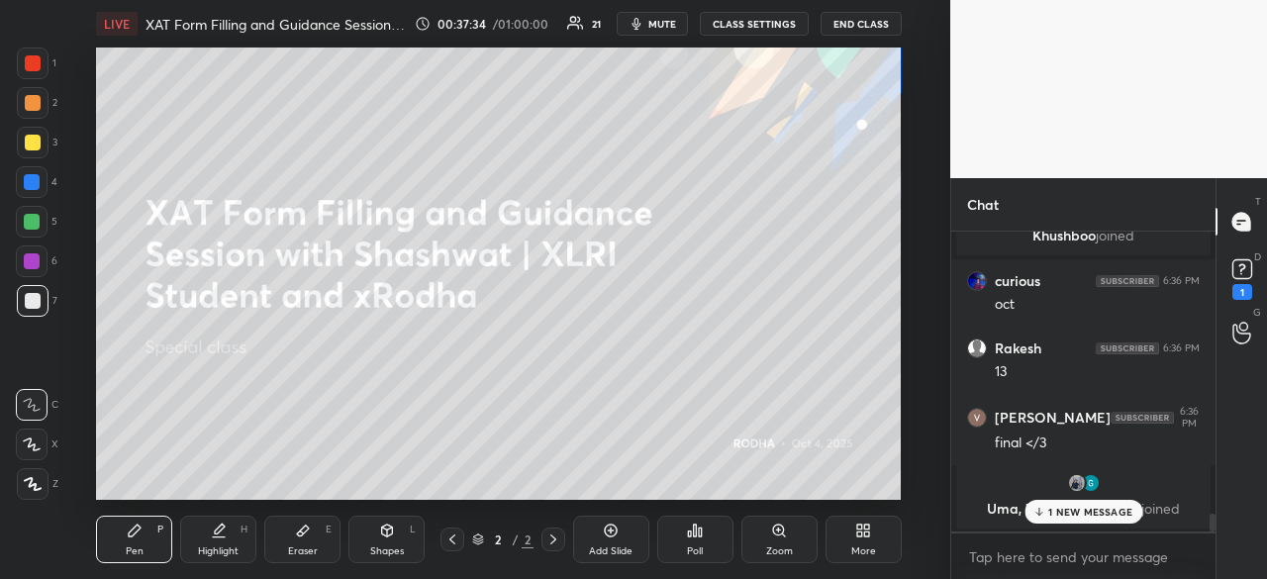
click at [1061, 513] on p "1 NEW MESSAGE" at bounding box center [1090, 512] width 84 height 12
click at [1061, 513] on p "JUMP TO LATEST" at bounding box center [1090, 512] width 85 height 12
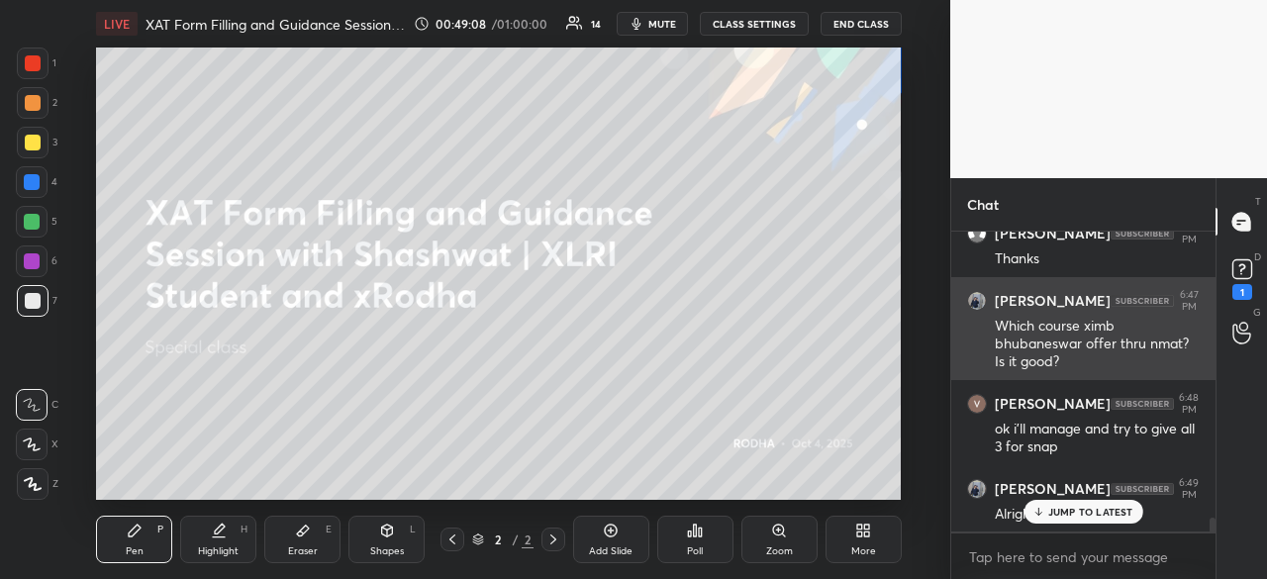
scroll to position [6197, 0]
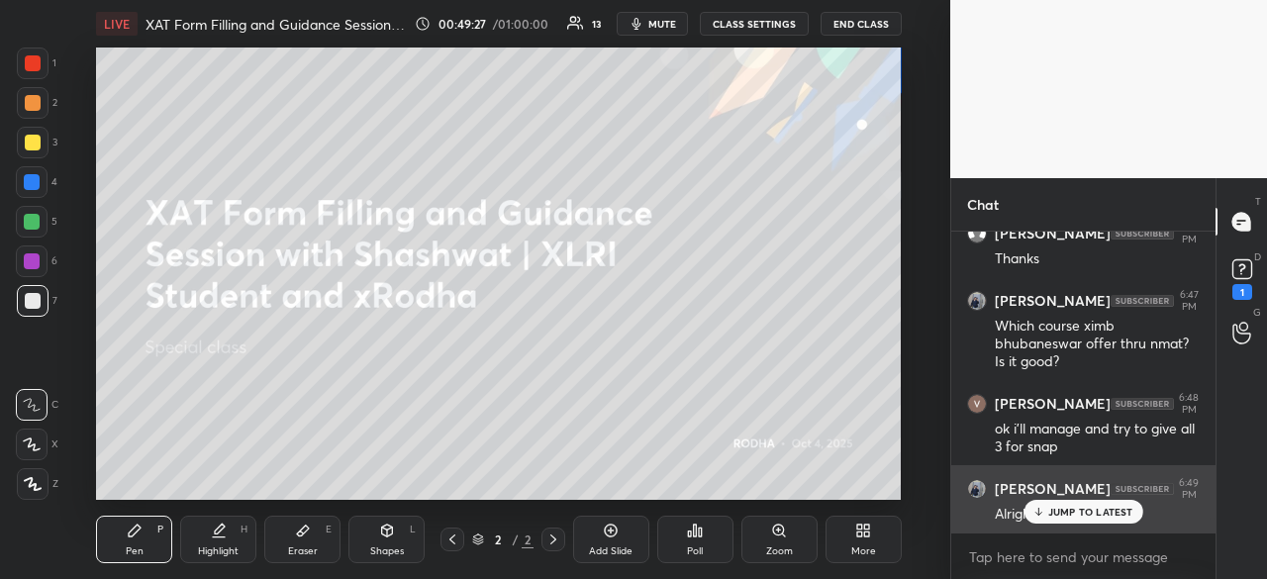
click at [1074, 475] on div "[PERSON_NAME] 6:49 PM Alright 👍" at bounding box center [1083, 500] width 264 height 71
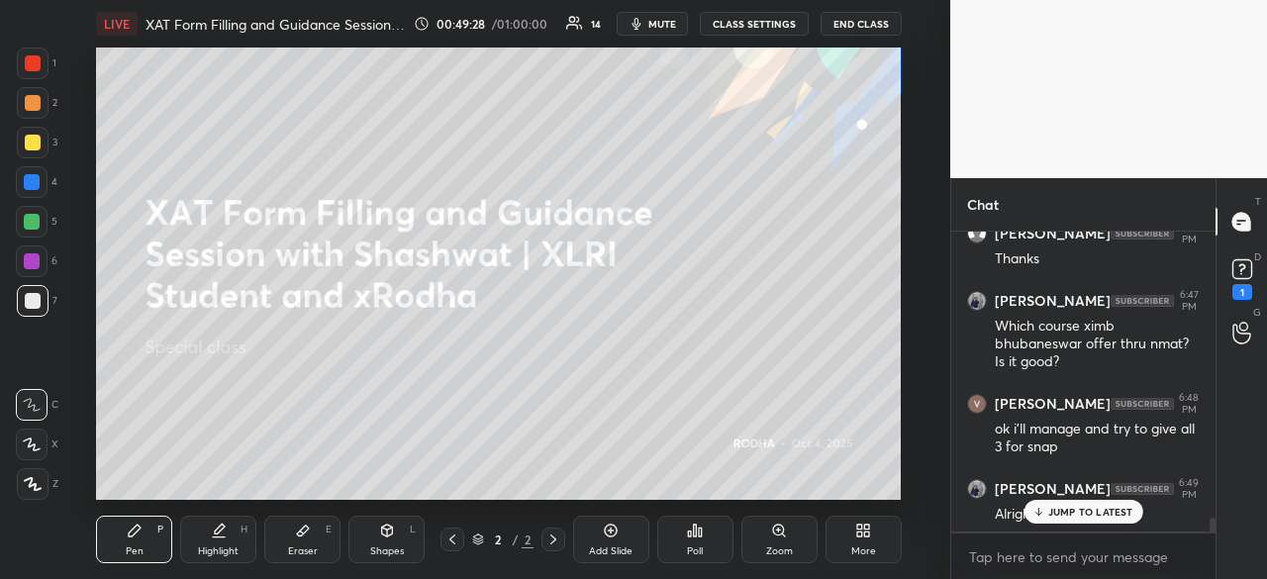
click at [1087, 518] on p "JUMP TO LATEST" at bounding box center [1090, 512] width 85 height 12
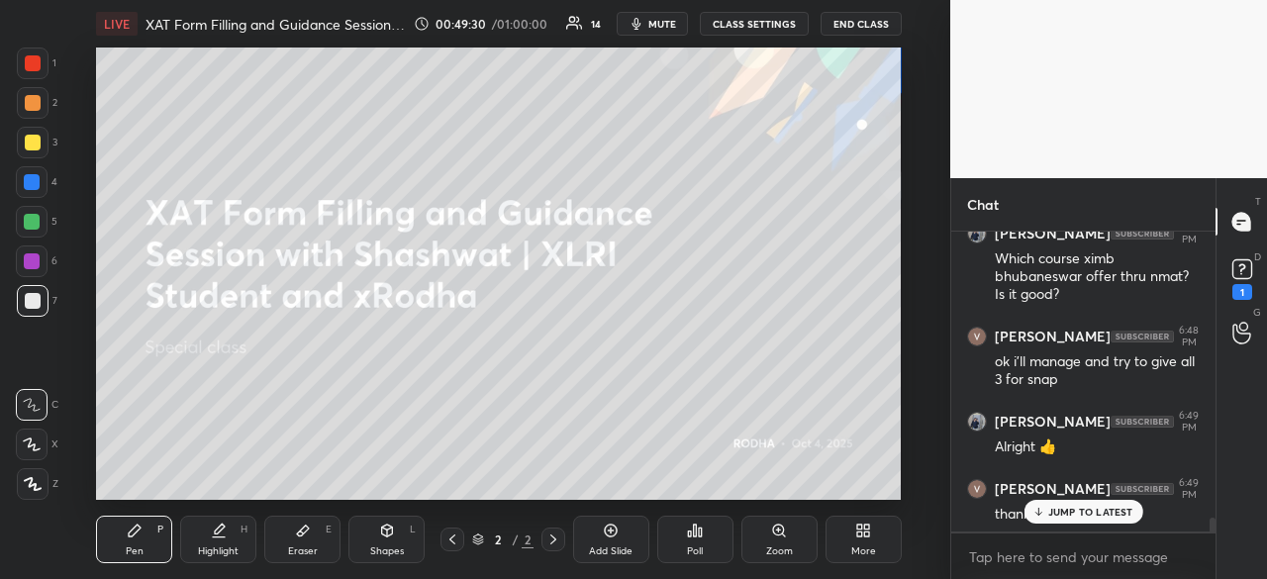
click at [1081, 508] on p "JUMP TO LATEST" at bounding box center [1090, 512] width 85 height 12
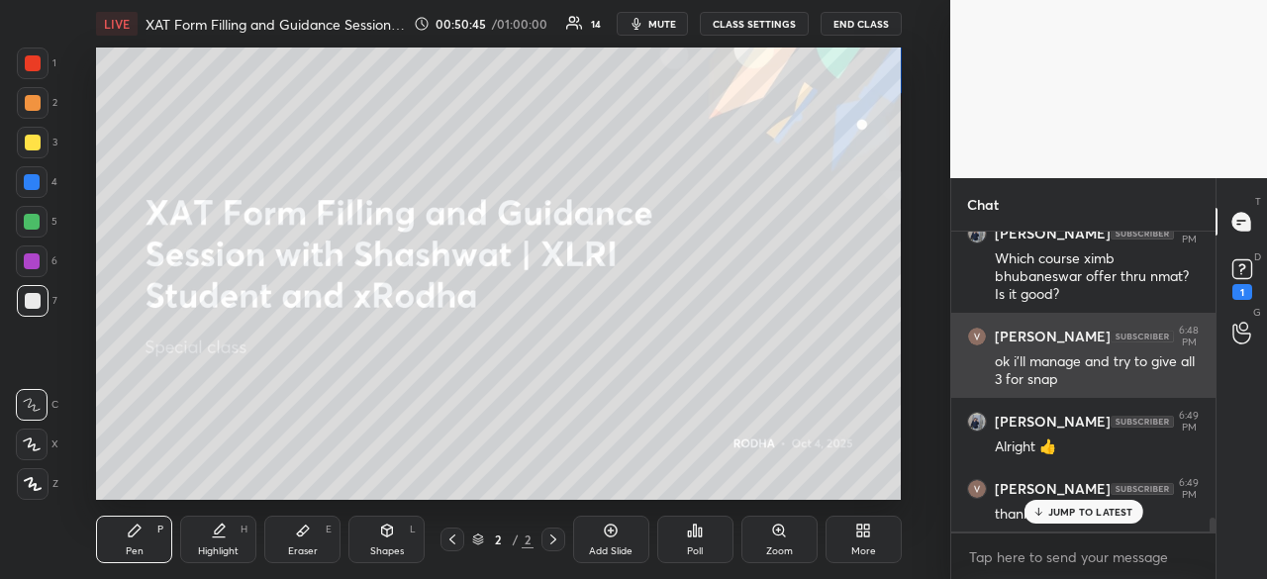
scroll to position [6335, 0]
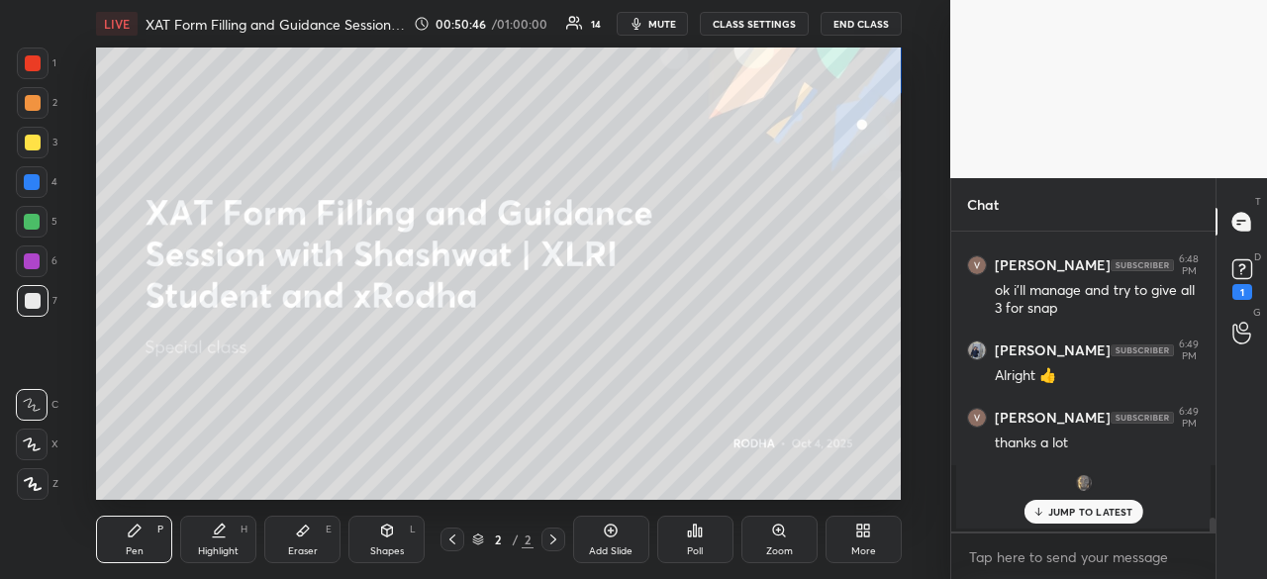
click at [1077, 515] on p "JUMP TO LATEST" at bounding box center [1090, 512] width 85 height 12
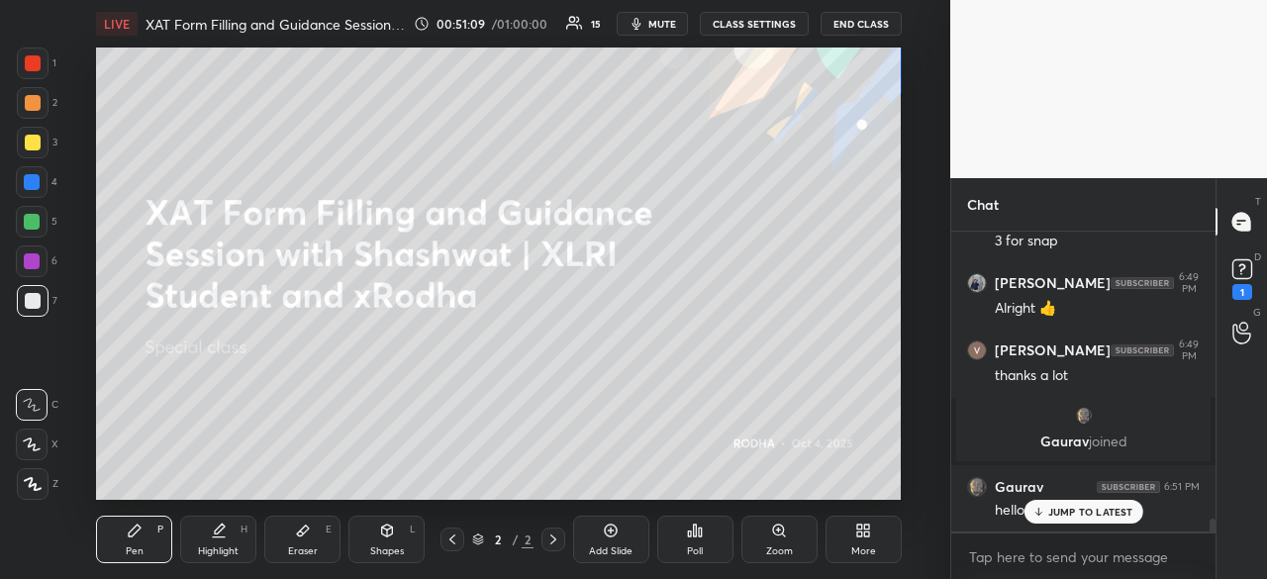
scroll to position [6541, 0]
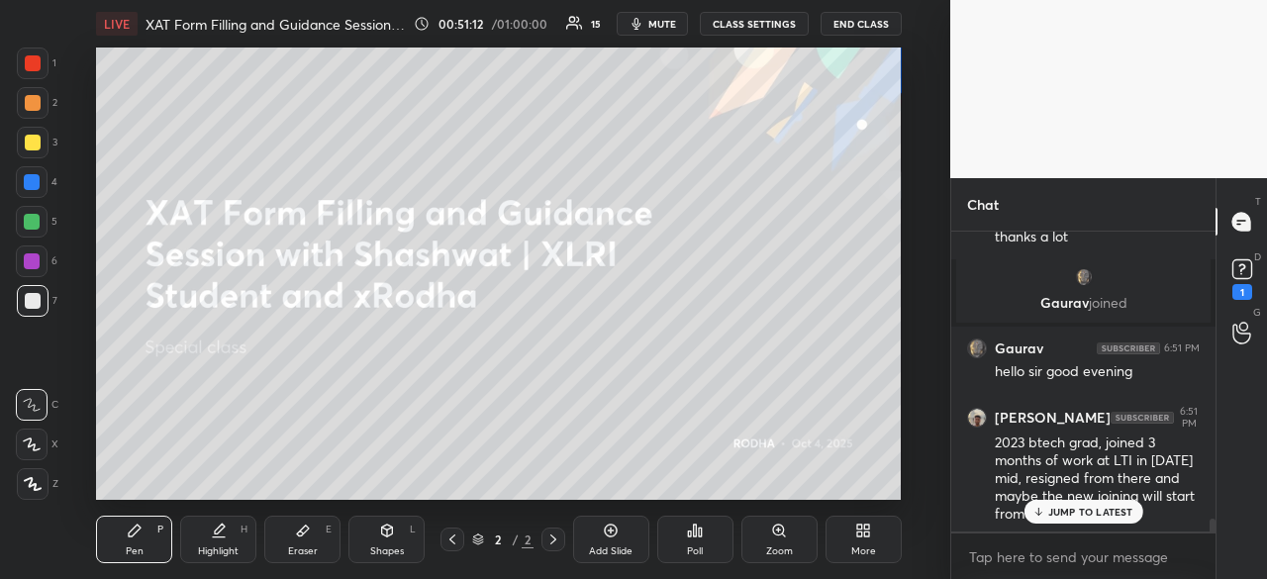
click at [1120, 512] on p "JUMP TO LATEST" at bounding box center [1090, 512] width 85 height 12
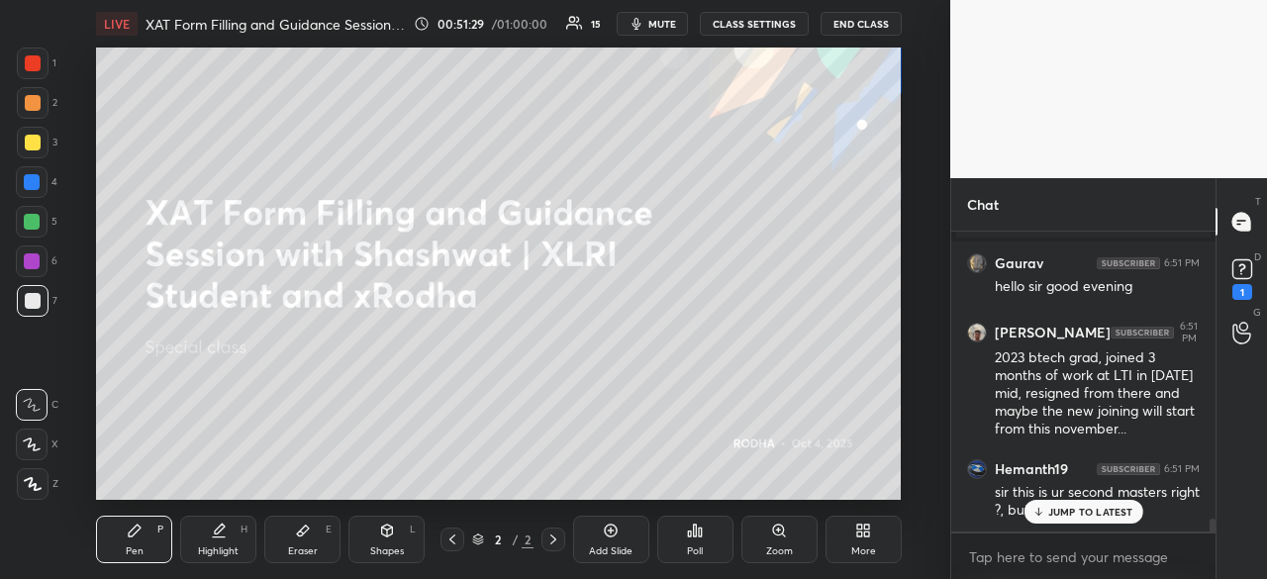
scroll to position [6711, 0]
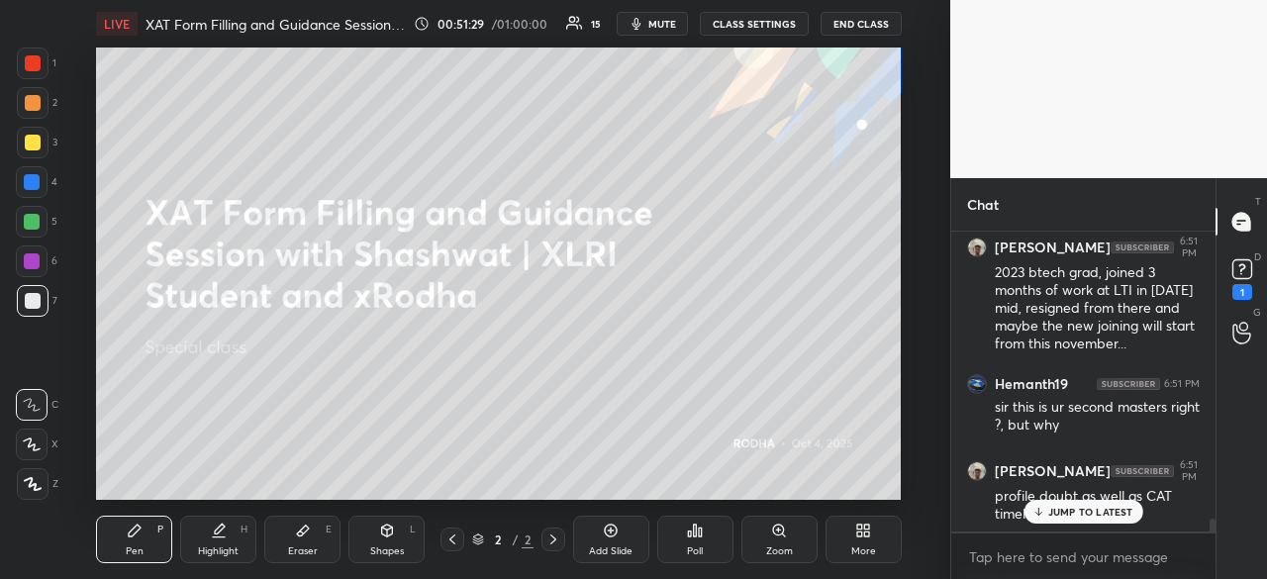
click at [1094, 522] on div "JUMP TO LATEST" at bounding box center [1082, 512] width 119 height 24
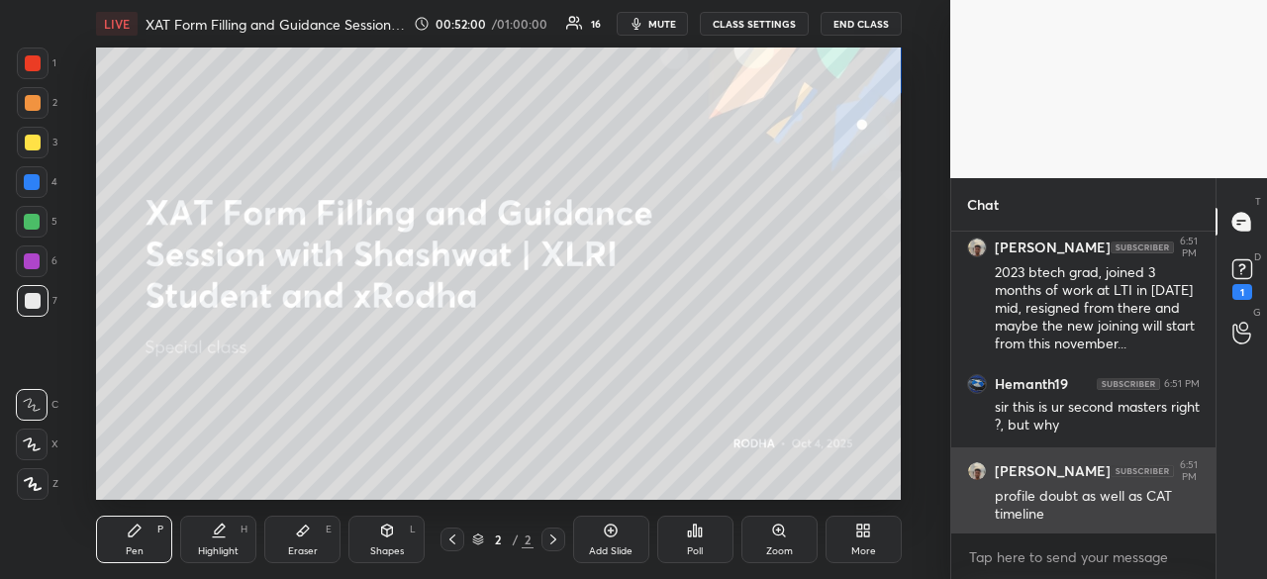
scroll to position [6779, 0]
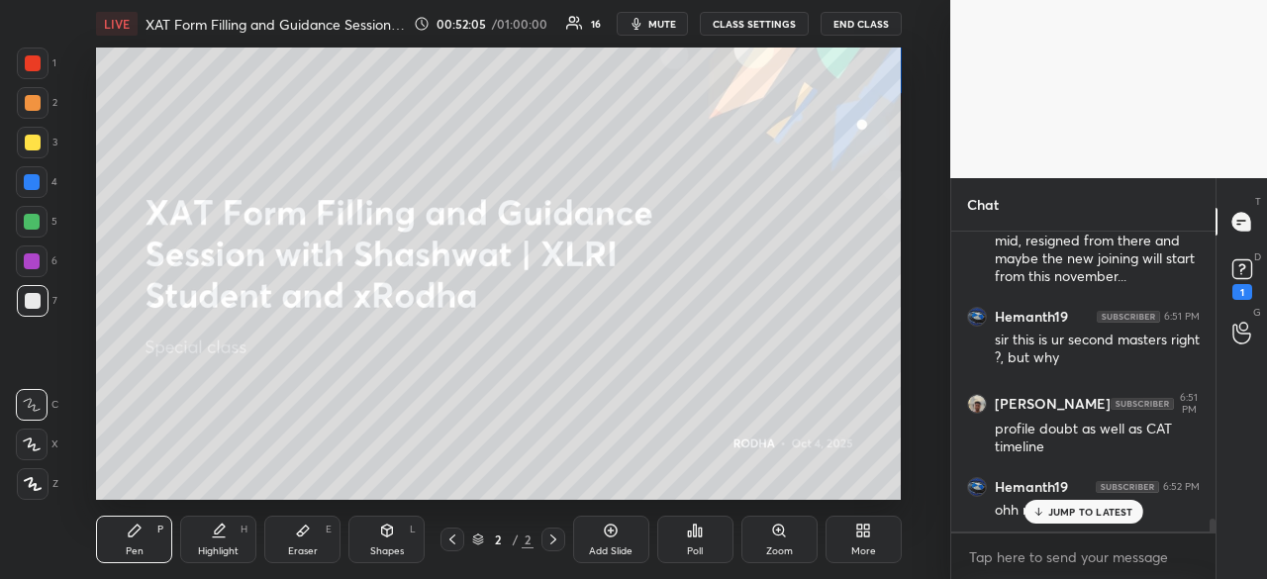
click at [1063, 511] on p "JUMP TO LATEST" at bounding box center [1090, 512] width 85 height 12
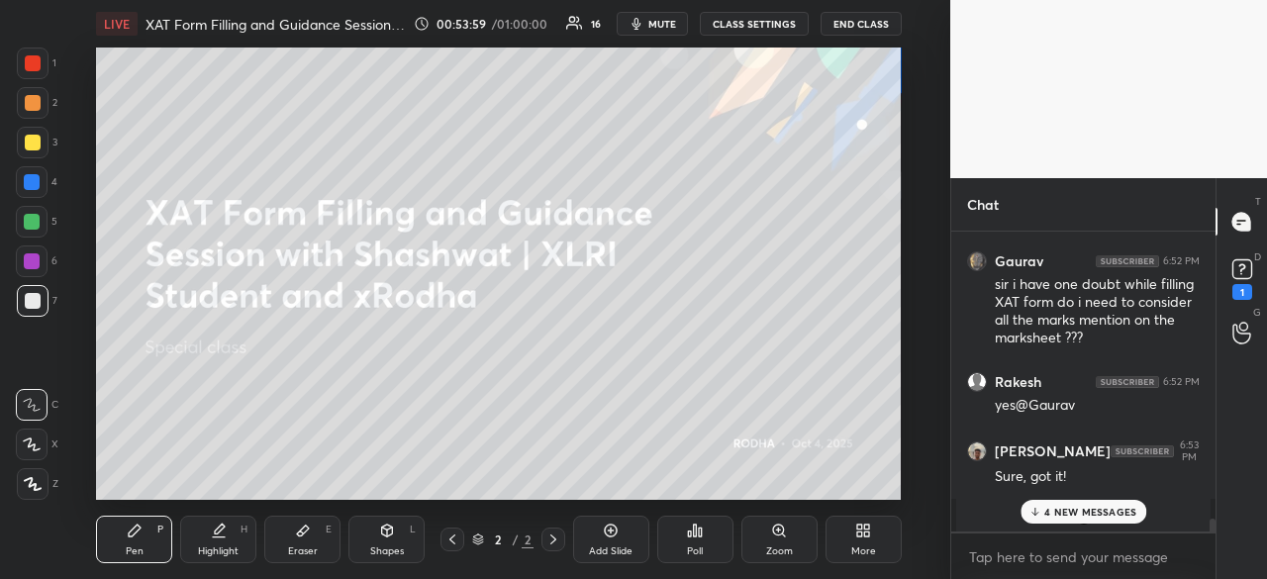
scroll to position [7208, 0]
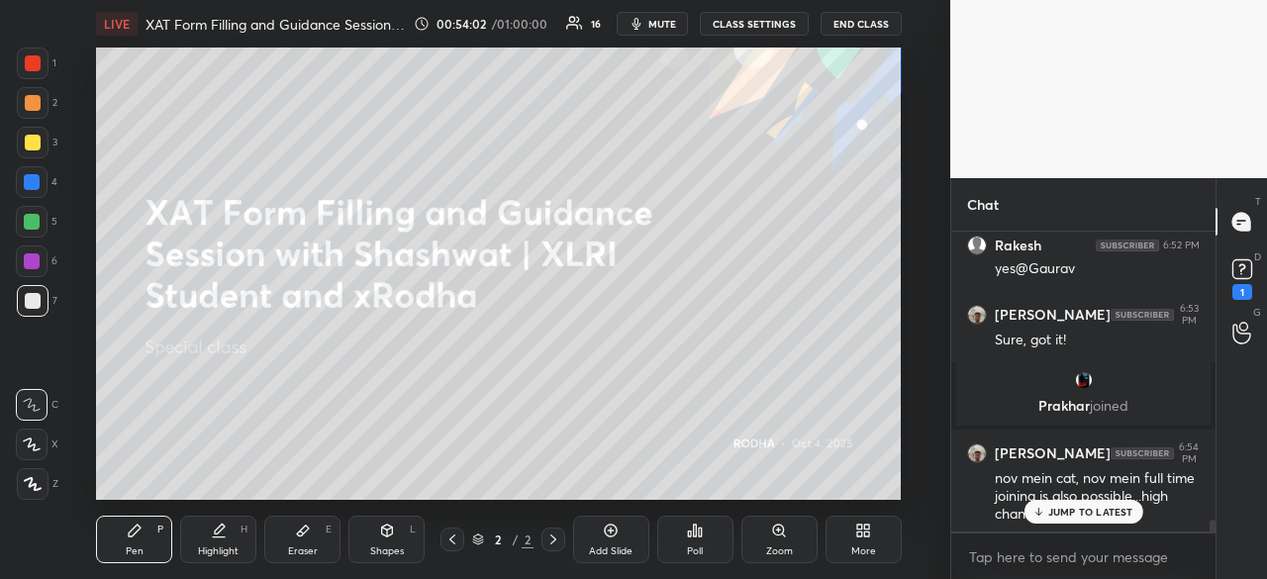
click at [1087, 506] on p "JUMP TO LATEST" at bounding box center [1090, 512] width 85 height 12
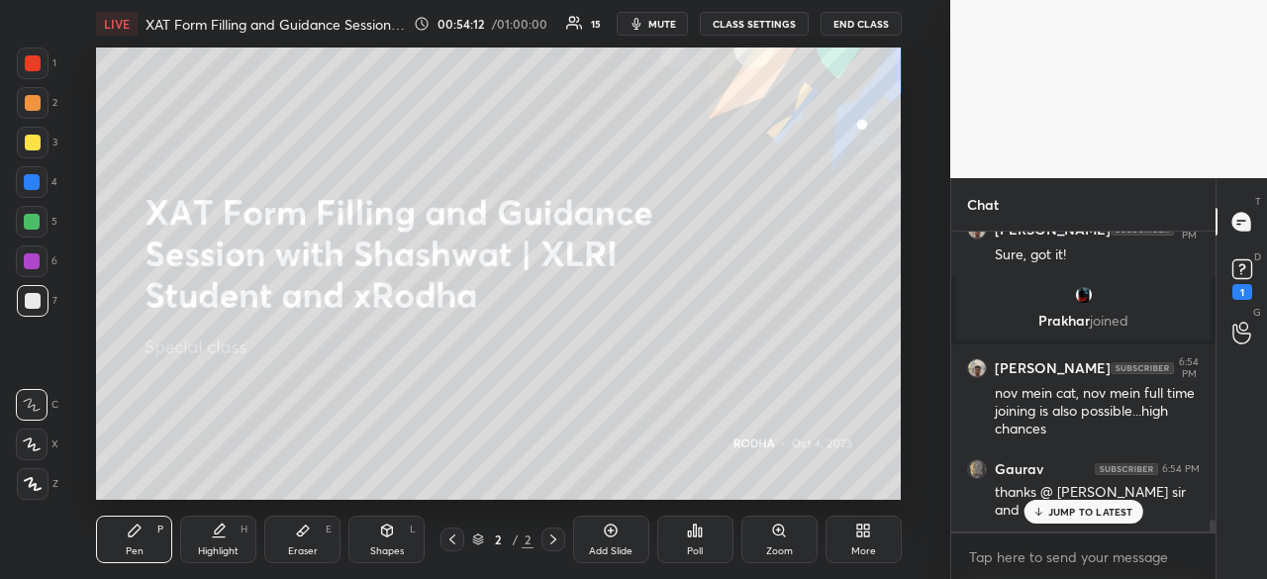
click at [1087, 506] on p "JUMP TO LATEST" at bounding box center [1090, 512] width 85 height 12
click at [1083, 508] on p "JUMP TO LATEST" at bounding box center [1090, 512] width 85 height 12
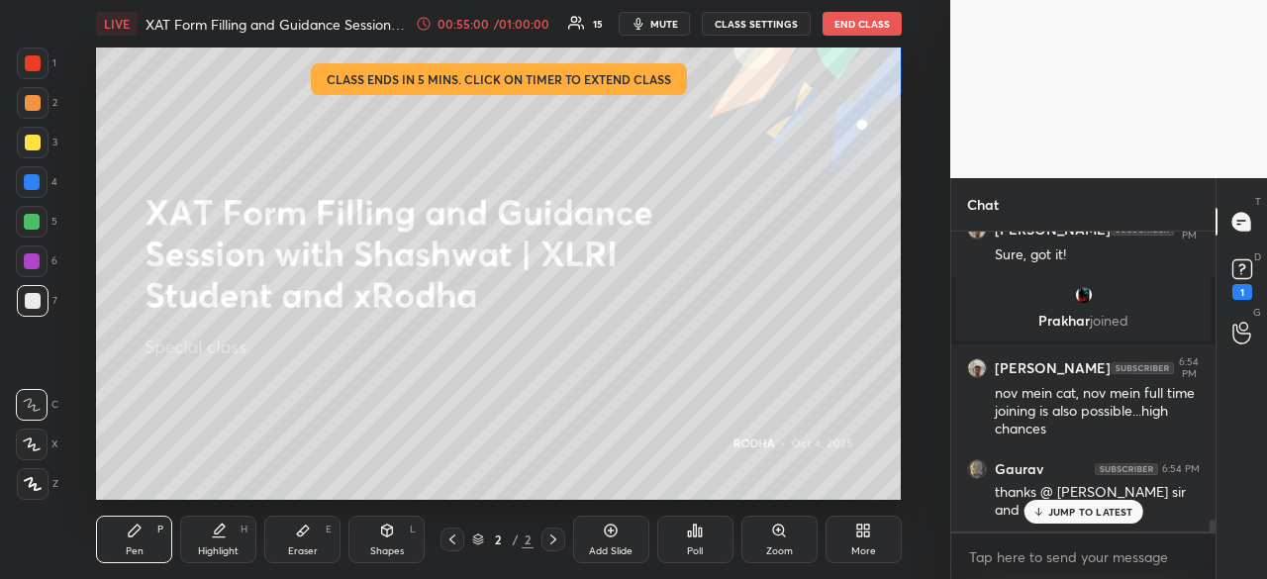
scroll to position [7361, 0]
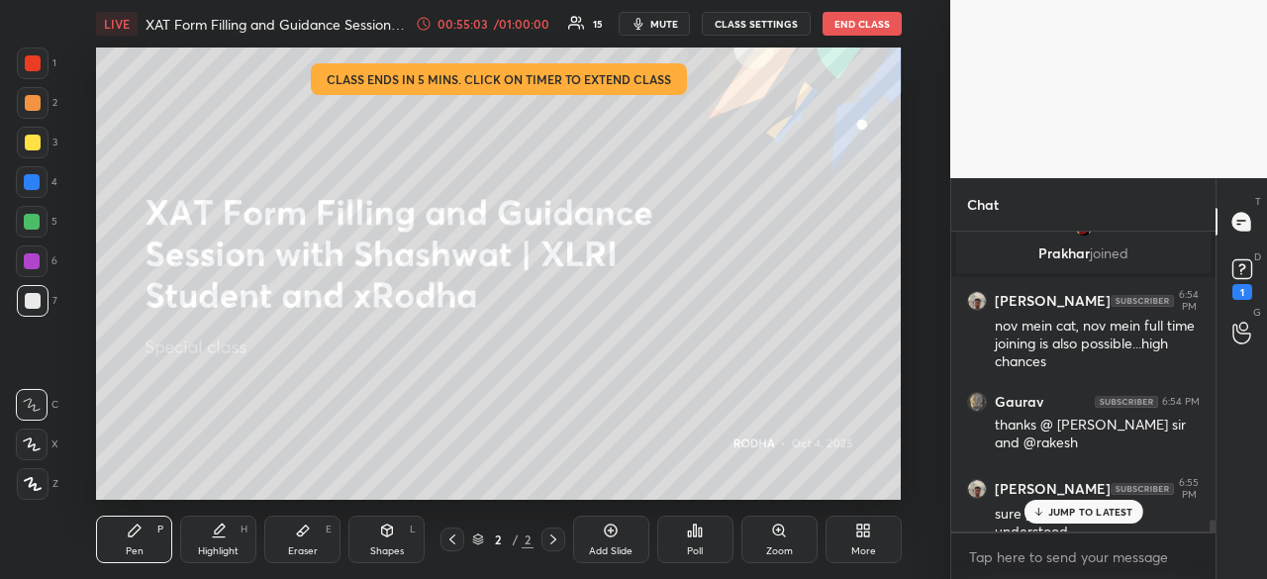
click at [1067, 506] on p "JUMP TO LATEST" at bounding box center [1090, 512] width 85 height 12
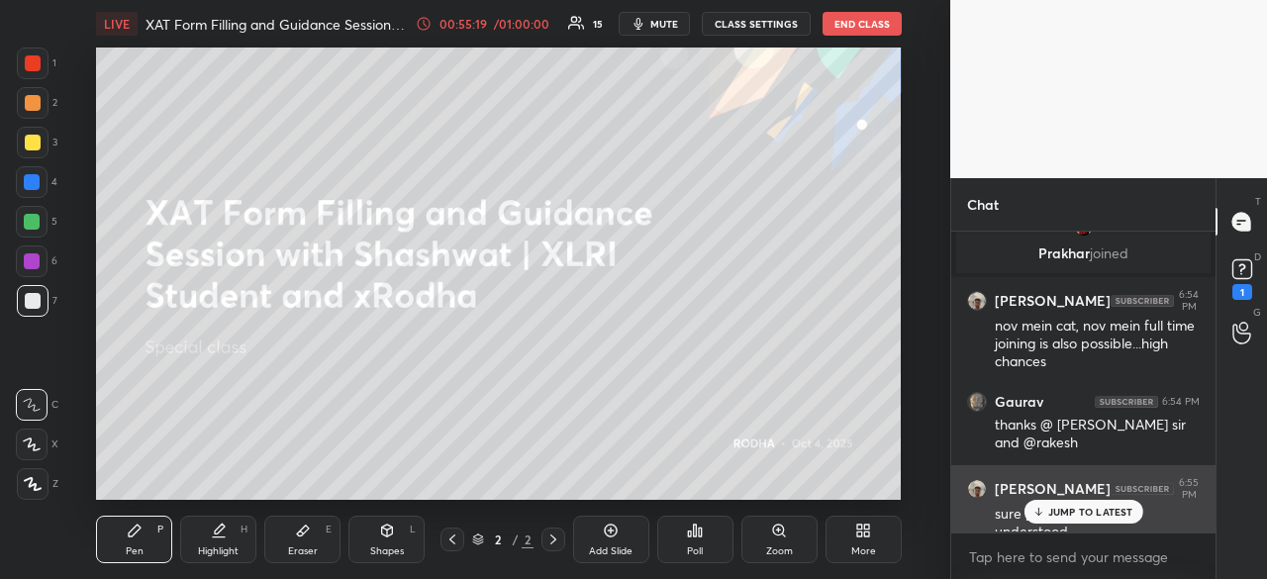
scroll to position [7432, 0]
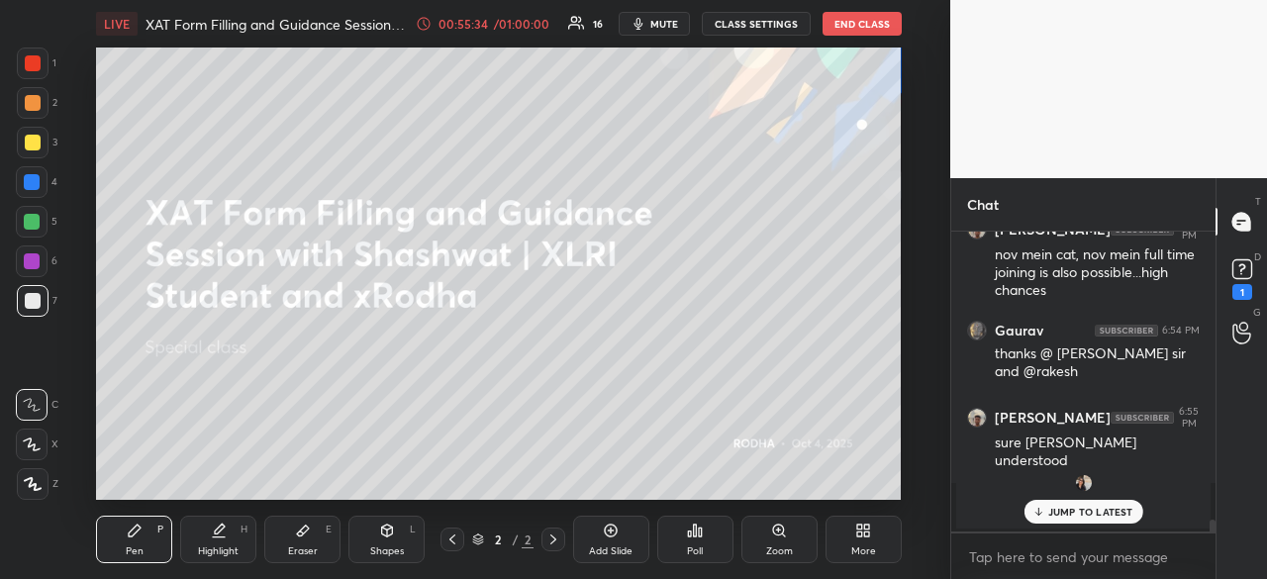
click at [1093, 508] on p "JUMP TO LATEST" at bounding box center [1090, 512] width 85 height 12
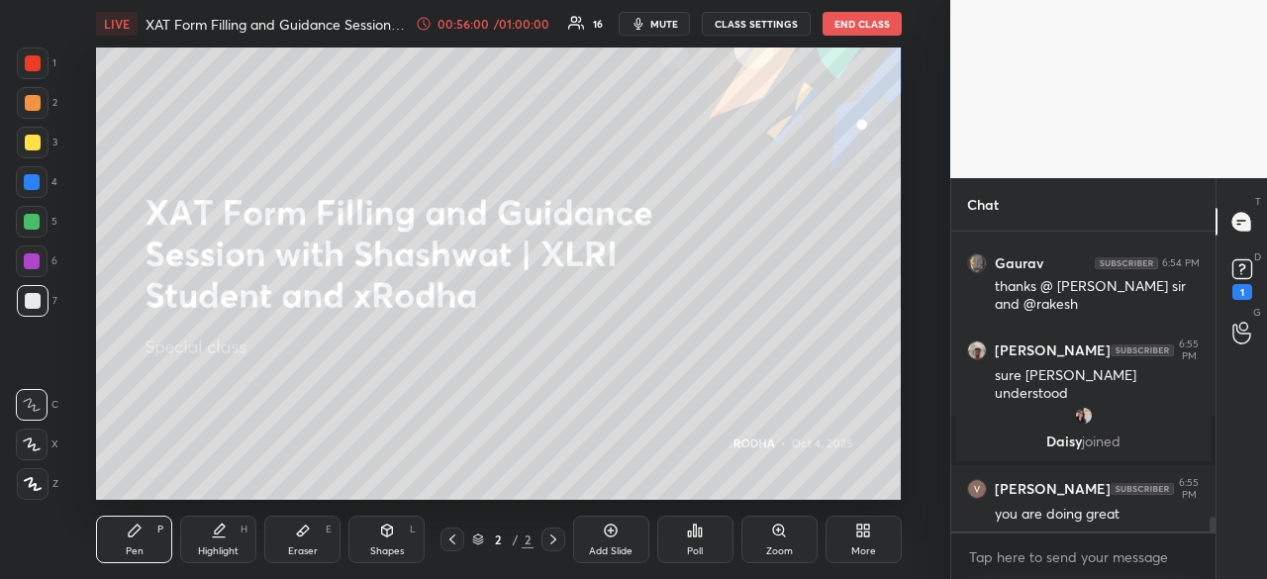
scroll to position [5670, 0]
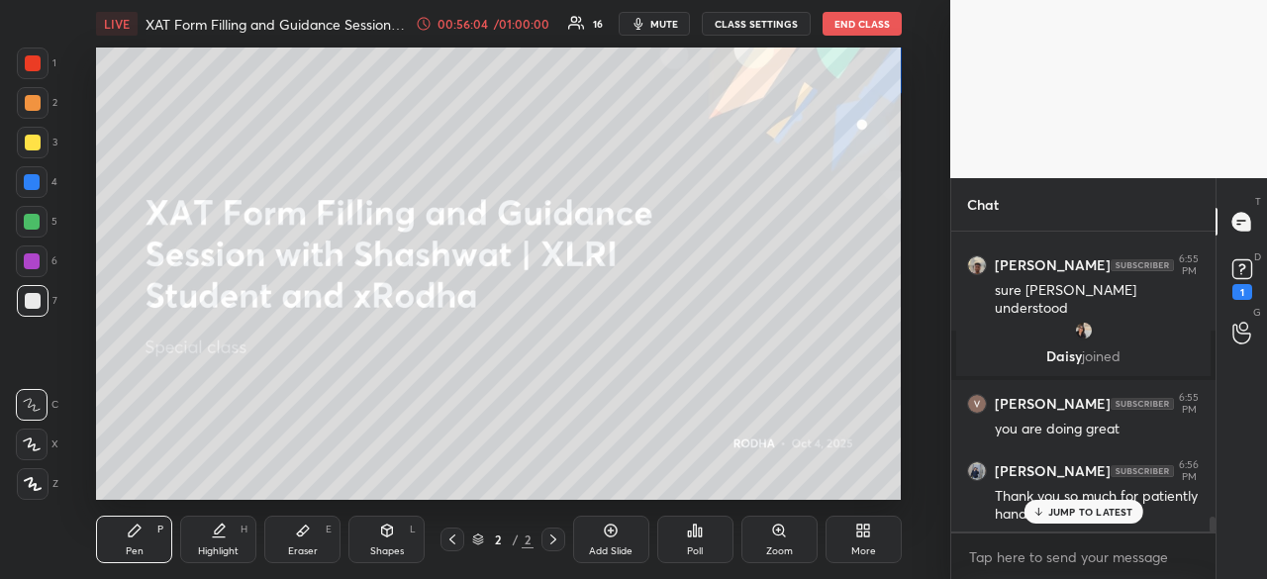
click at [1106, 514] on p "JUMP TO LATEST" at bounding box center [1090, 512] width 85 height 12
click at [1074, 514] on p "JUMP TO LATEST" at bounding box center [1090, 512] width 85 height 12
click at [1074, 514] on div "Thank you so much for patiently handling our queries!!" at bounding box center [1097, 506] width 205 height 38
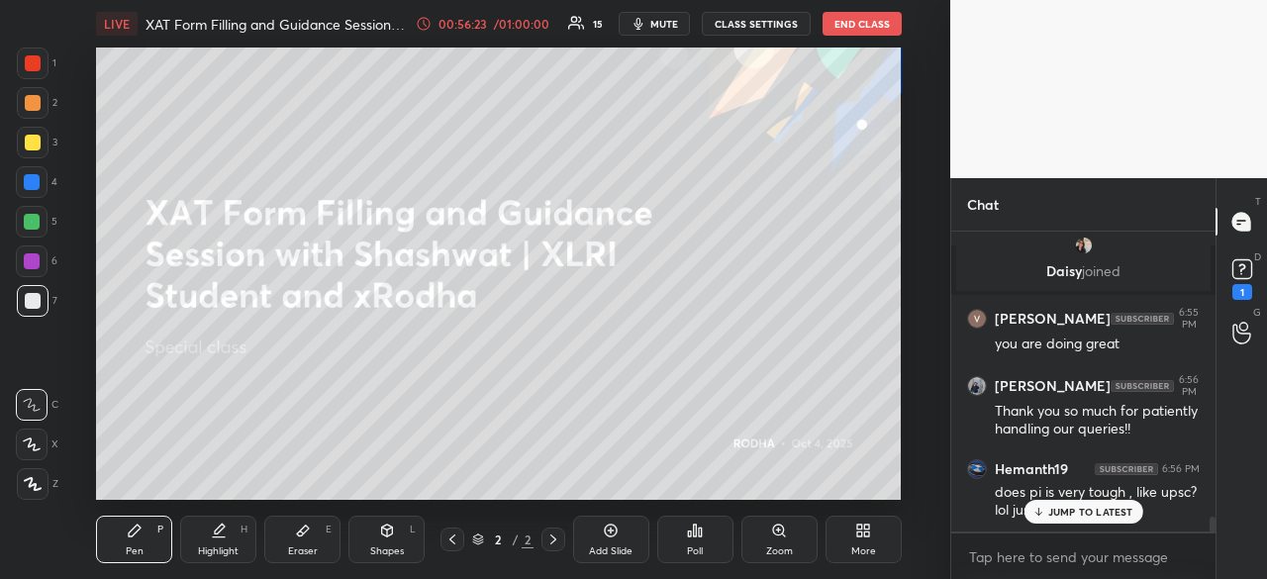
click at [1095, 518] on p "JUMP TO LATEST" at bounding box center [1090, 512] width 85 height 12
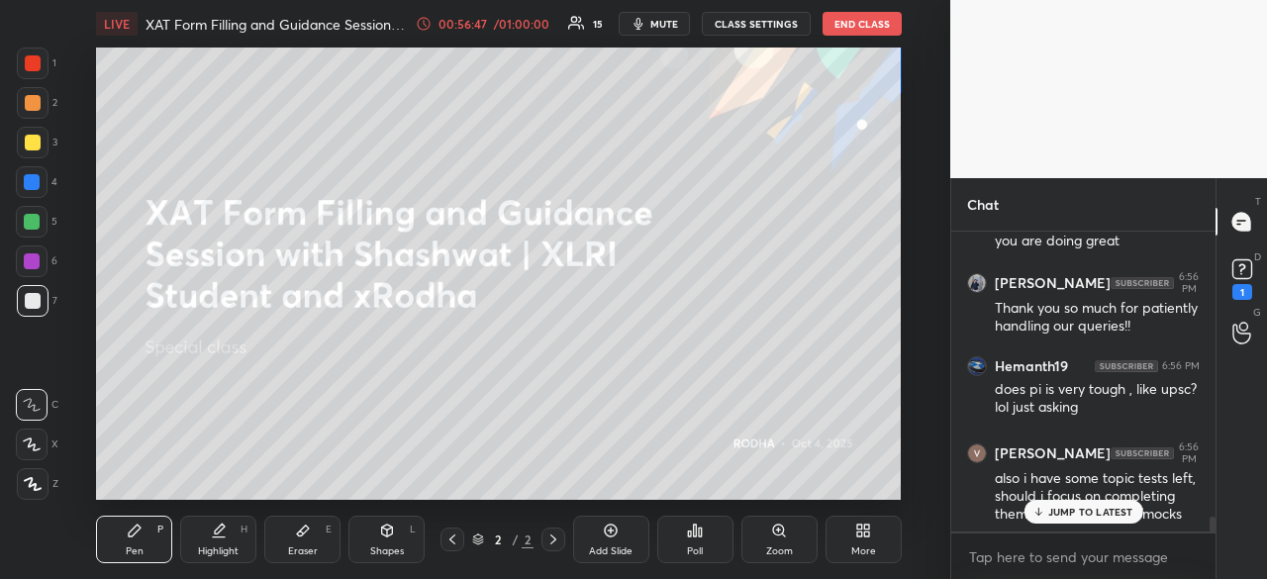
scroll to position [5926, 0]
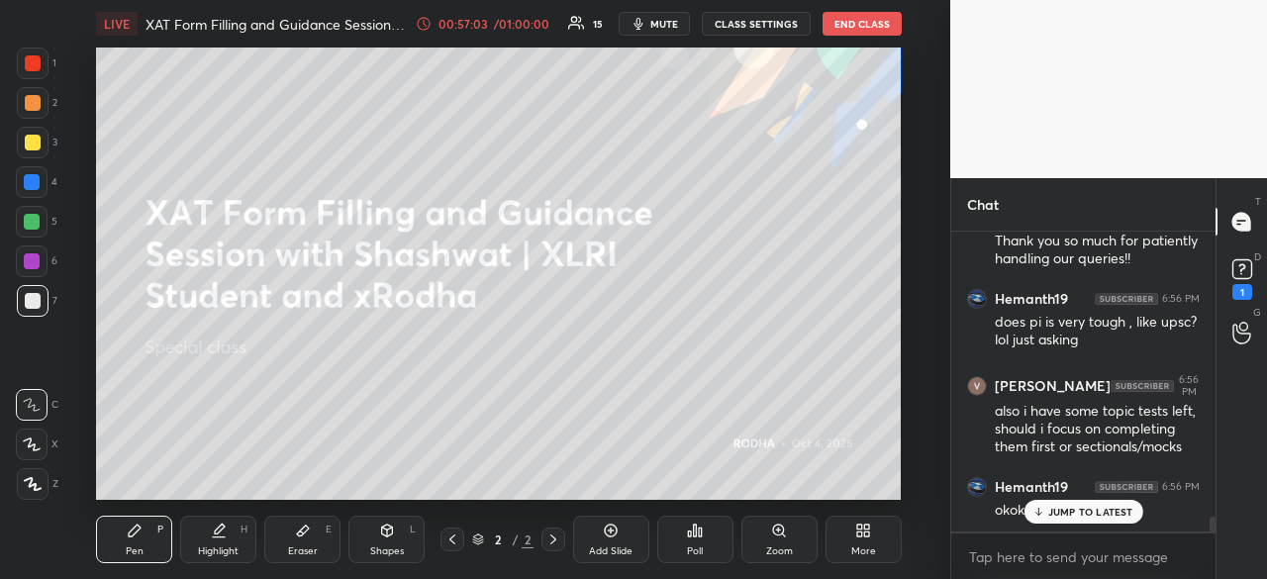
click at [1091, 509] on p "JUMP TO LATEST" at bounding box center [1090, 512] width 85 height 12
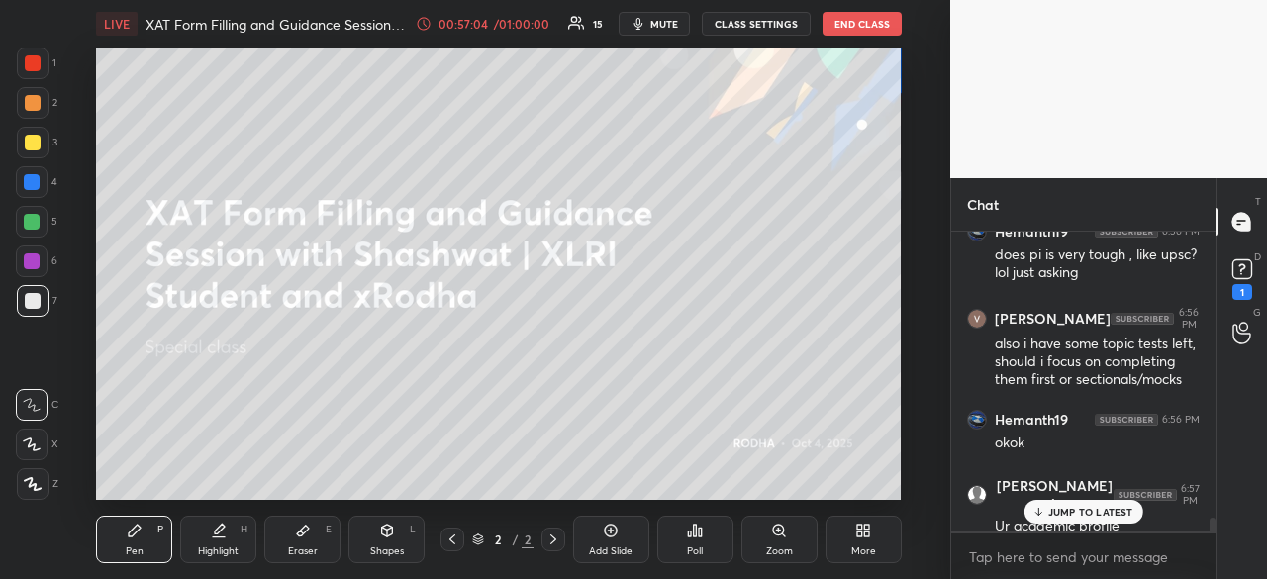
click at [1091, 509] on p "JUMP TO LATEST" at bounding box center [1090, 512] width 85 height 12
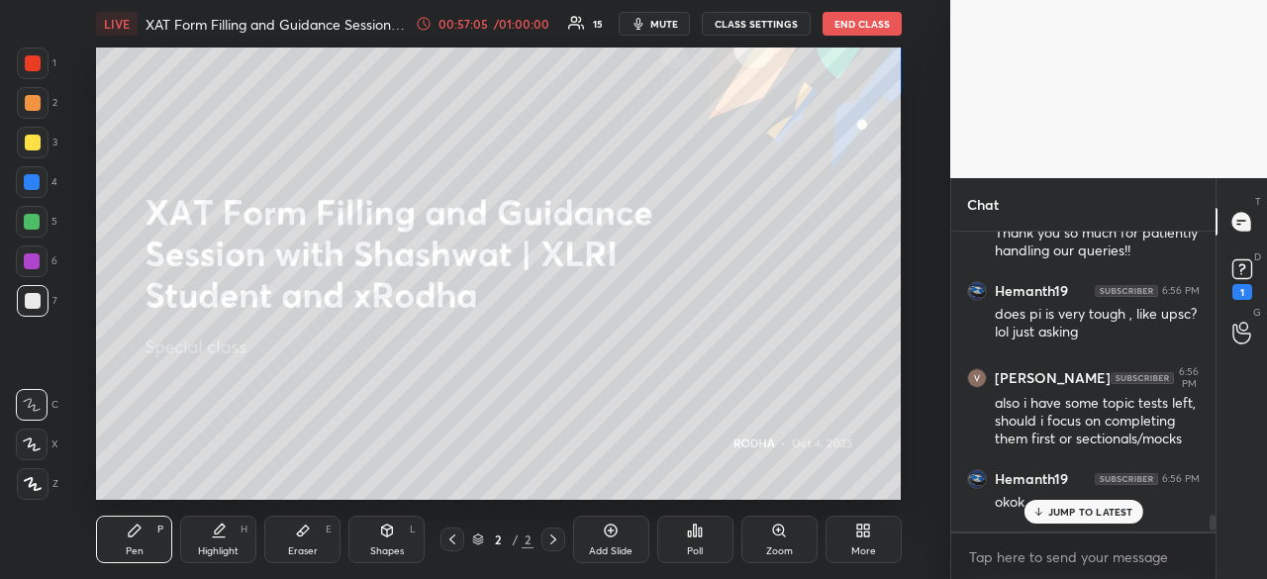
scroll to position [5932, 0]
click at [1094, 516] on p "JUMP TO LATEST" at bounding box center [1090, 512] width 85 height 12
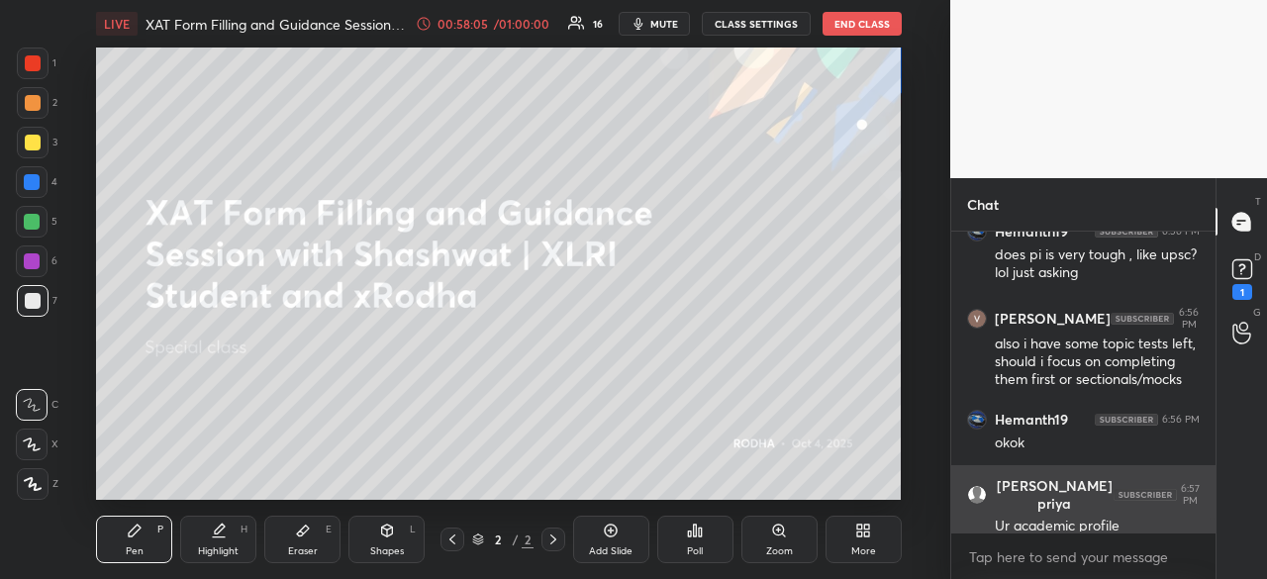
scroll to position [6078, 0]
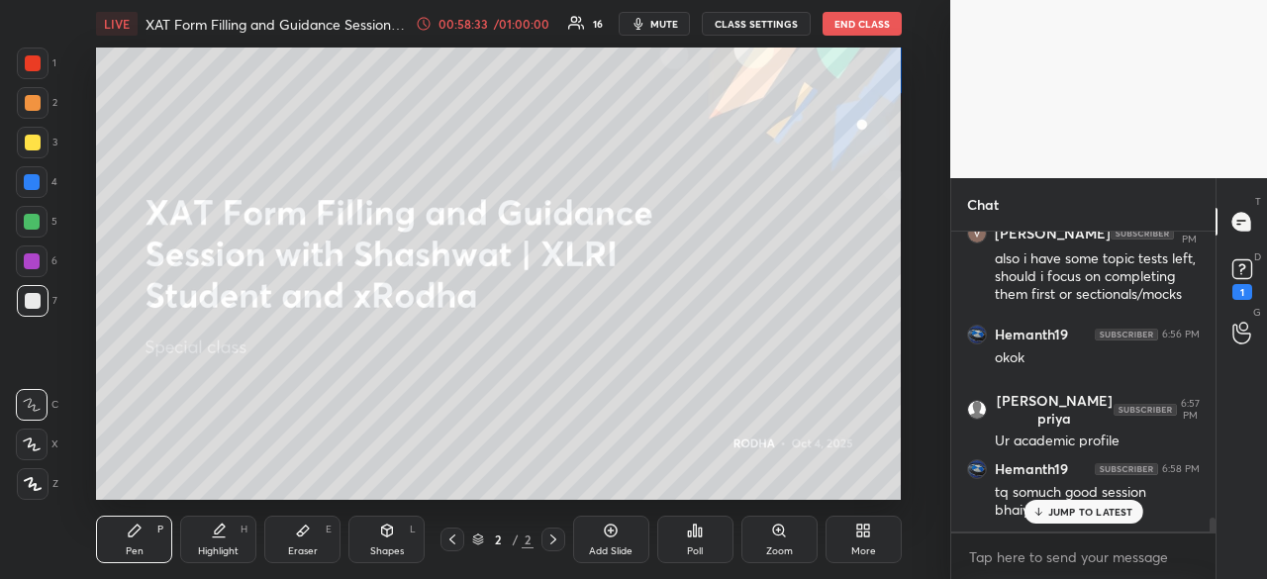
click at [1085, 508] on p "JUMP TO LATEST" at bounding box center [1090, 512] width 85 height 12
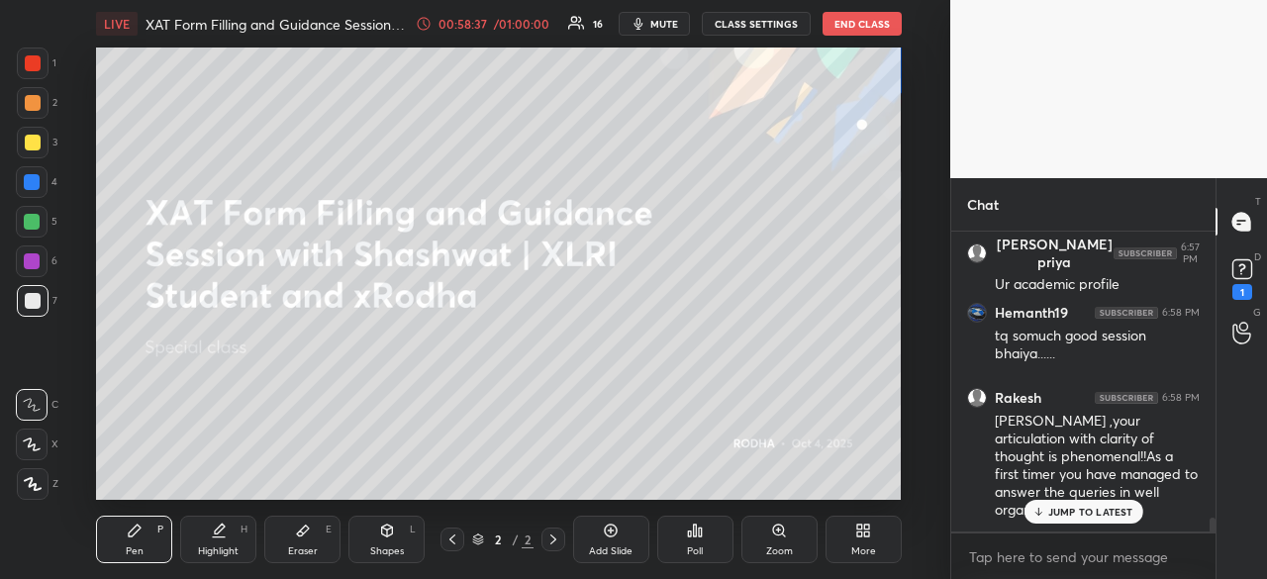
click at [1085, 508] on p "JUMP TO LATEST" at bounding box center [1090, 512] width 85 height 12
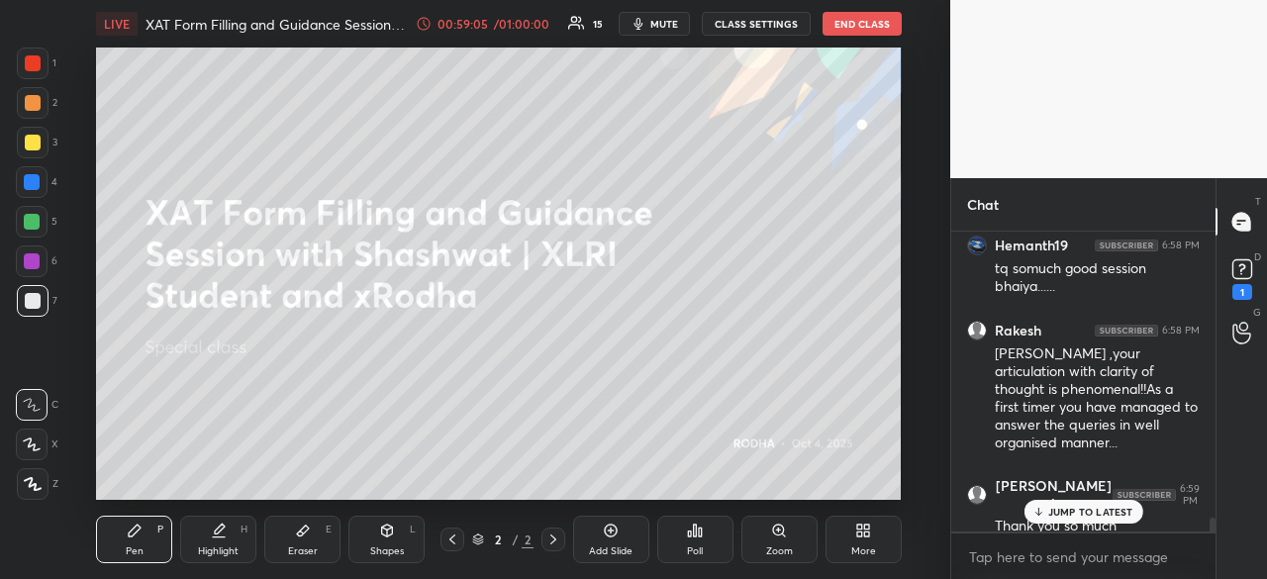
click at [1067, 521] on div "JUMP TO LATEST" at bounding box center [1082, 512] width 119 height 24
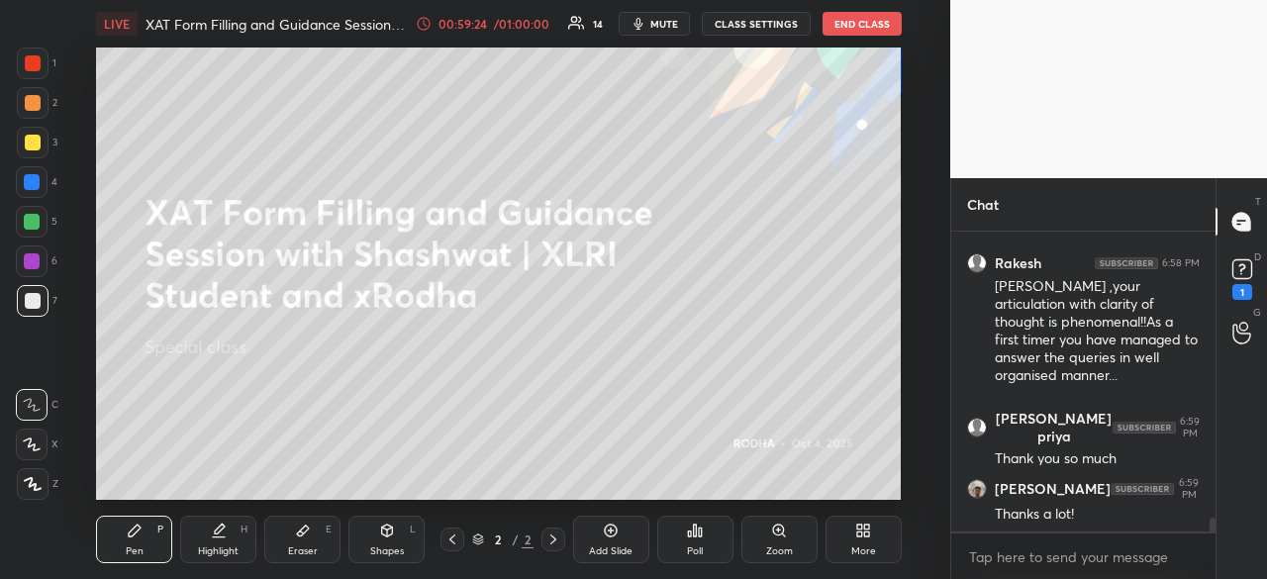
scroll to position [6472, 0]
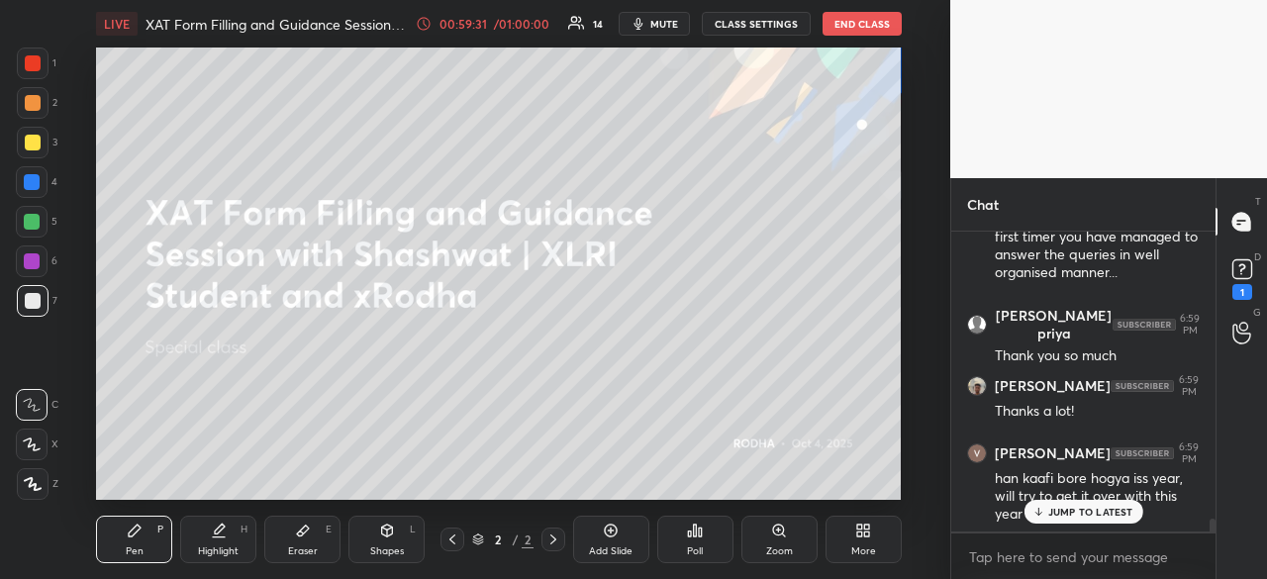
click at [1055, 513] on p "JUMP TO LATEST" at bounding box center [1090, 512] width 85 height 12
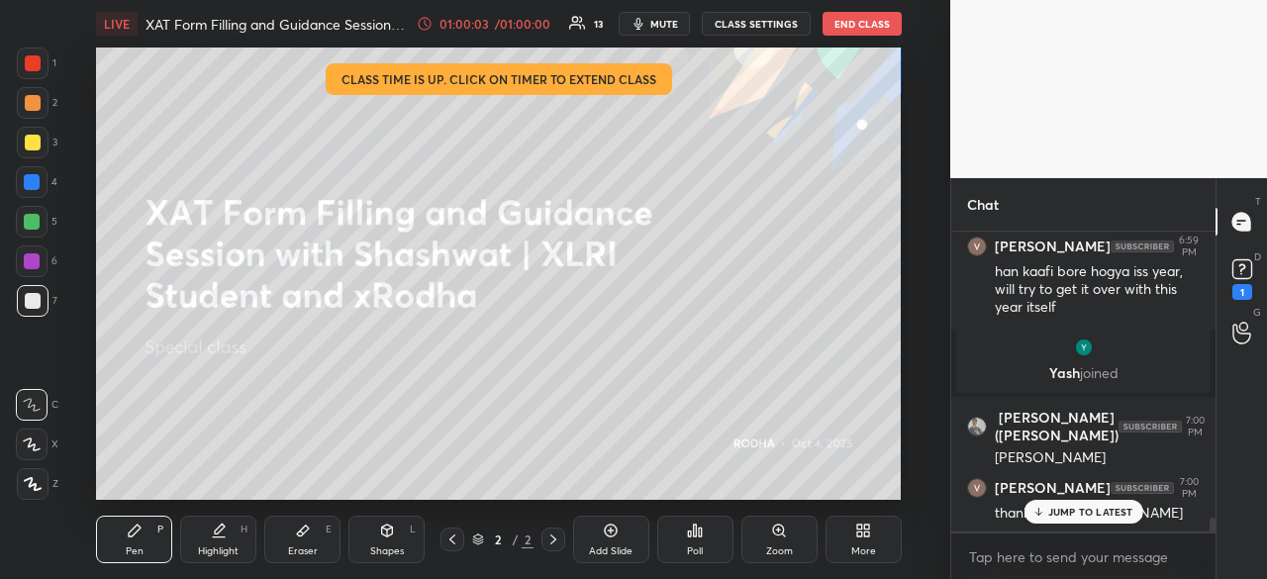
scroll to position [6242, 0]
click at [864, 33] on button "END CLASS" at bounding box center [861, 24] width 79 height 24
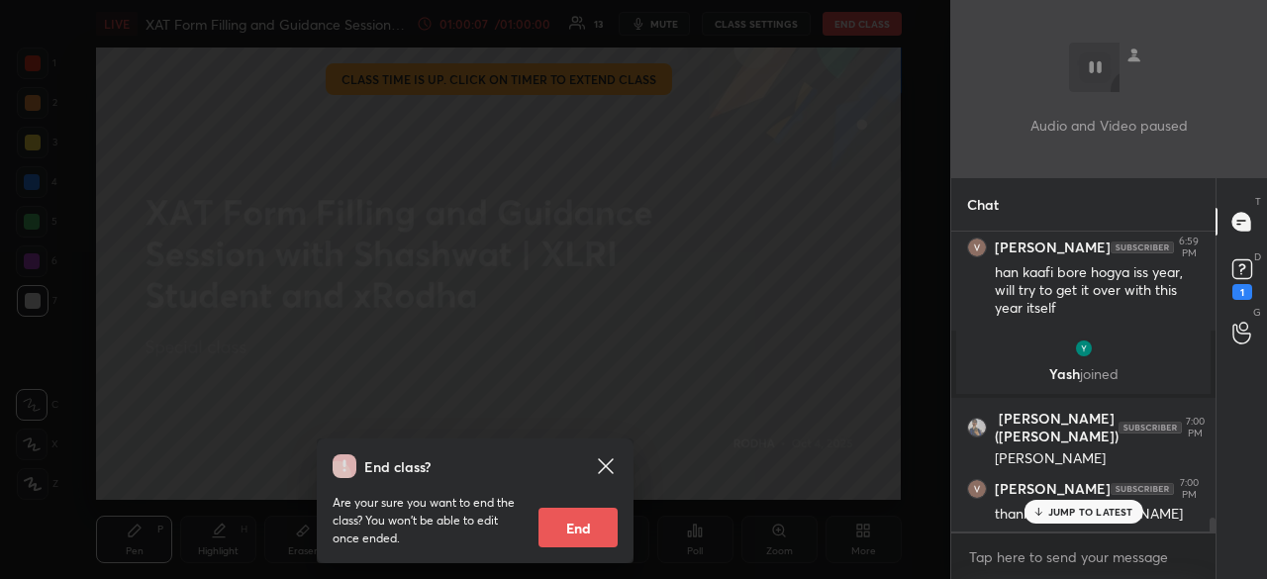
click at [603, 527] on button "End" at bounding box center [577, 528] width 79 height 40
type textarea "x"
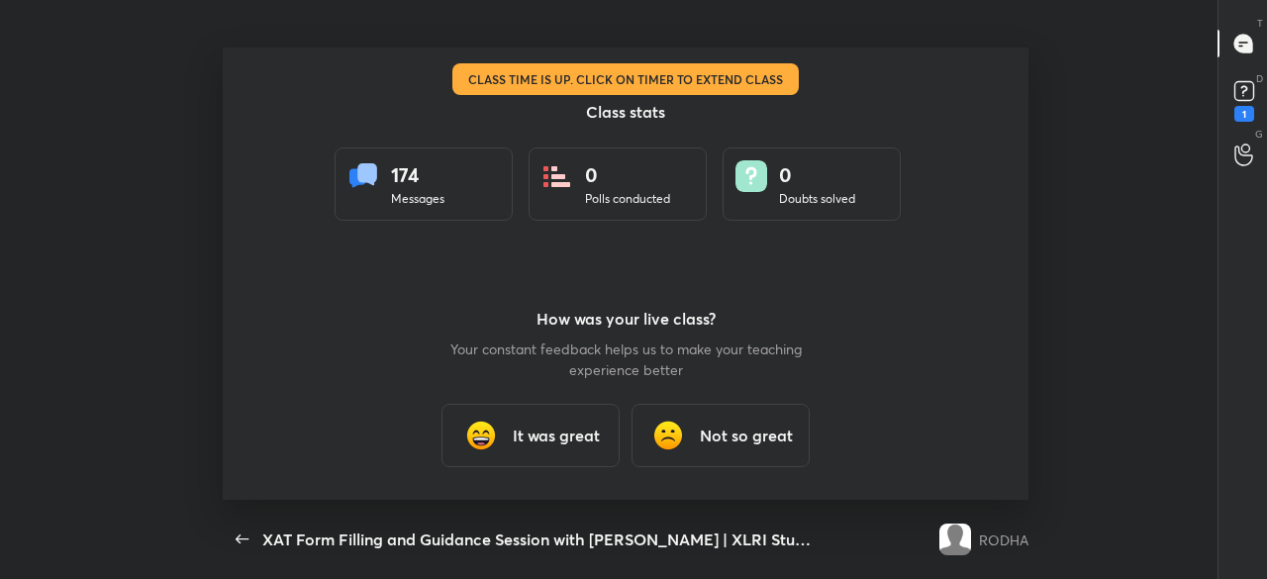
scroll to position [0, 0]
